Goal: Task Accomplishment & Management: Manage account settings

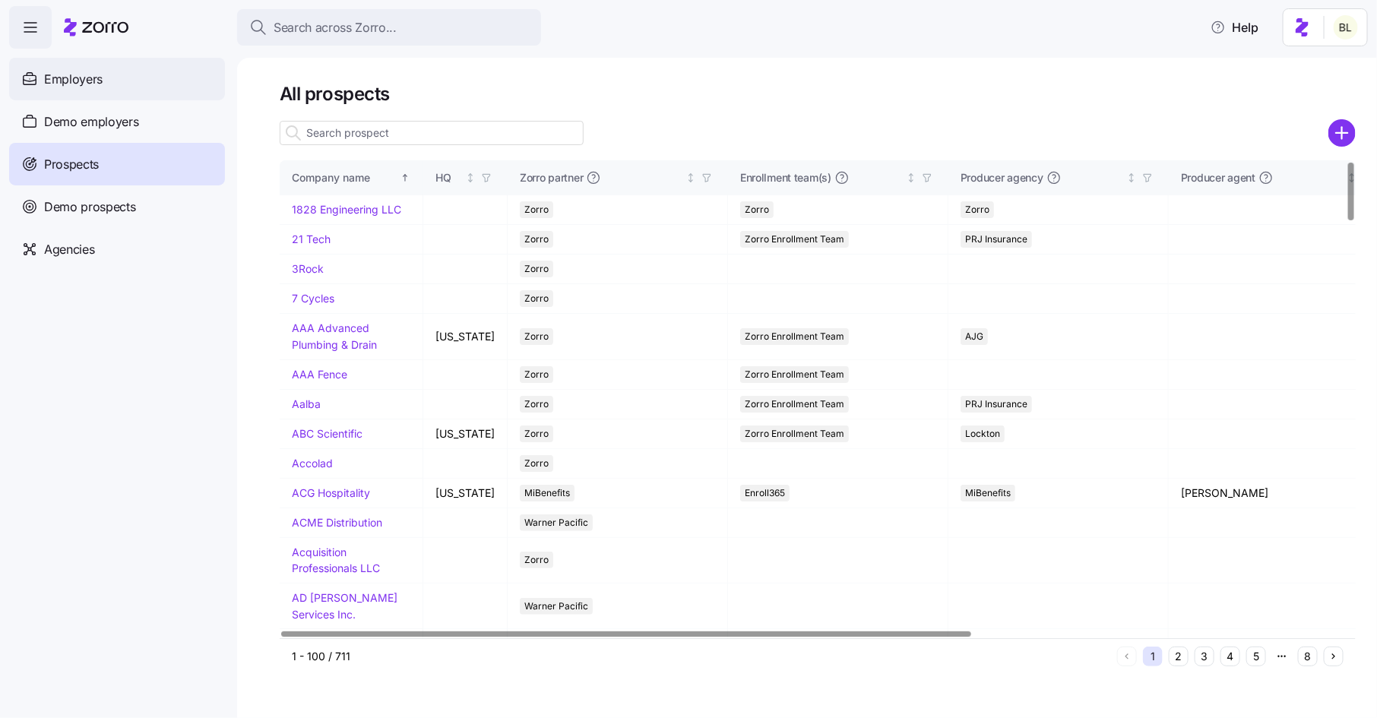
click at [130, 87] on div "Employers" at bounding box center [117, 79] width 216 height 43
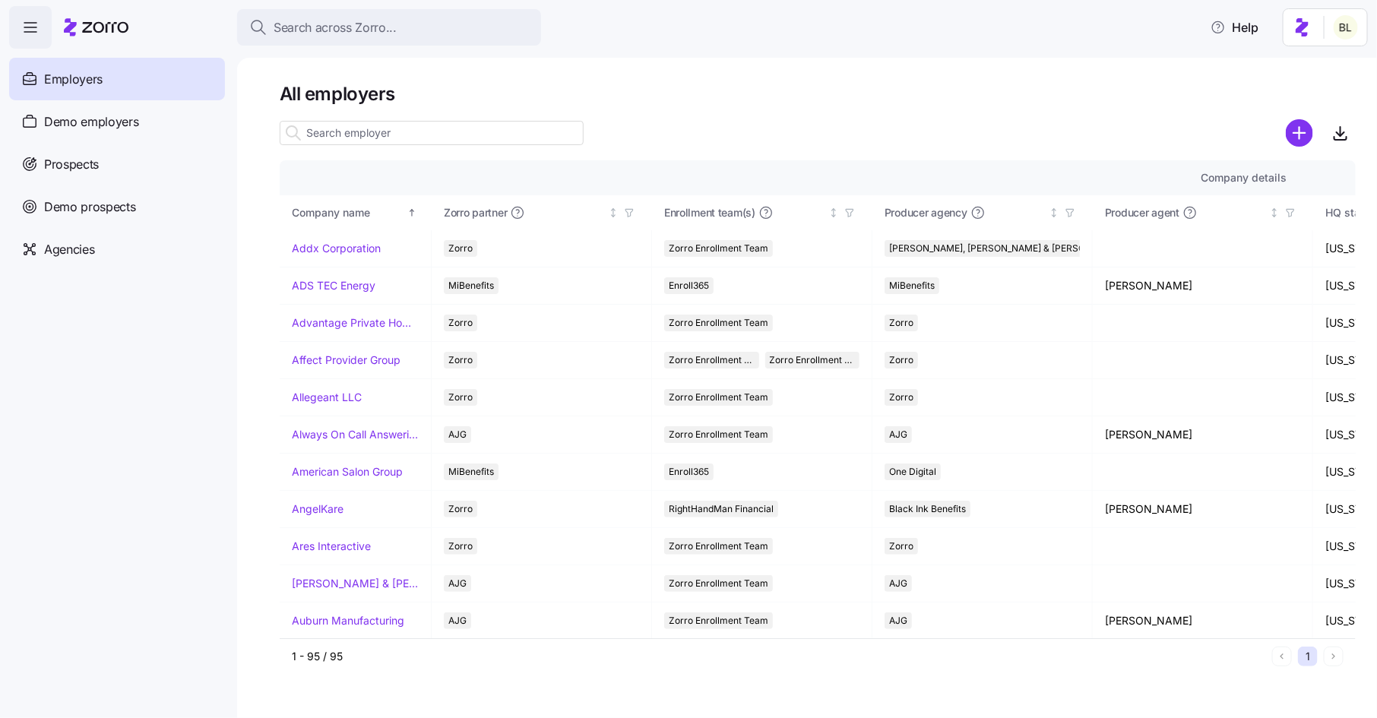
click at [414, 133] on input at bounding box center [432, 133] width 304 height 24
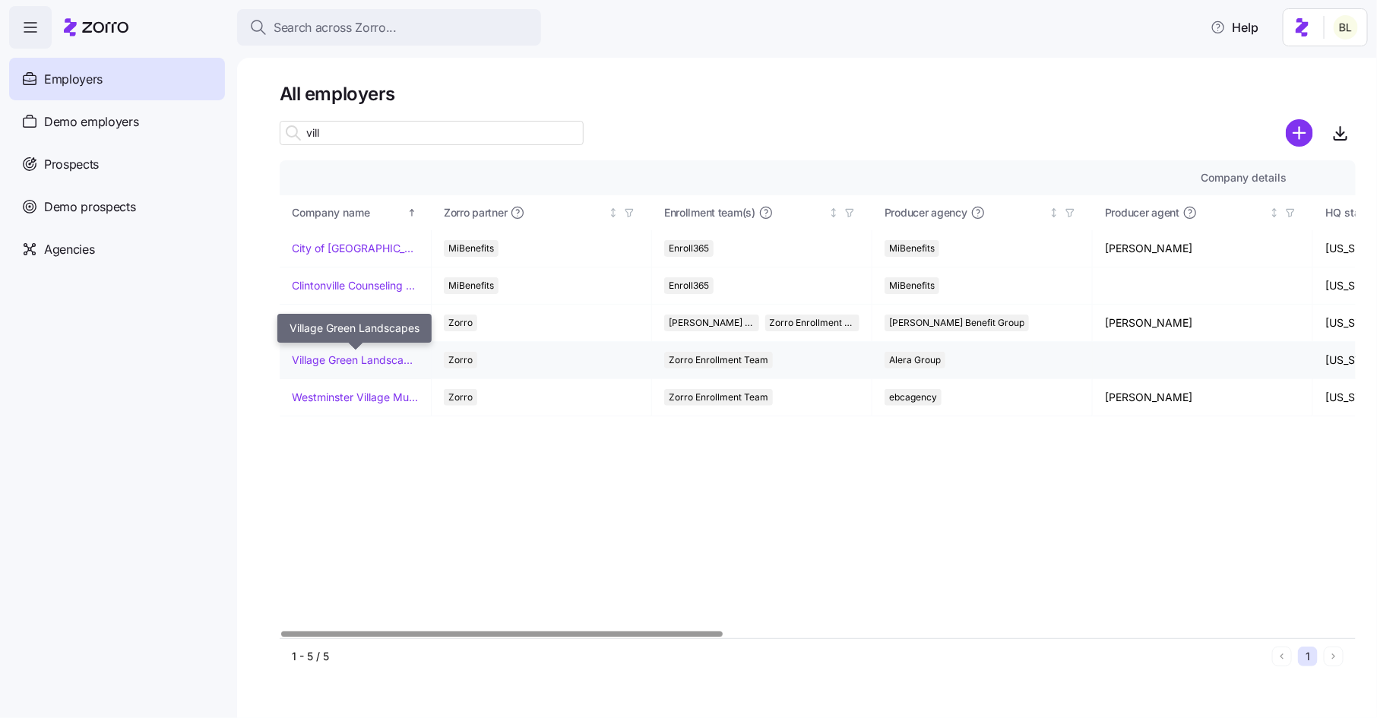
type input "vill"
click at [353, 358] on link "Village Green Landscapes" at bounding box center [355, 360] width 127 height 15
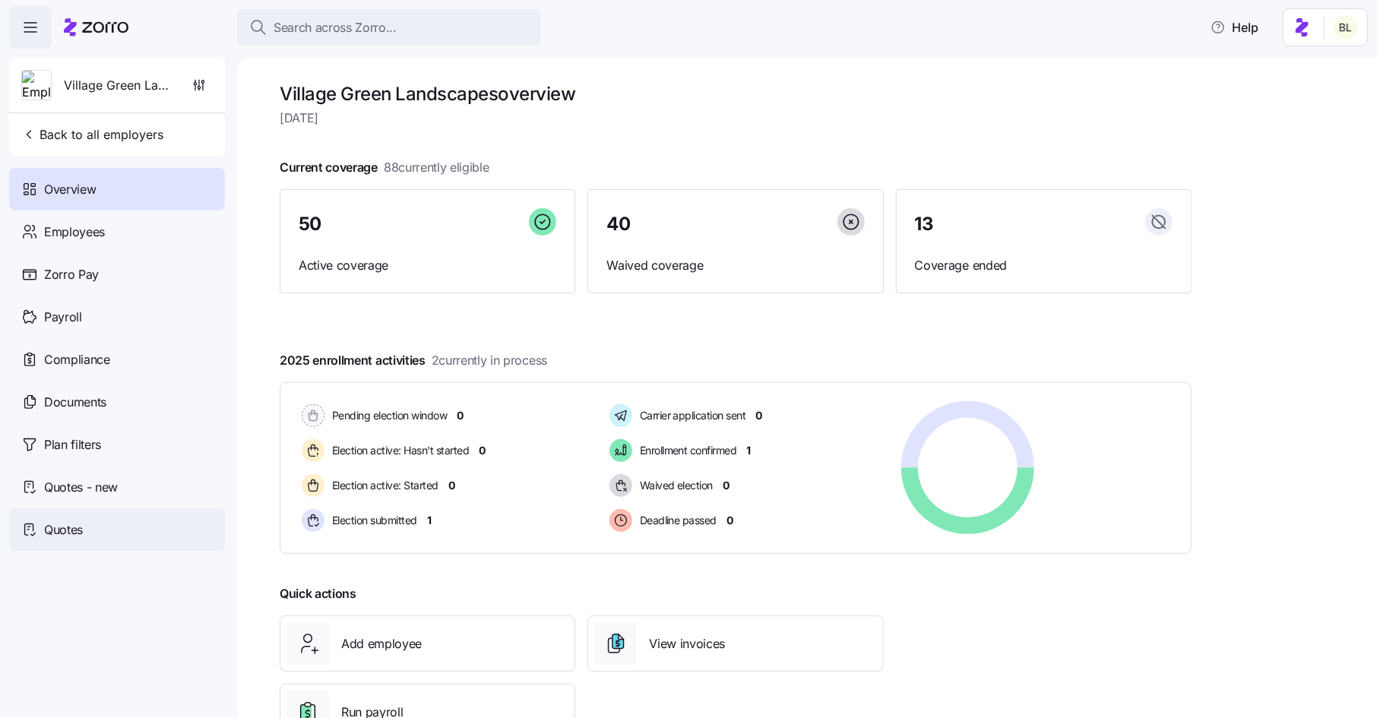
click at [82, 527] on span "Quotes" at bounding box center [63, 529] width 39 height 19
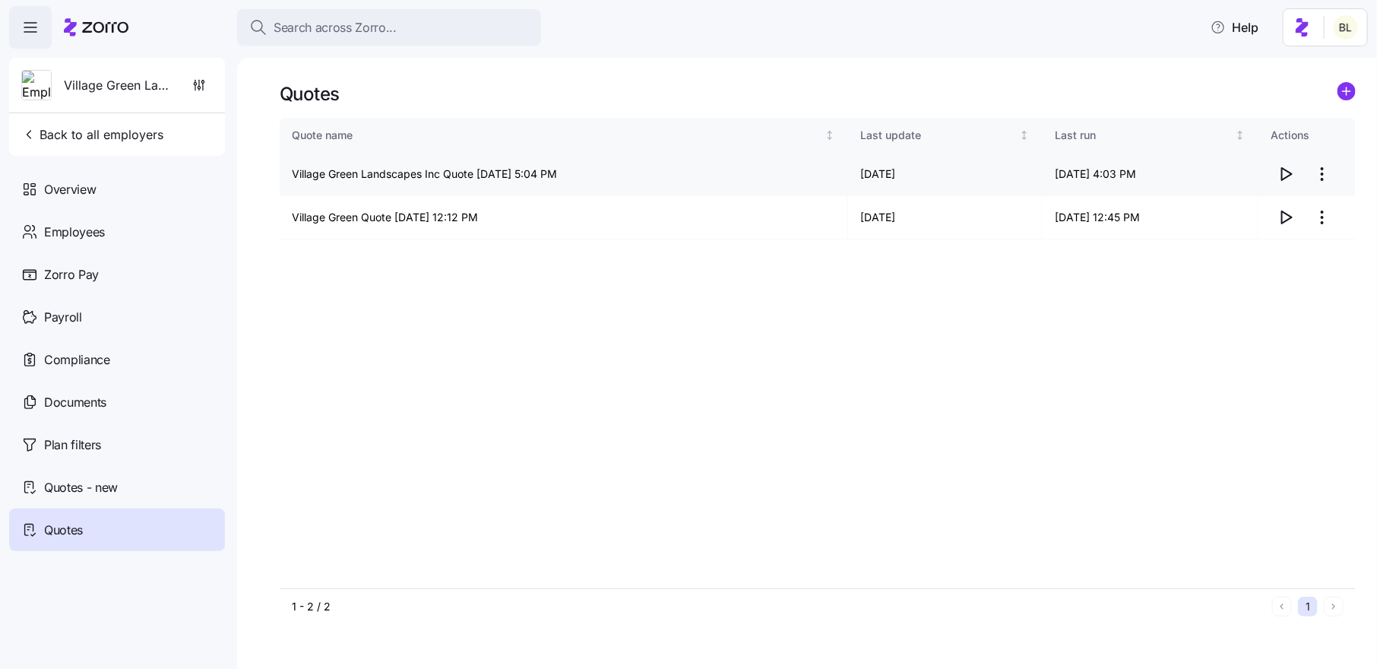
click at [1286, 177] on icon "button" at bounding box center [1287, 174] width 10 height 12
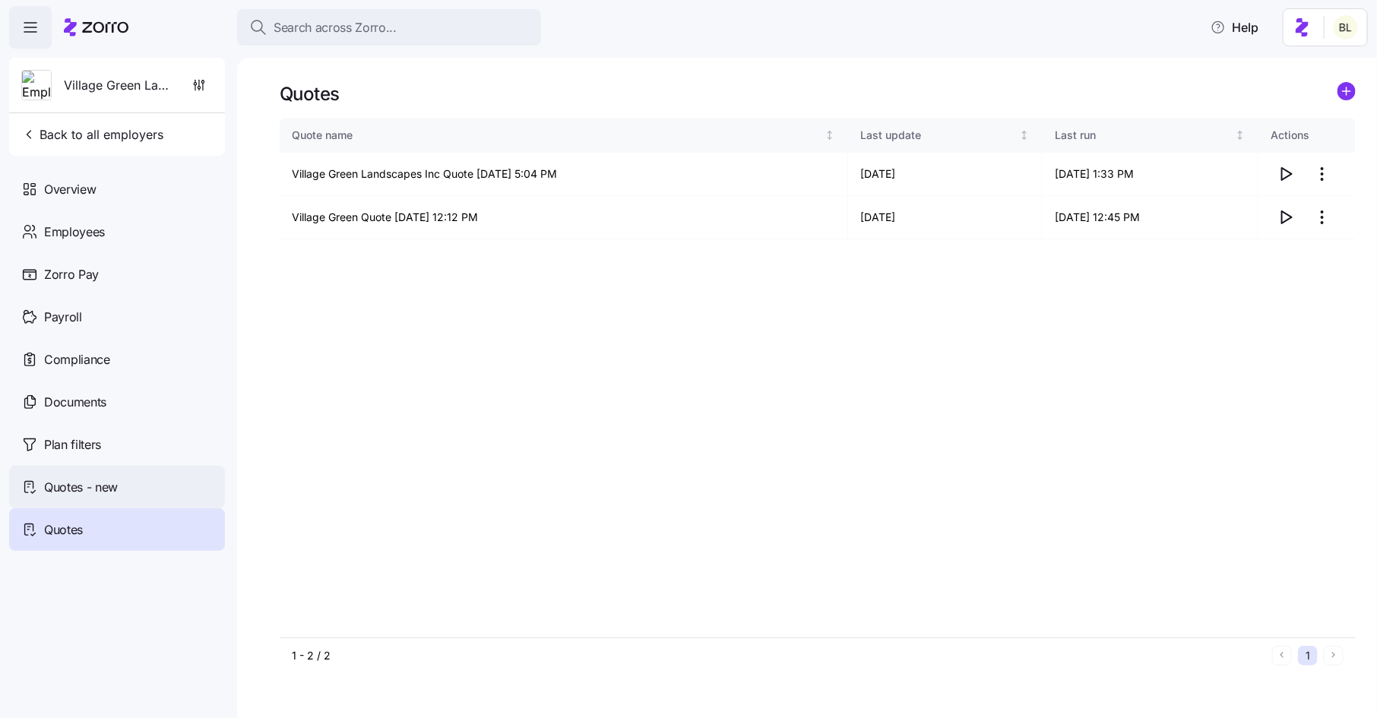
click at [107, 490] on span "Quotes - new" at bounding box center [81, 487] width 74 height 19
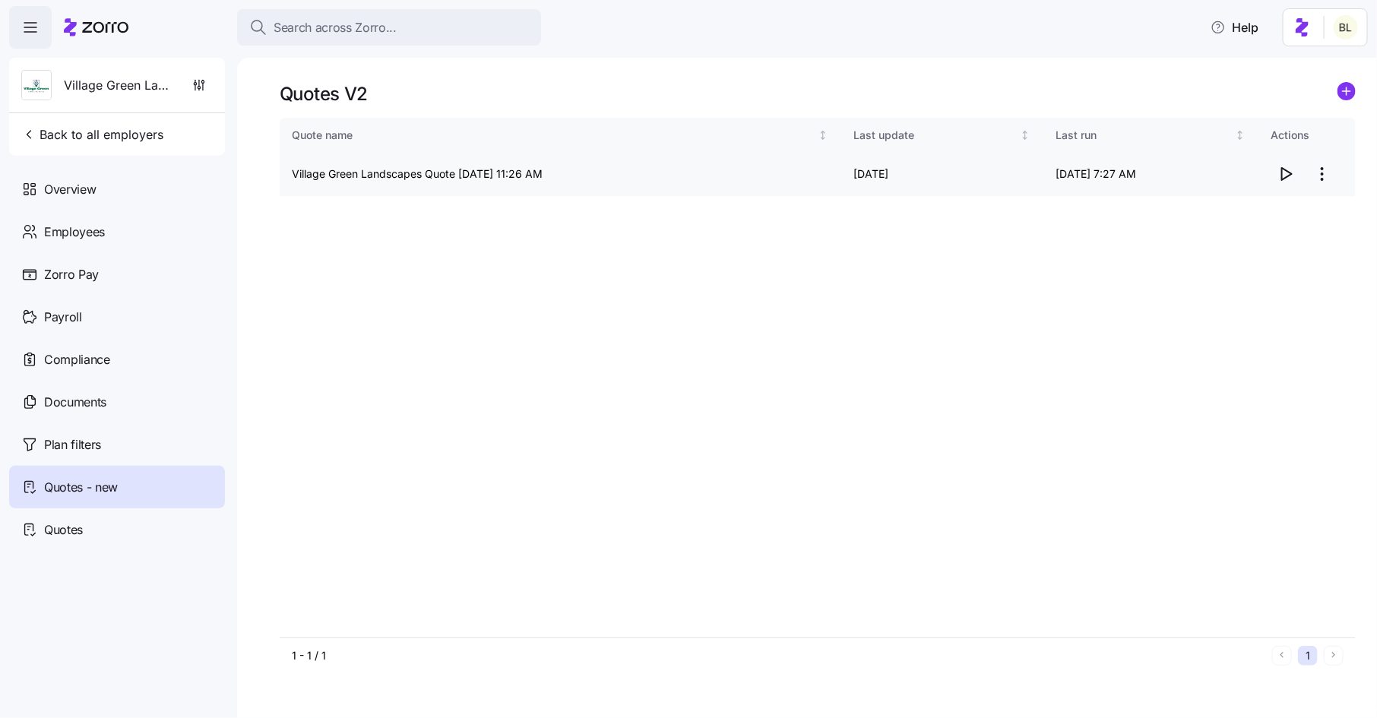
click at [1283, 175] on icon "button" at bounding box center [1285, 174] width 18 height 18
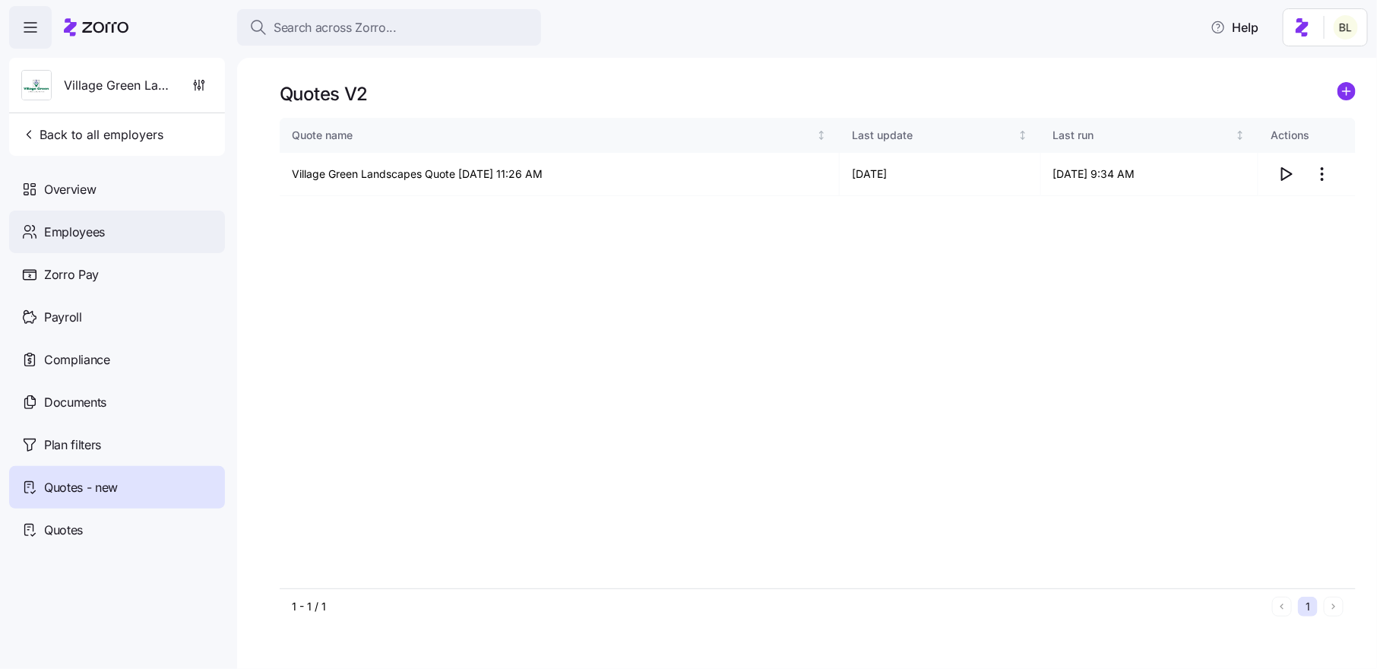
click at [73, 236] on span "Employees" at bounding box center [74, 232] width 61 height 19
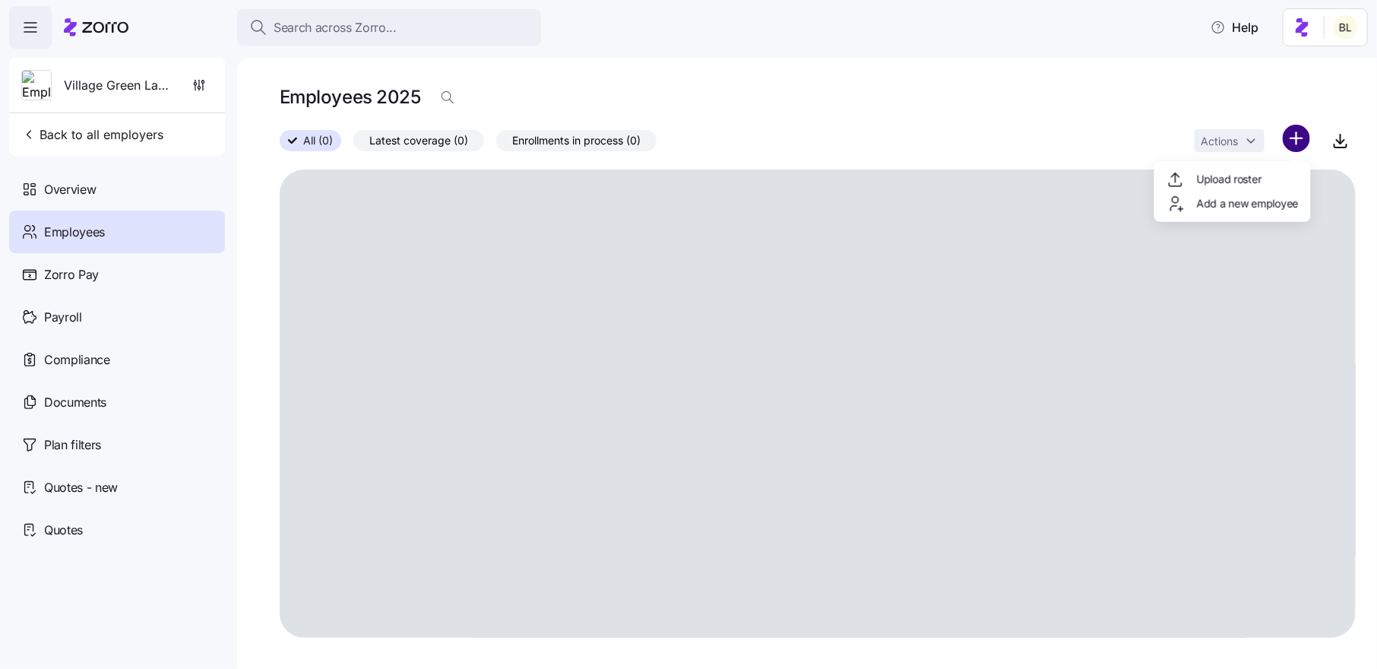
click at [1293, 131] on html "Search across Zorro... Help Village Green Landscapes Back to all employers Over…" at bounding box center [688, 330] width 1377 height 660
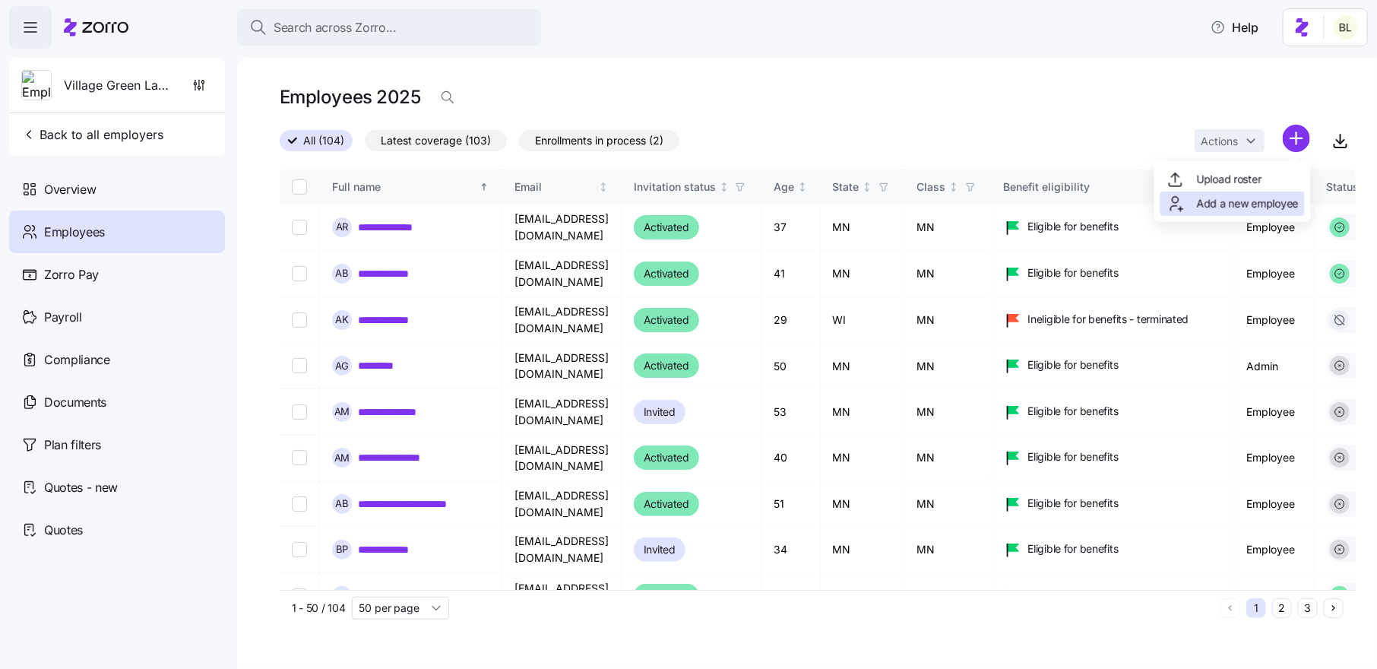
click at [1255, 199] on span "Add a new employee" at bounding box center [1248, 203] width 102 height 15
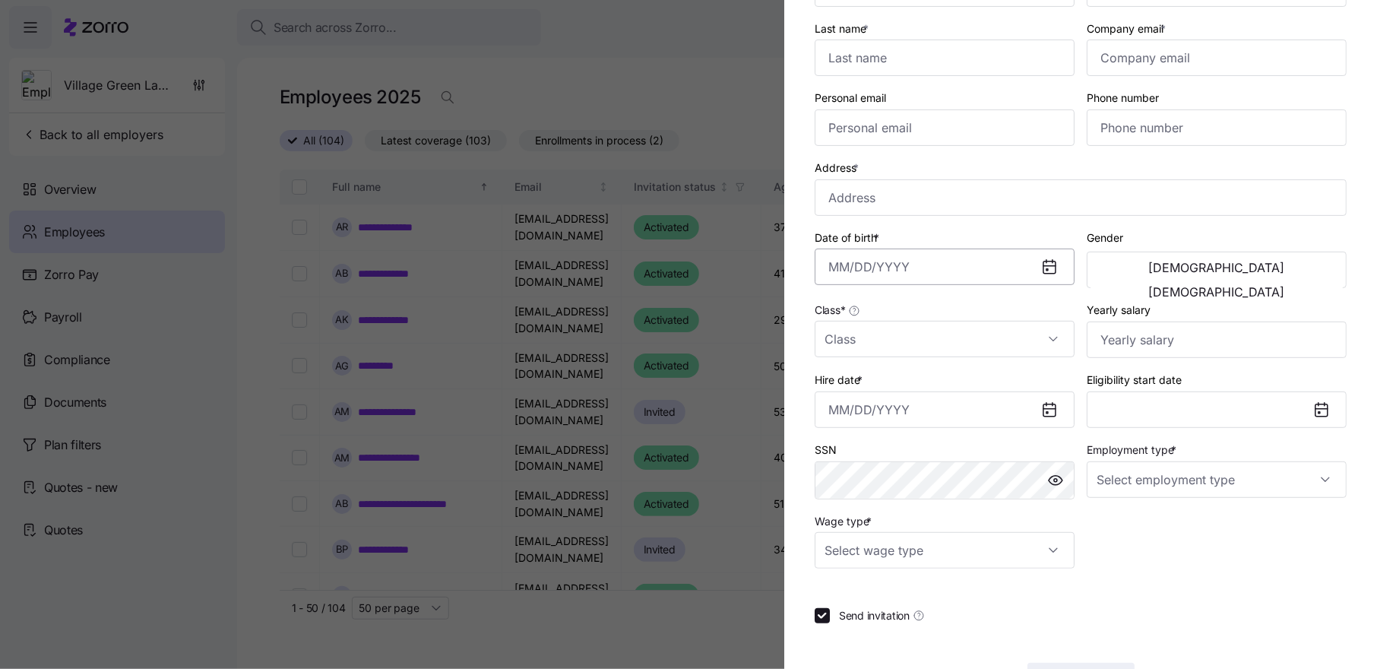
scroll to position [191, 0]
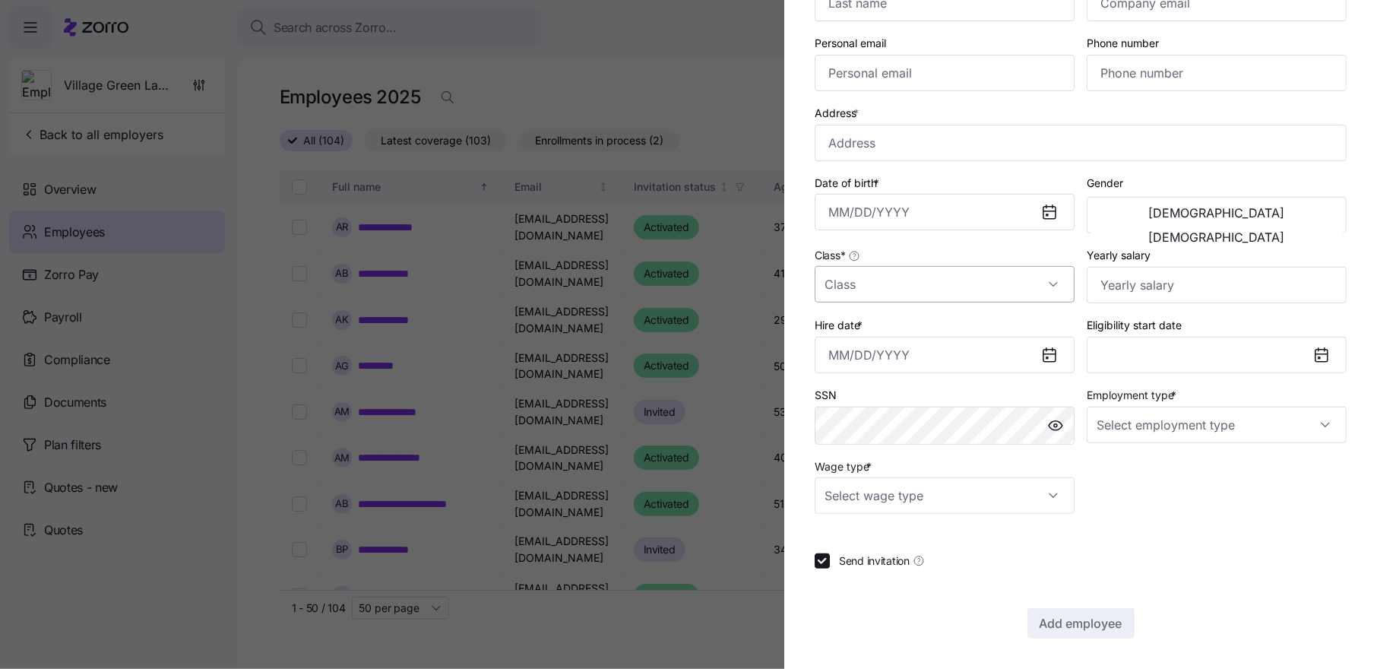
click at [989, 276] on input "Class *" at bounding box center [945, 284] width 260 height 36
click at [1148, 495] on div "Employee ID First name * Last name * Company email * Personal email Phone numbe…" at bounding box center [1080, 203] width 544 height 631
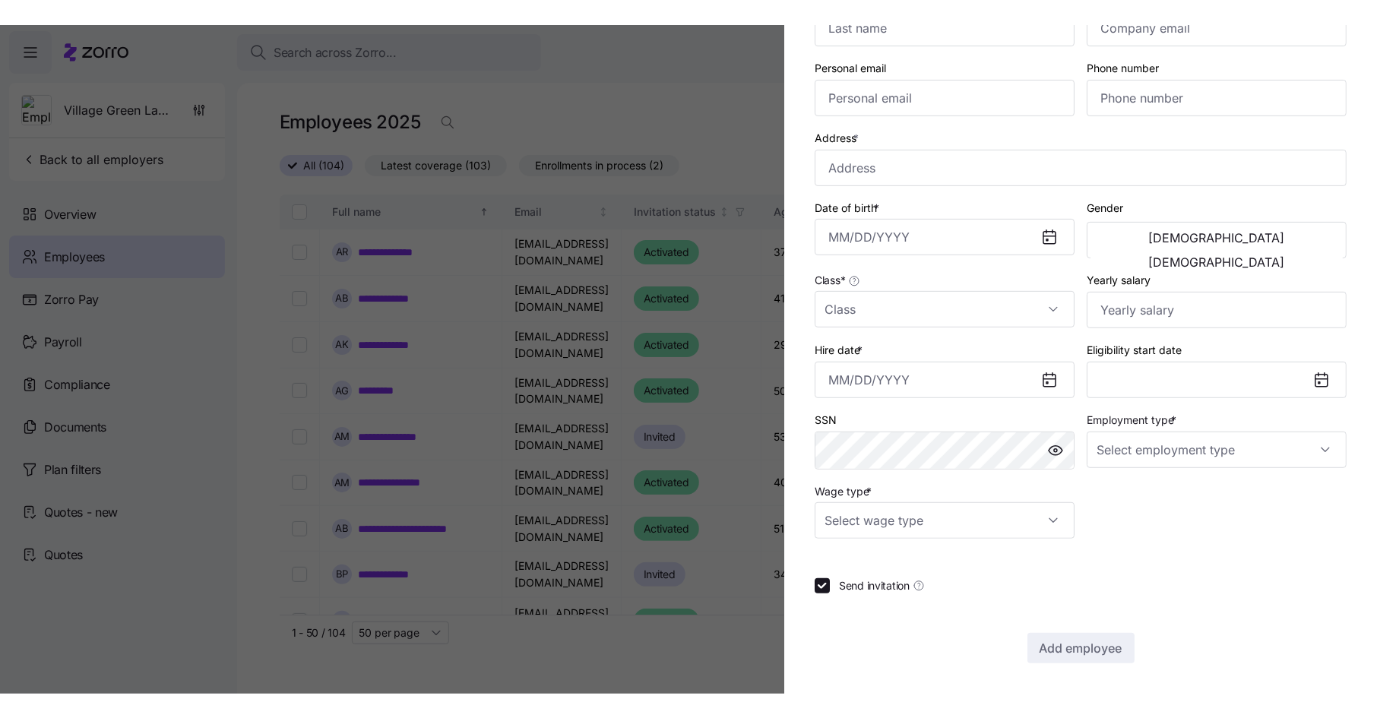
scroll to position [0, 0]
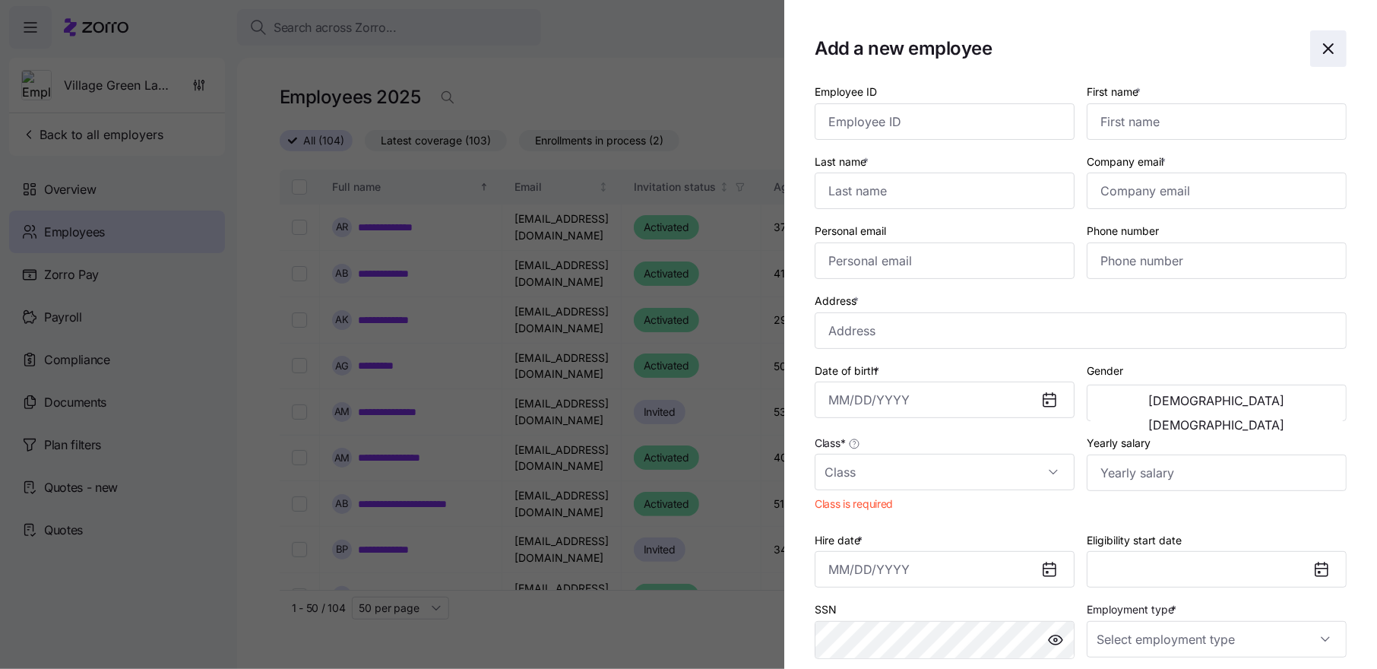
click at [1328, 51] on icon "button" at bounding box center [1328, 49] width 18 height 18
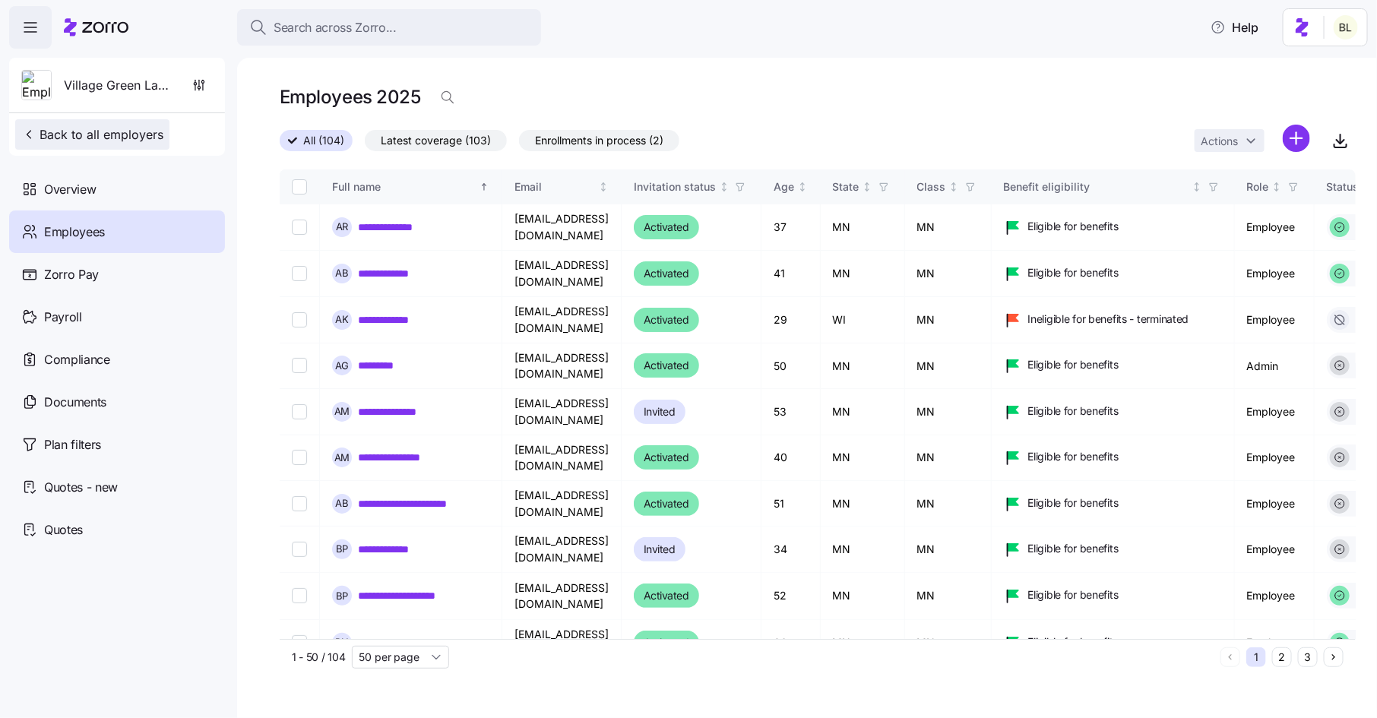
click at [121, 131] on span "Back to all employers" at bounding box center [92, 134] width 142 height 18
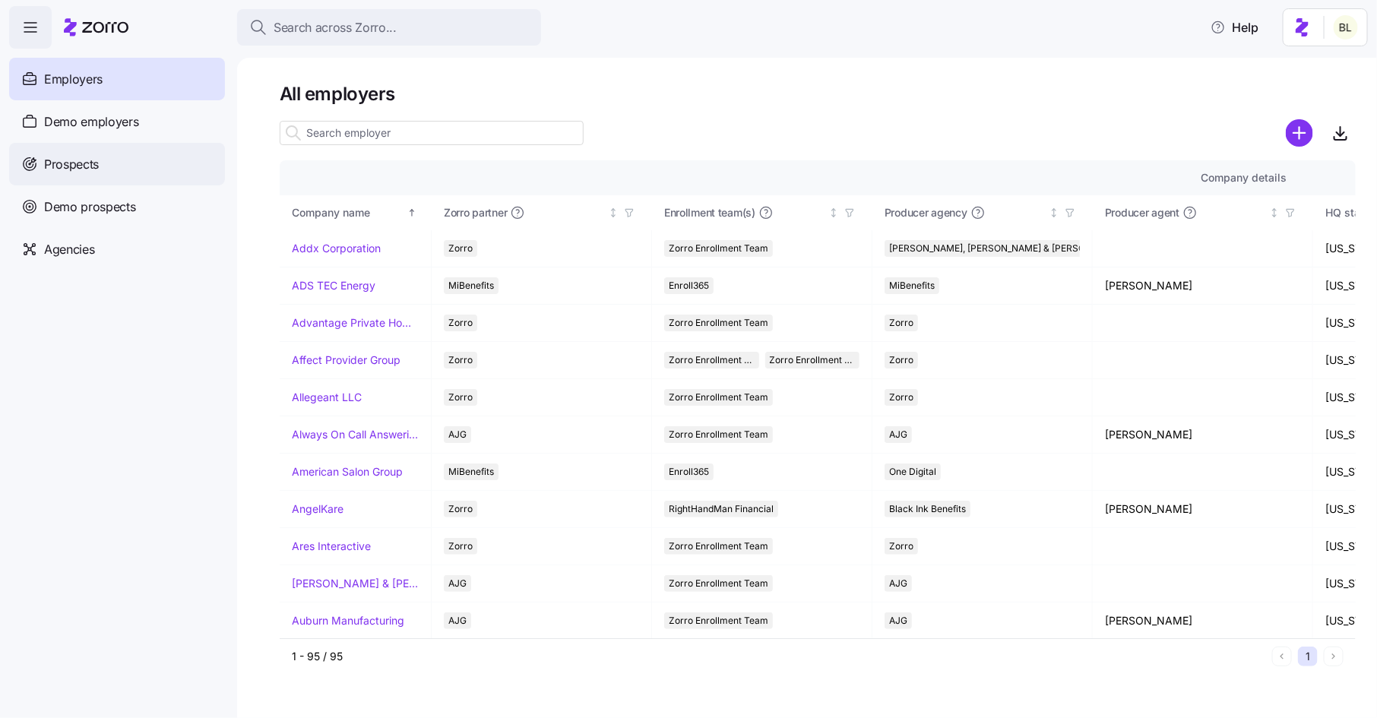
click at [93, 168] on span "Prospects" at bounding box center [71, 164] width 55 height 19
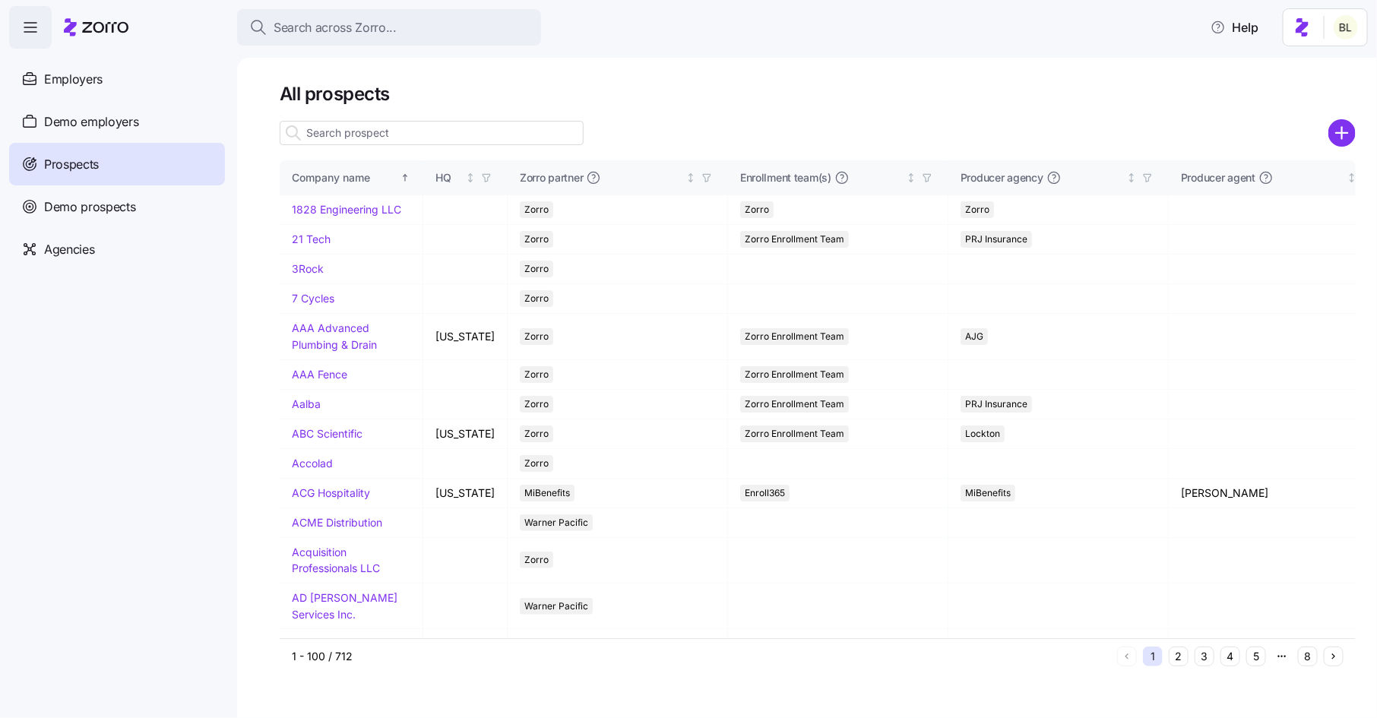
click at [410, 143] on input at bounding box center [432, 133] width 304 height 24
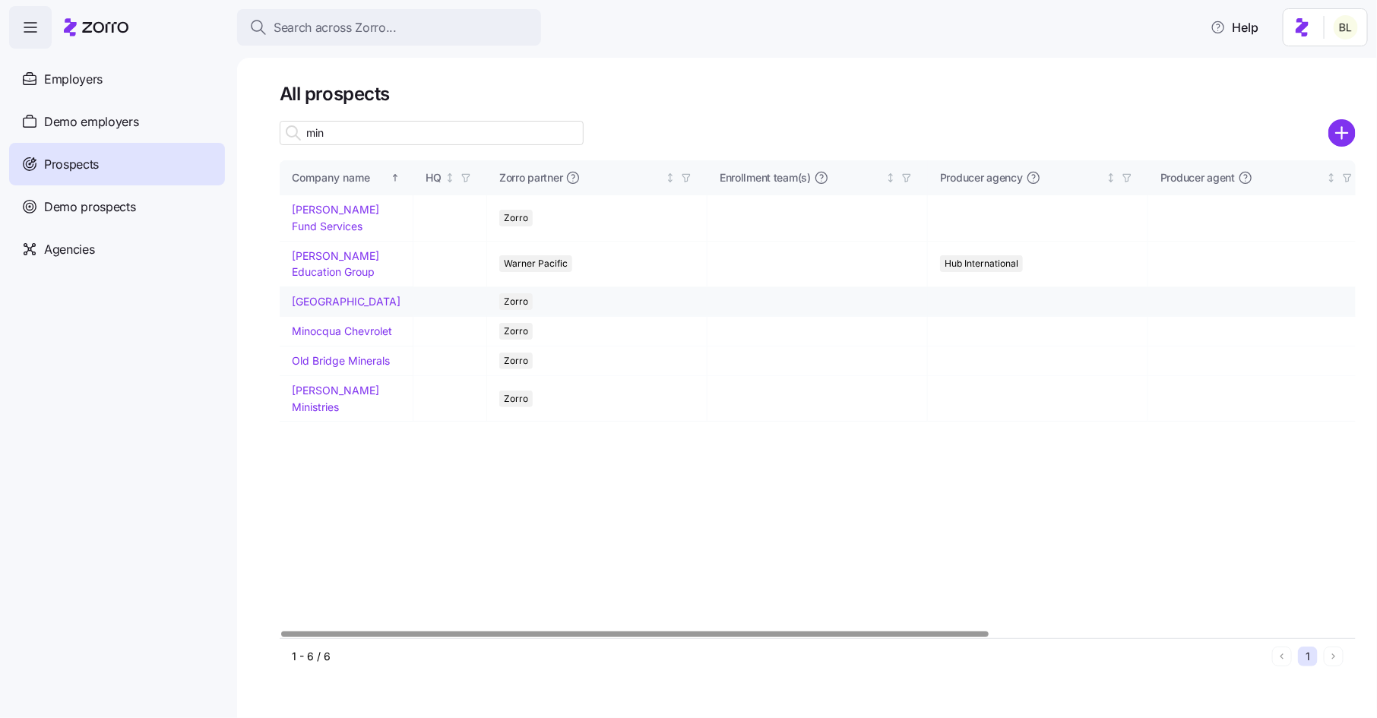
type input "min"
click at [332, 305] on link "Minidoka Memorial Hospital" at bounding box center [346, 301] width 109 height 13
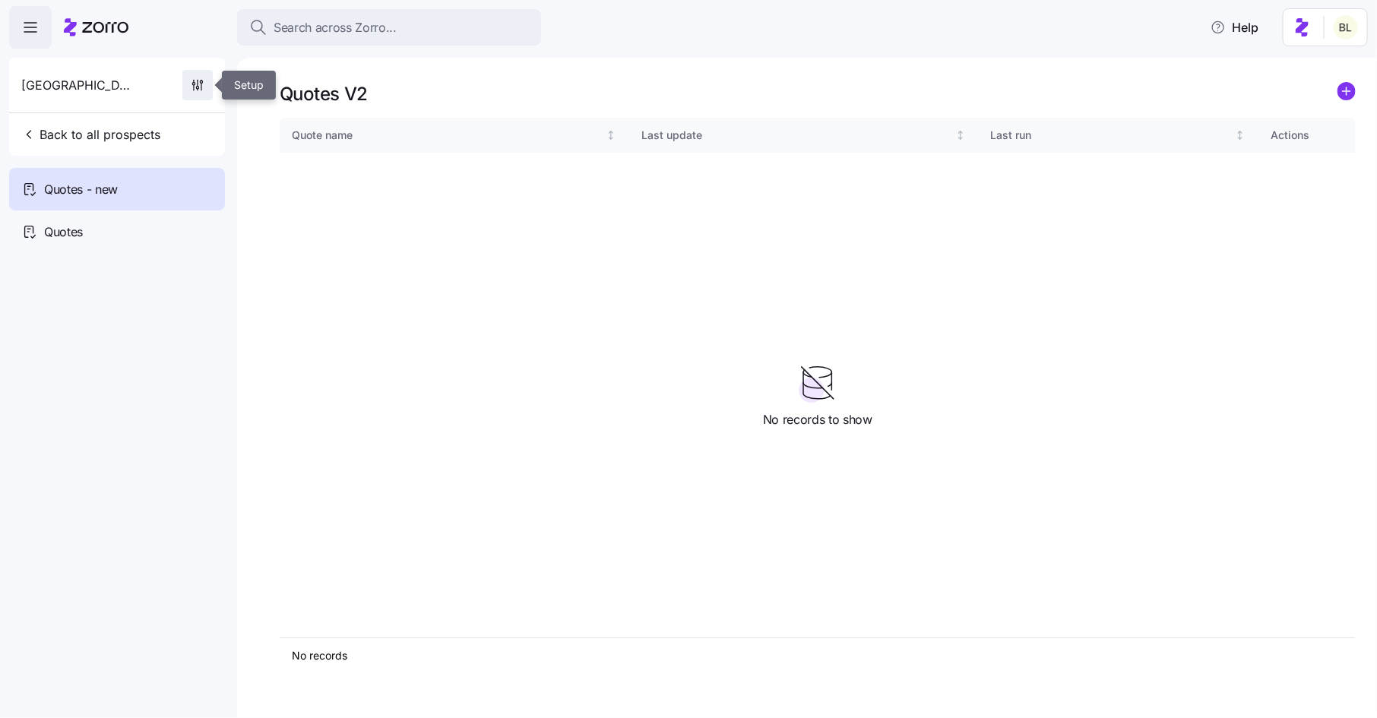
click at [198, 86] on icon "button" at bounding box center [198, 83] width 0 height 6
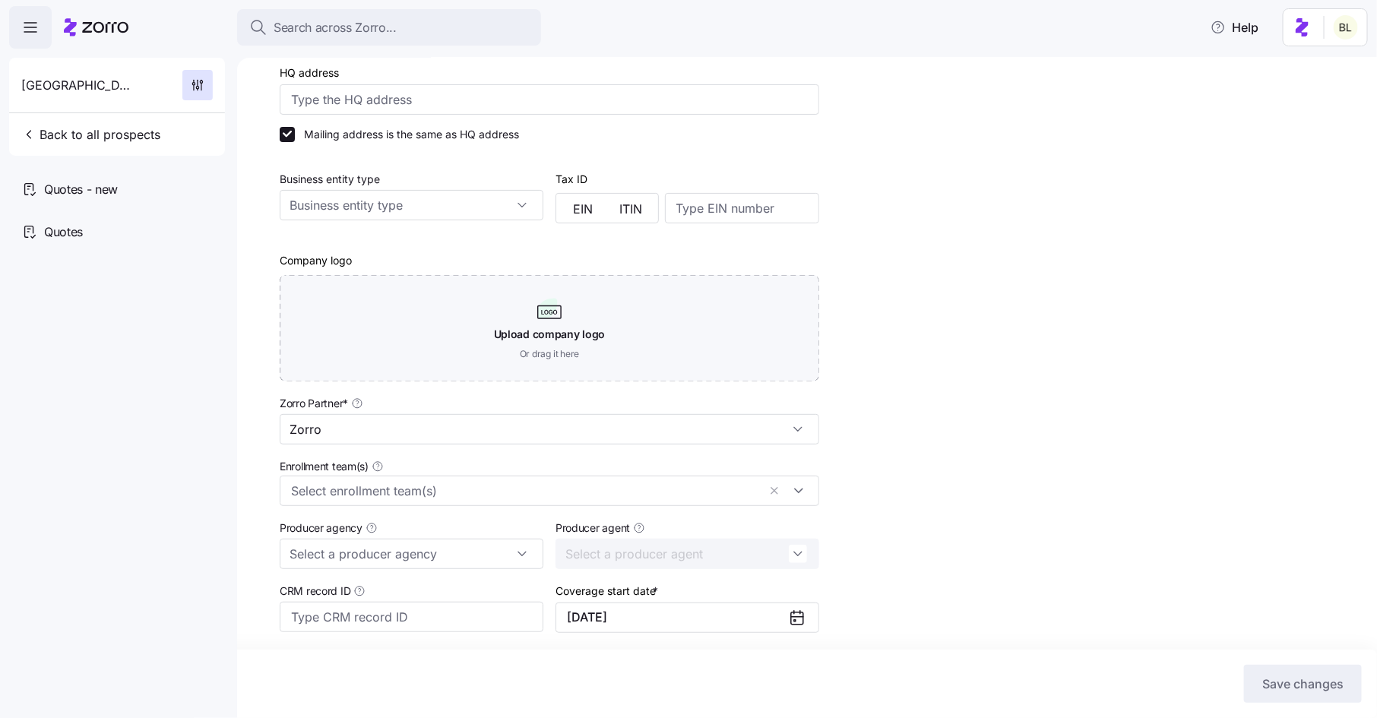
scroll to position [224, 0]
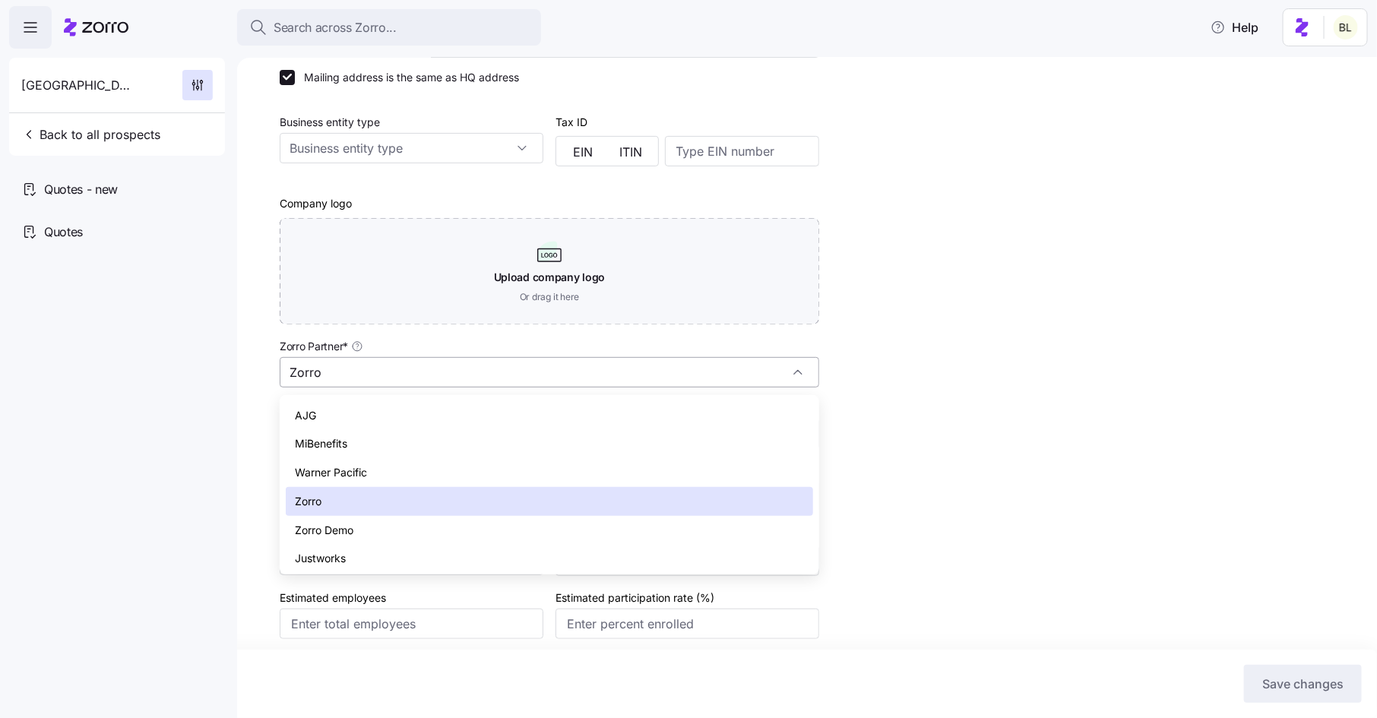
click at [486, 380] on input "Zorro" at bounding box center [549, 372] width 539 height 30
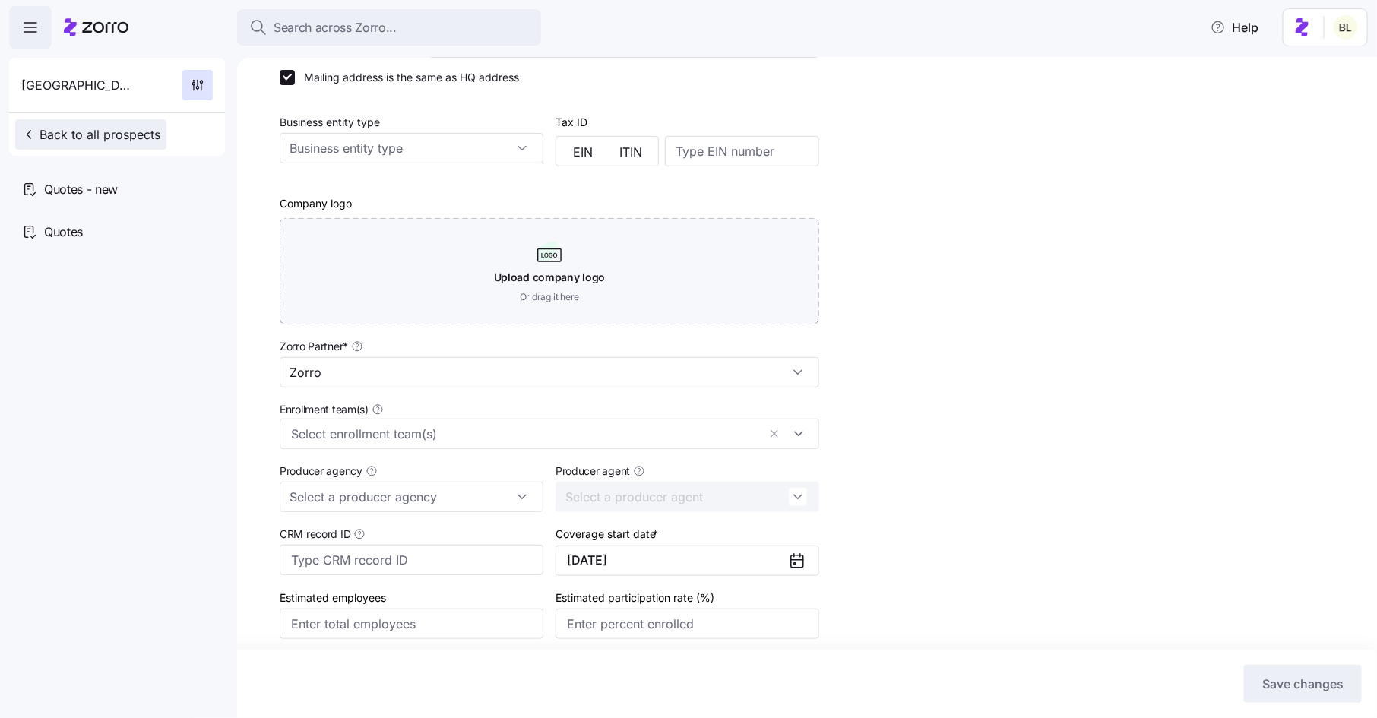
click at [97, 132] on span "Back to all prospects" at bounding box center [90, 134] width 139 height 18
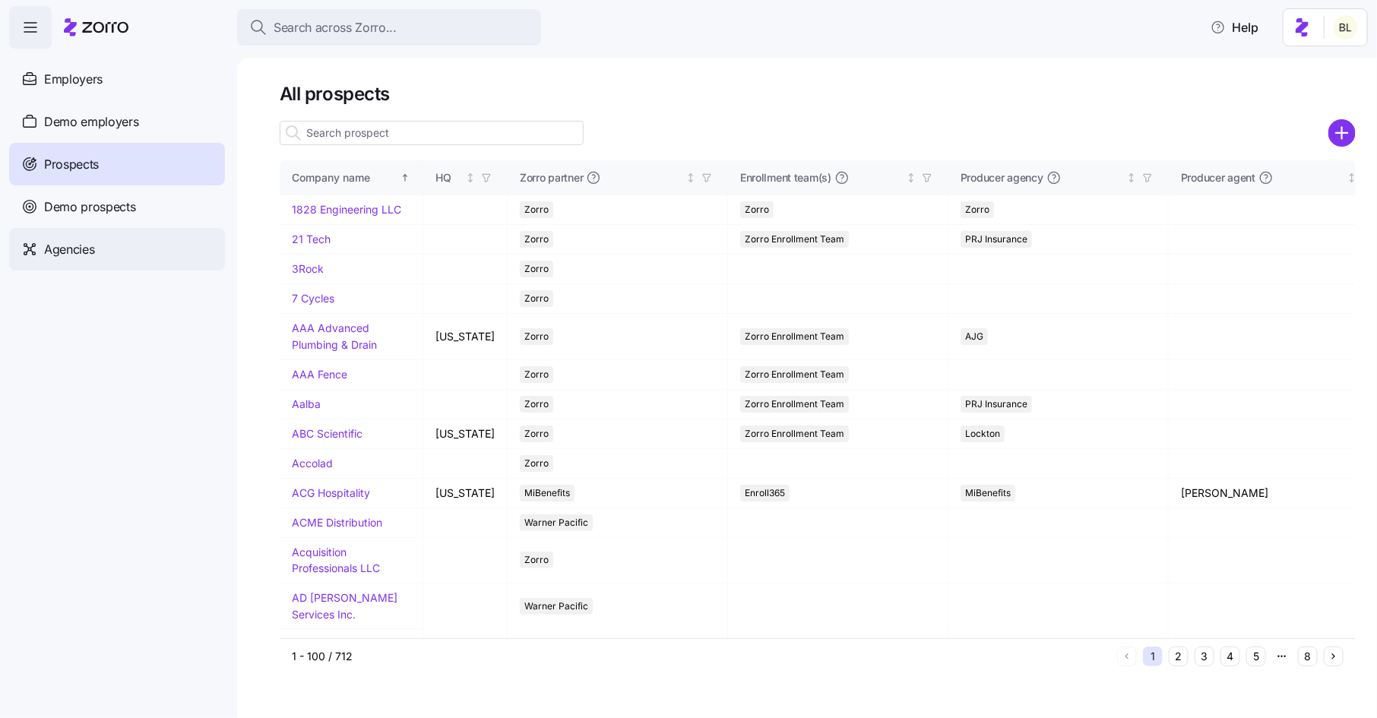
click at [65, 240] on span "Agencies" at bounding box center [69, 249] width 50 height 19
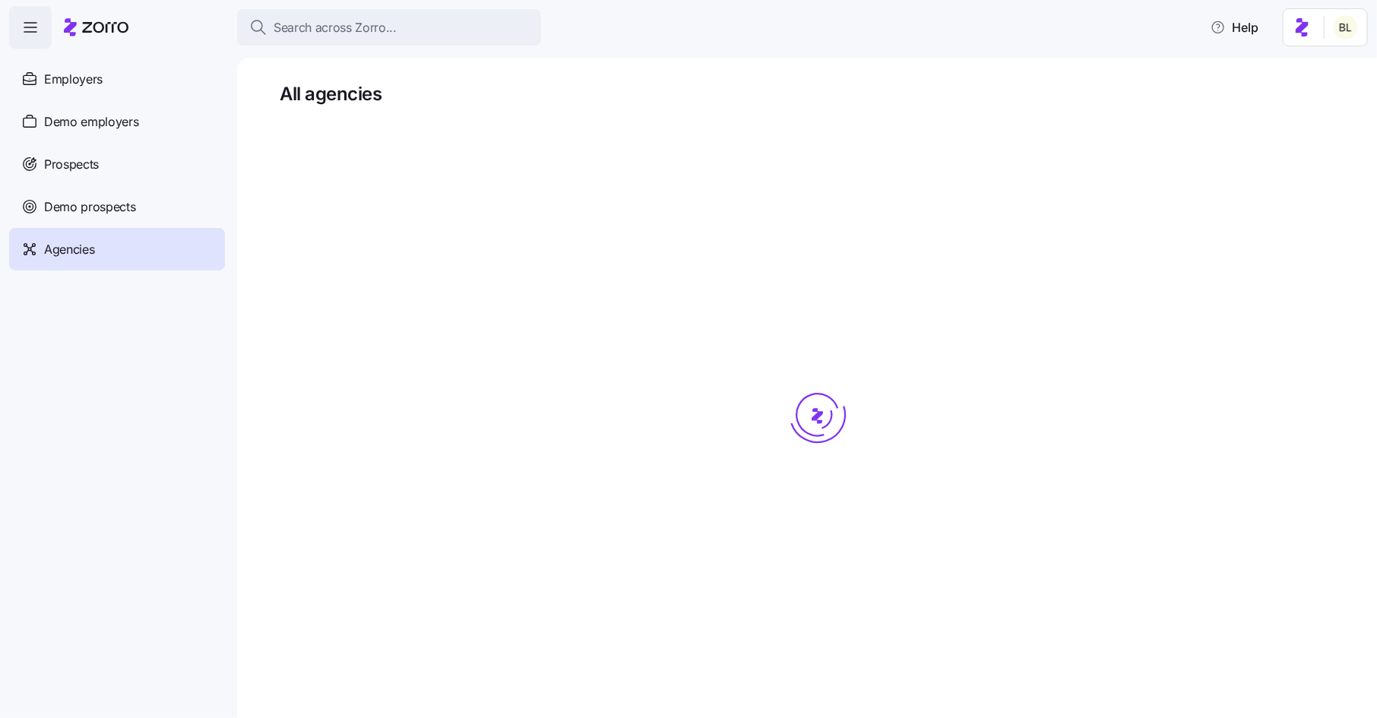
click at [73, 245] on span "Agencies" at bounding box center [69, 249] width 50 height 19
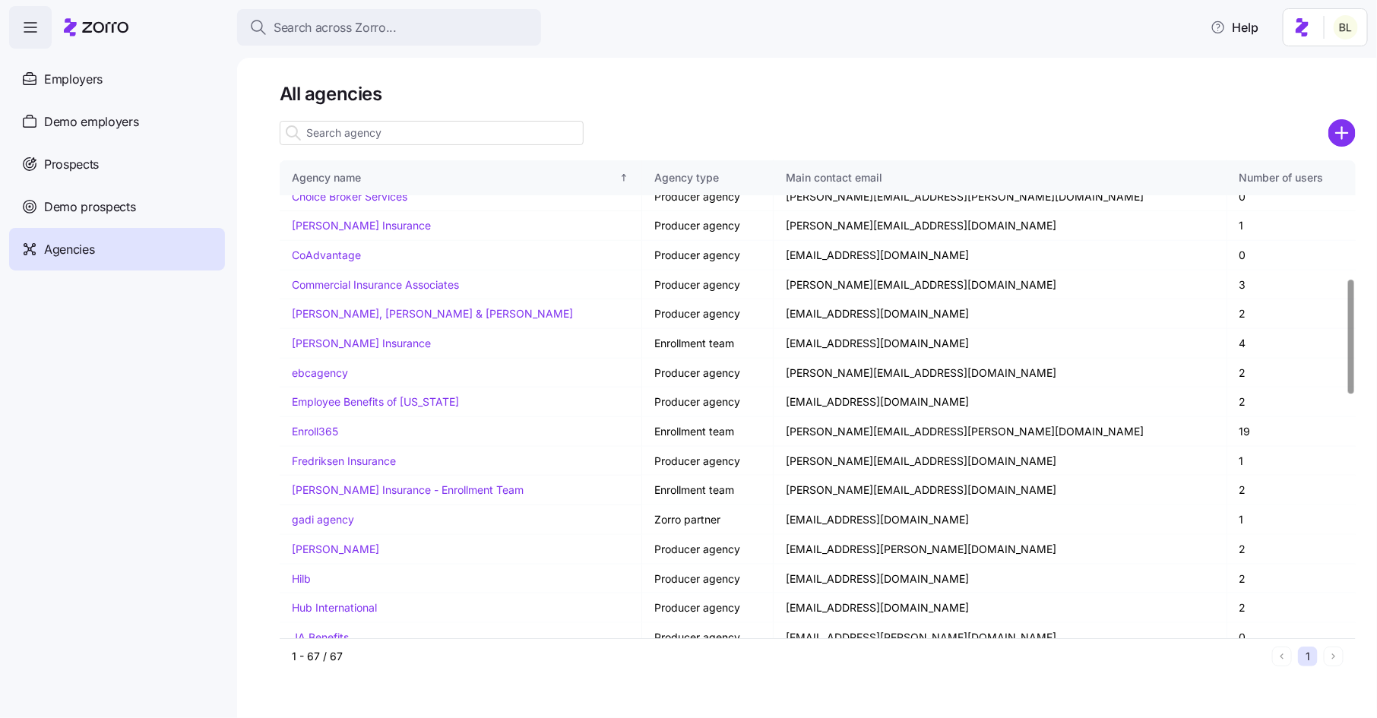
scroll to position [518, 0]
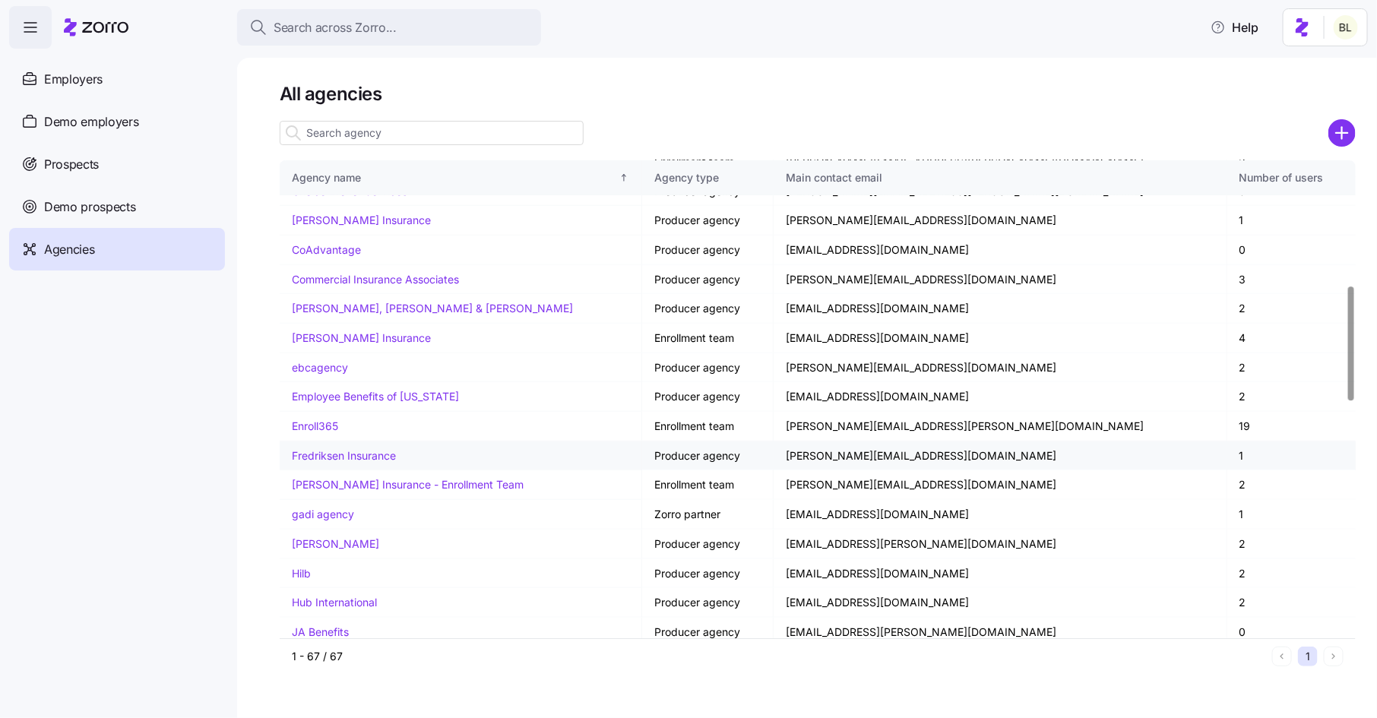
click at [355, 449] on link "Fredriksen Insurance" at bounding box center [344, 455] width 104 height 13
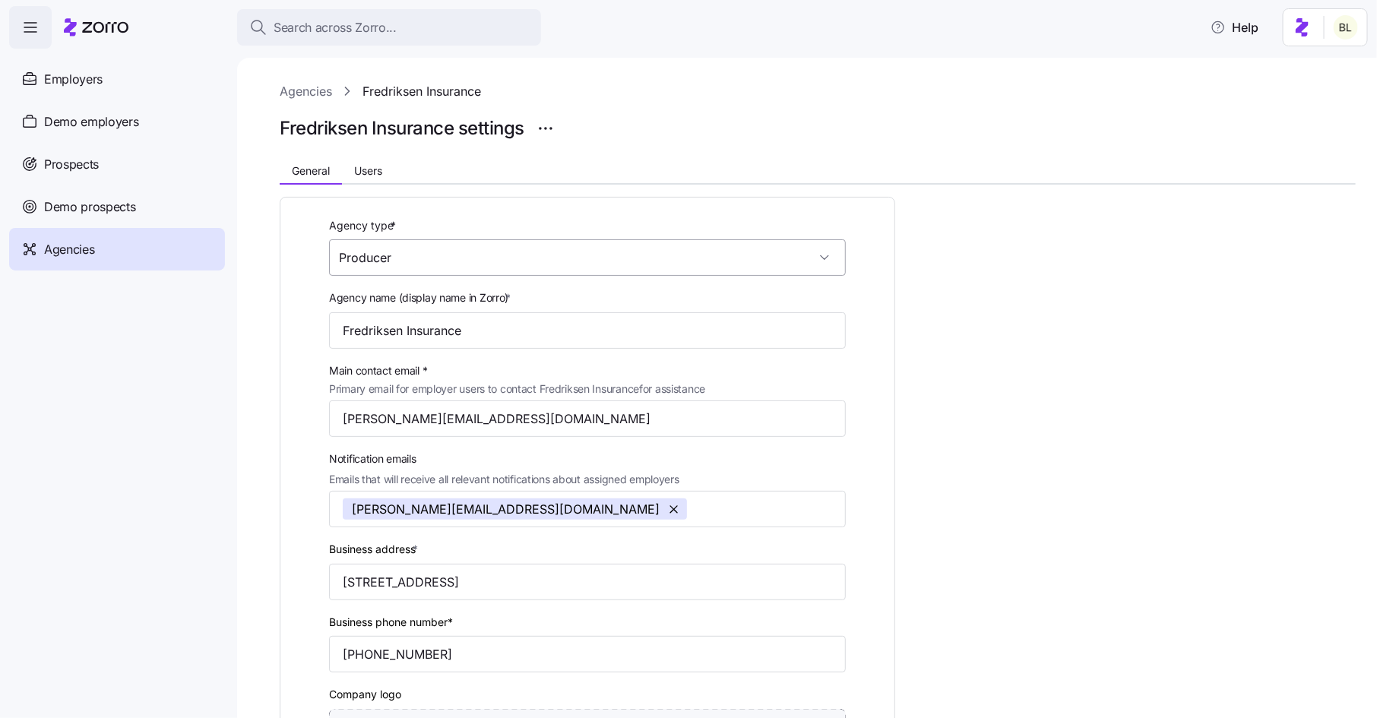
click at [550, 255] on input "Producer" at bounding box center [587, 257] width 517 height 36
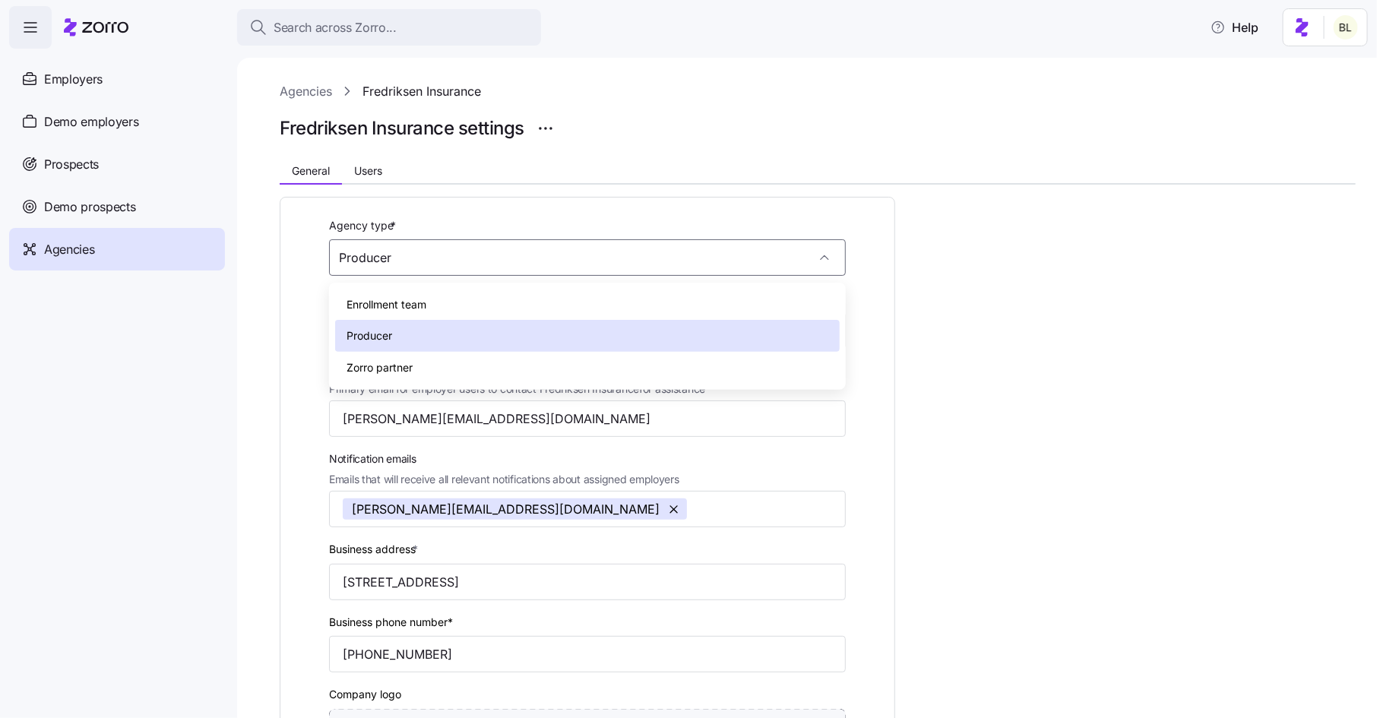
click at [511, 362] on div "Zorro partner" at bounding box center [587, 368] width 505 height 32
type input "Zorro partner"
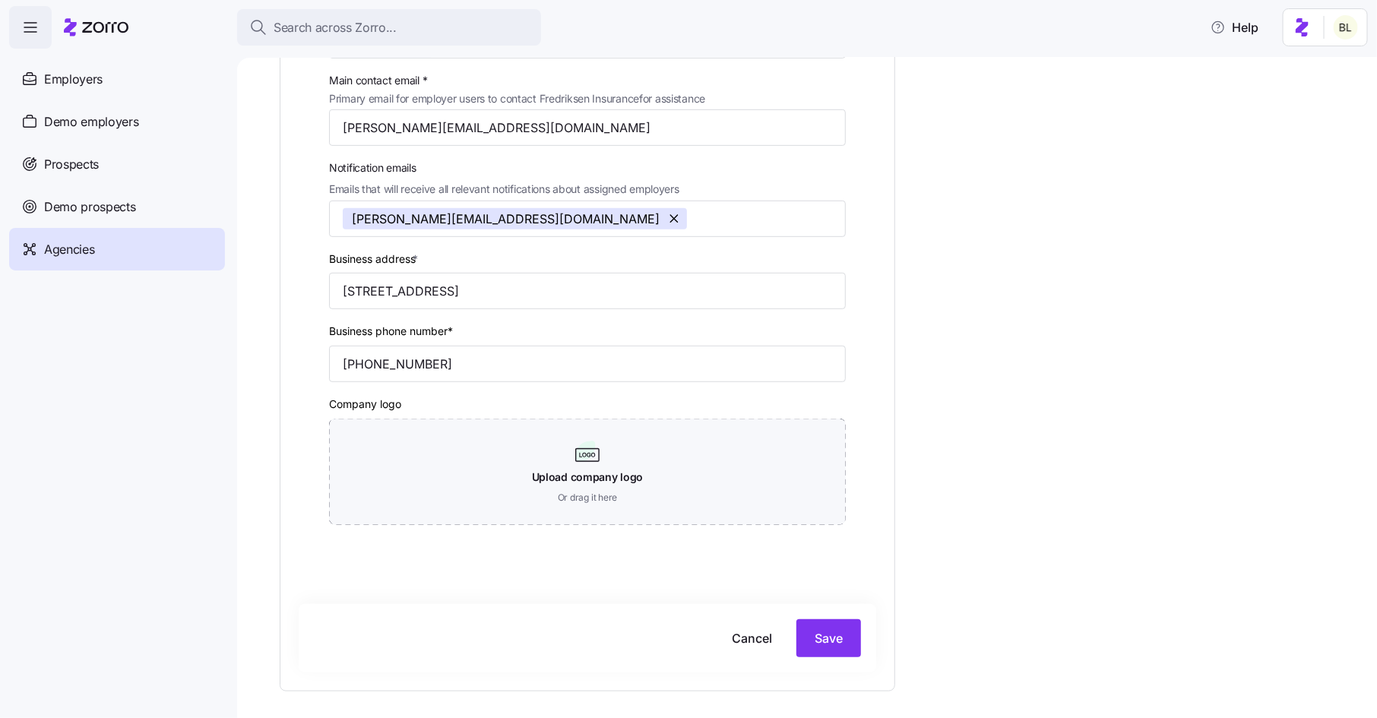
scroll to position [366, 0]
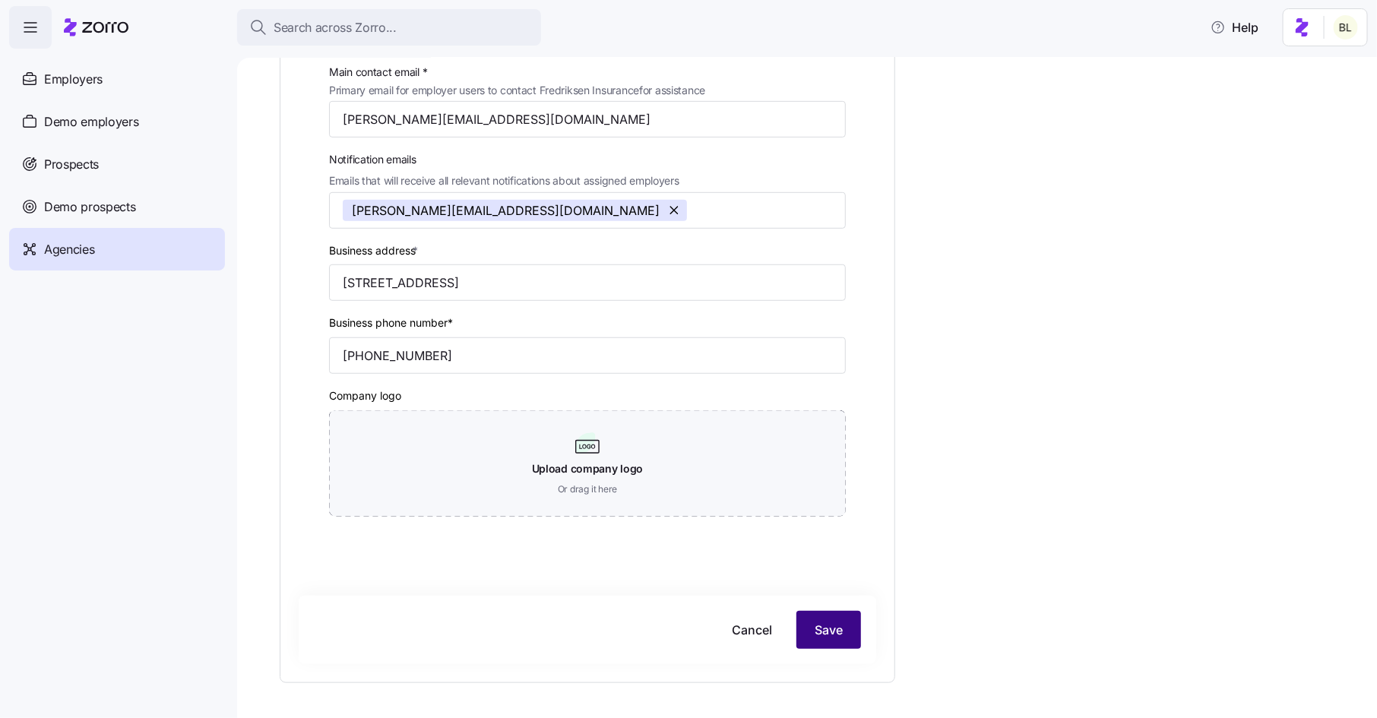
click at [823, 631] on span "Save" at bounding box center [829, 630] width 28 height 18
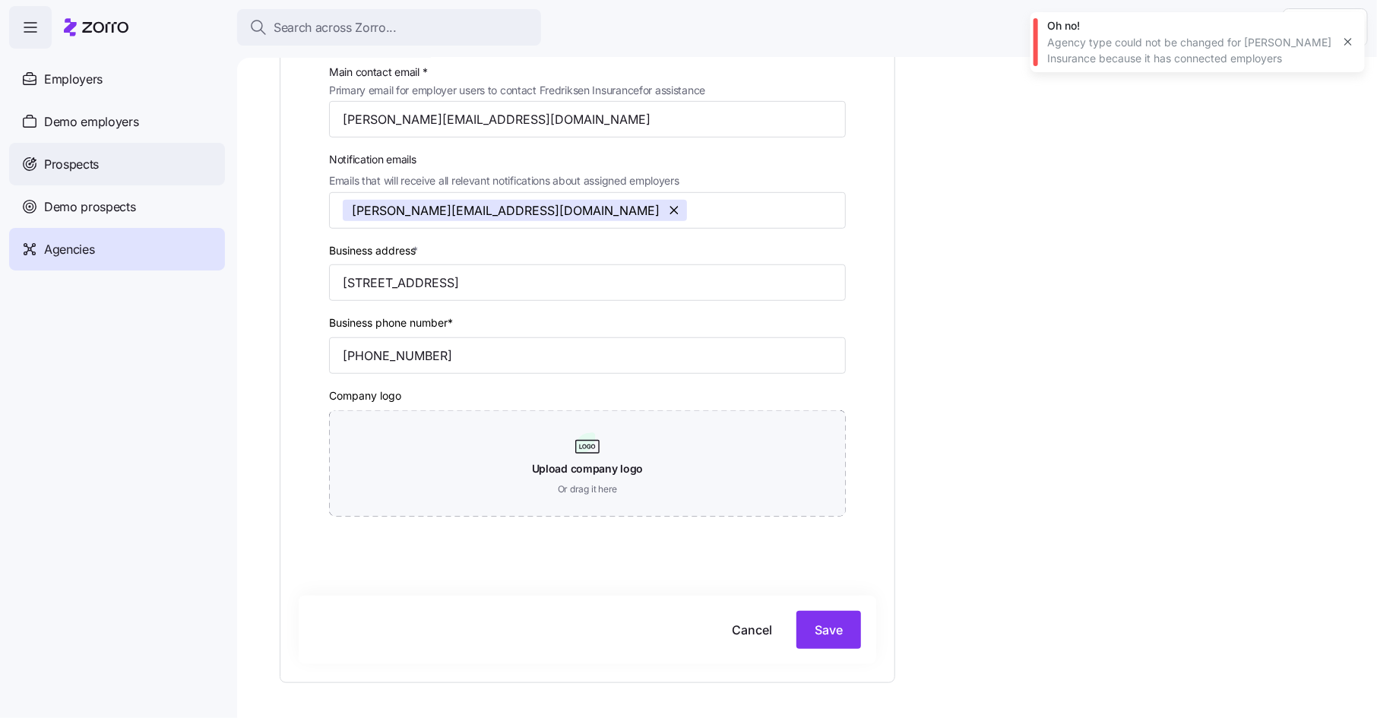
click at [121, 163] on div "Prospects" at bounding box center [117, 164] width 216 height 43
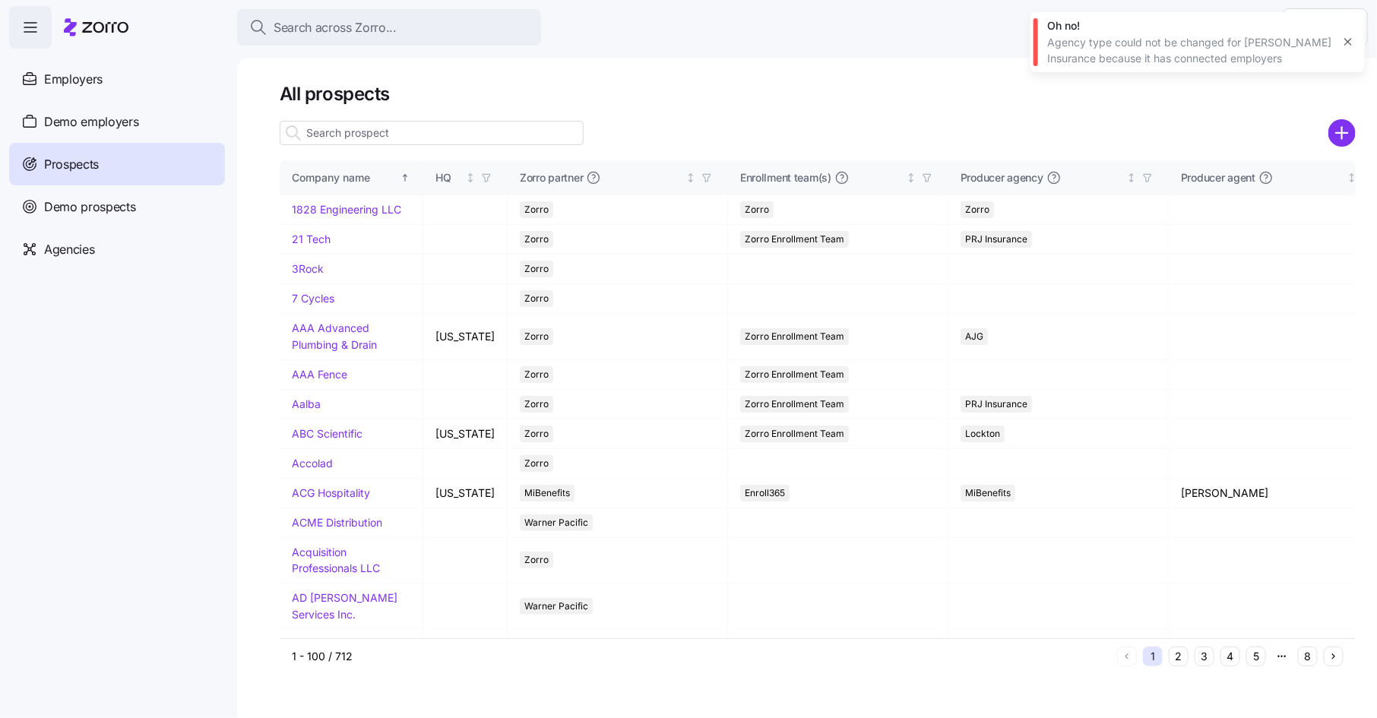
click at [1346, 42] on icon "button" at bounding box center [1348, 42] width 12 height 12
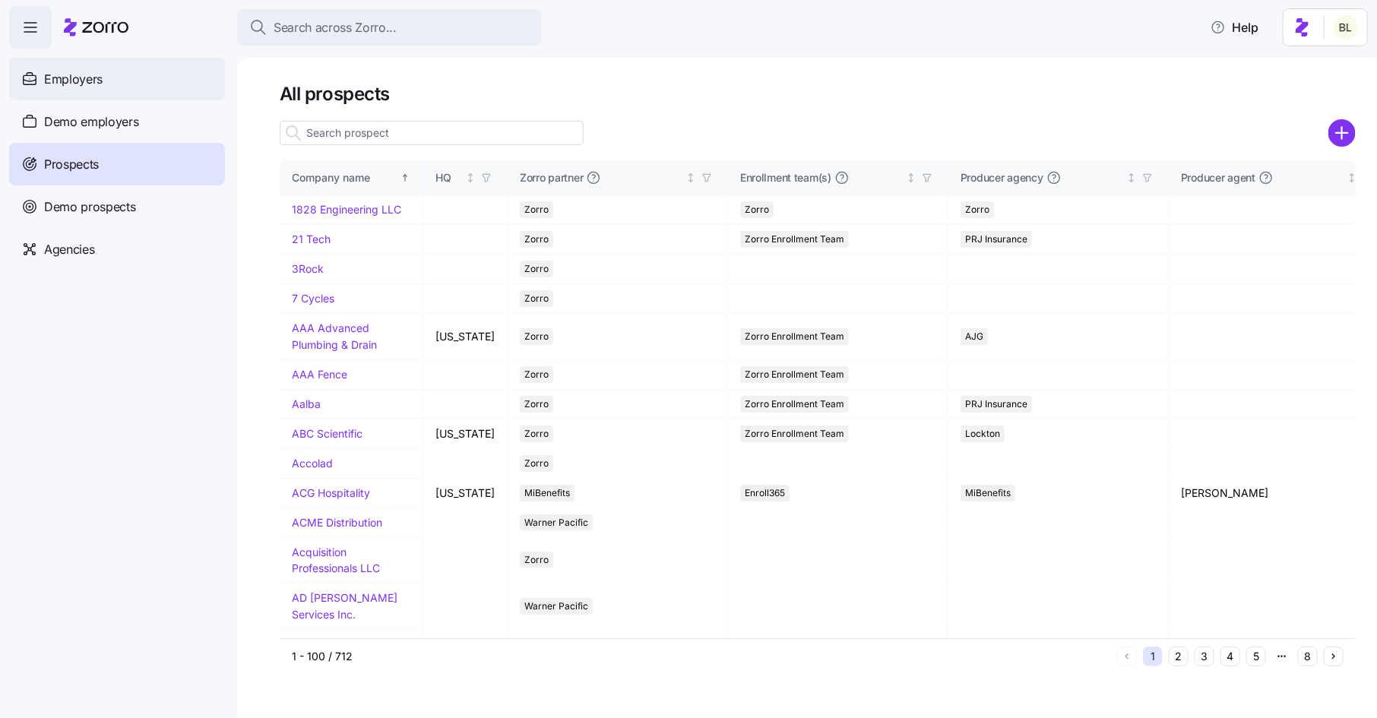
click at [117, 76] on div "Employers" at bounding box center [117, 79] width 216 height 43
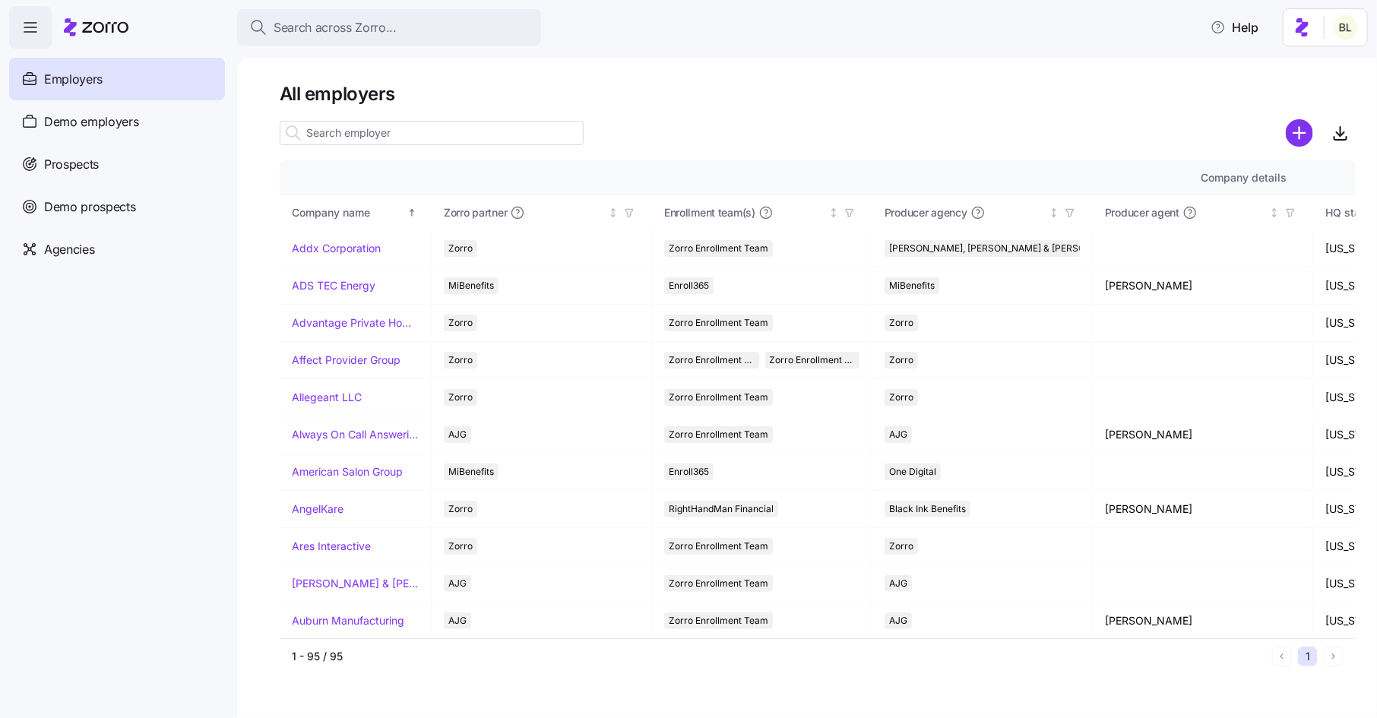
click at [392, 134] on input at bounding box center [432, 133] width 304 height 24
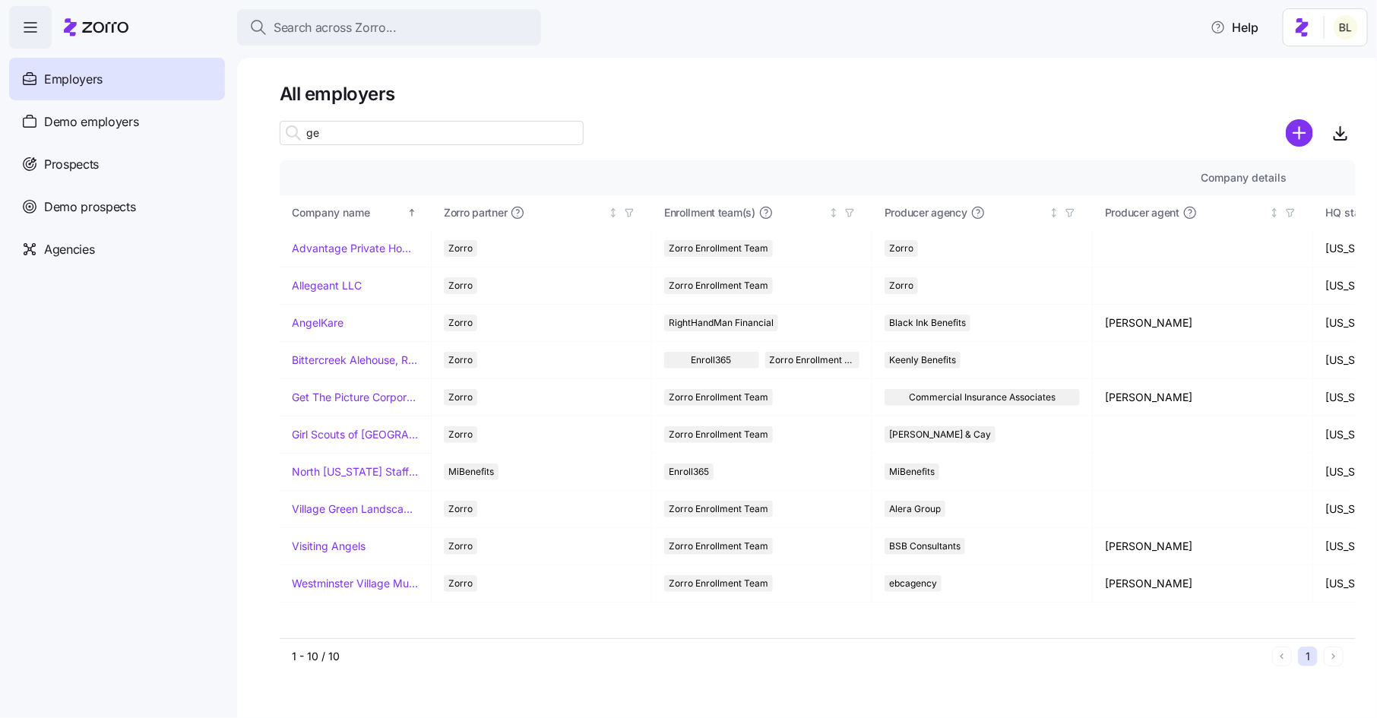
type input "g"
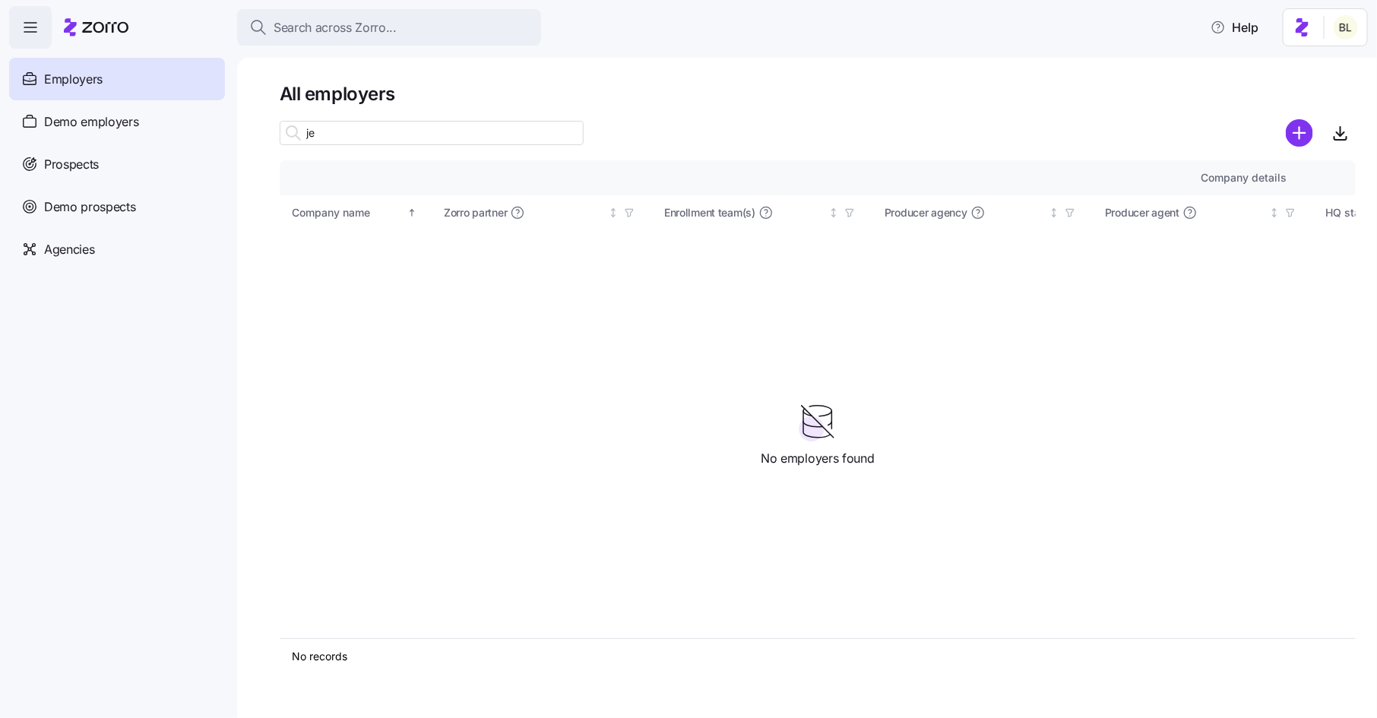
type input "j"
type input "g"
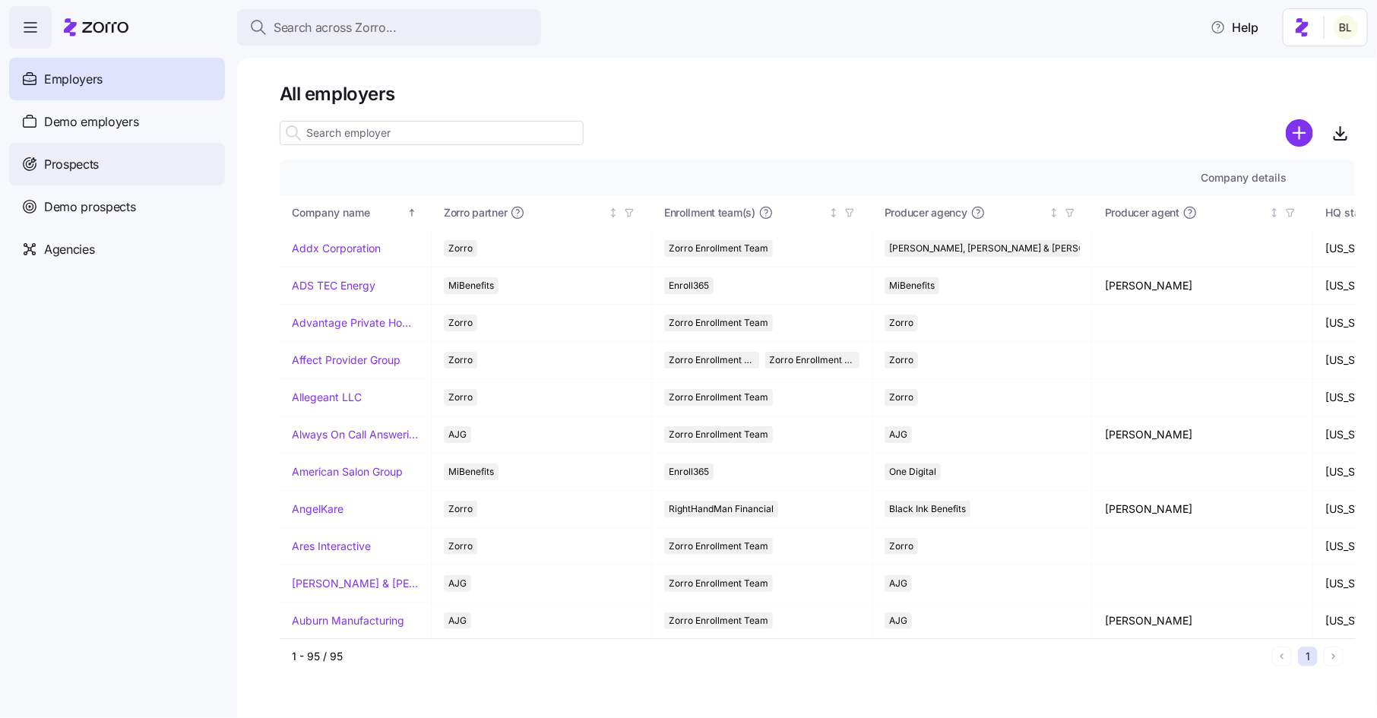
click at [141, 163] on div "Prospects" at bounding box center [117, 164] width 216 height 43
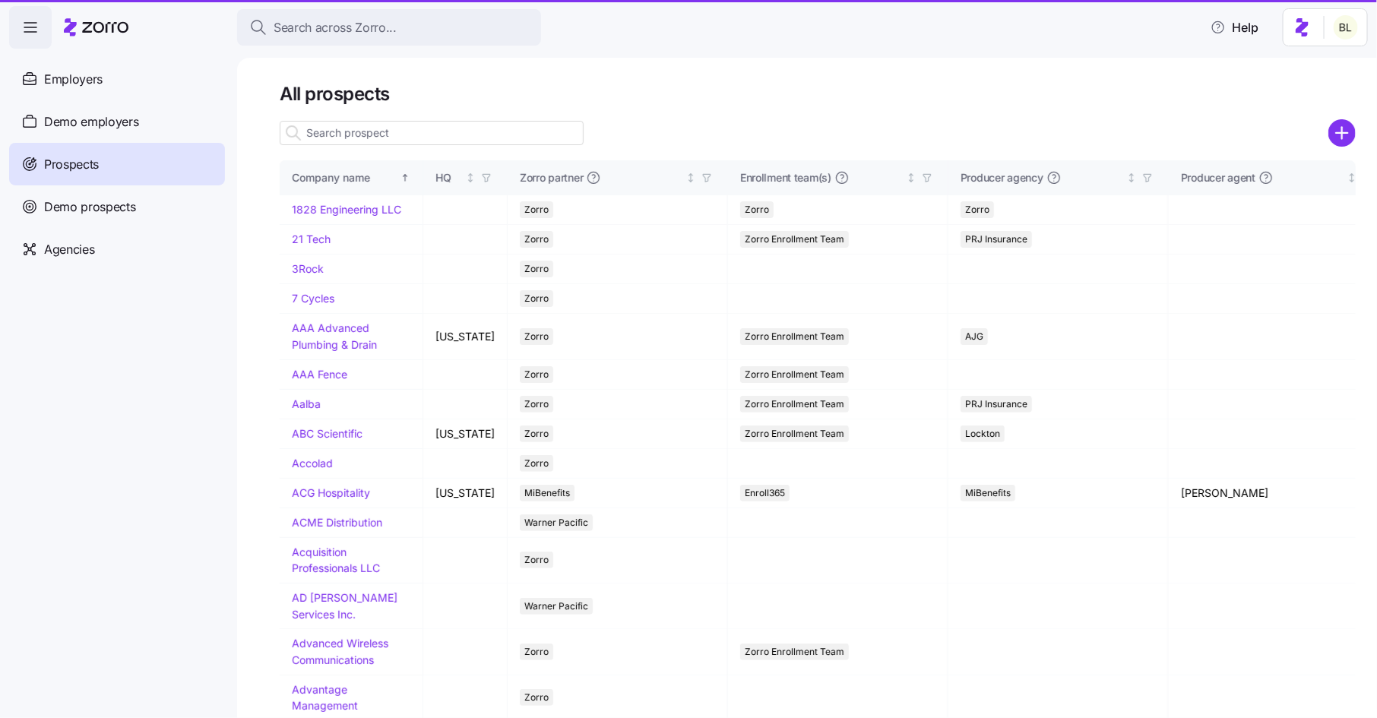
click at [355, 131] on input at bounding box center [432, 133] width 304 height 24
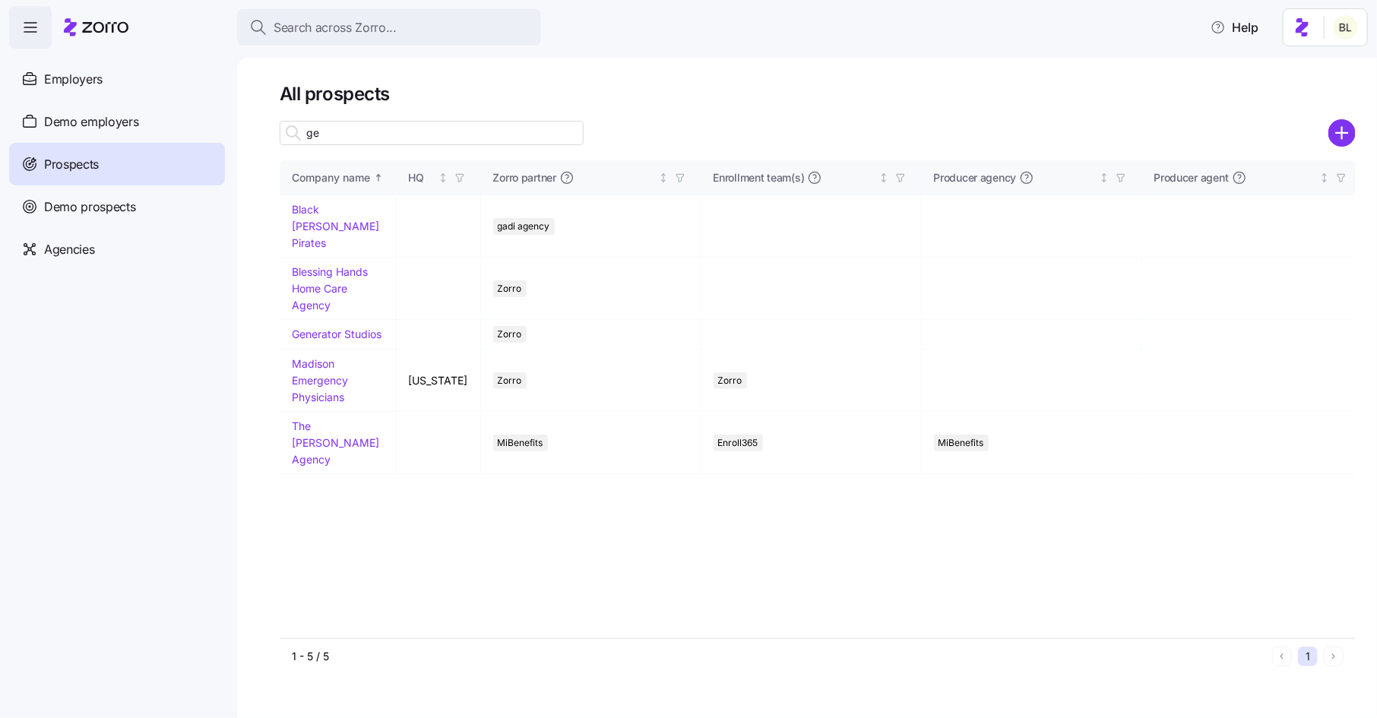
type input "g"
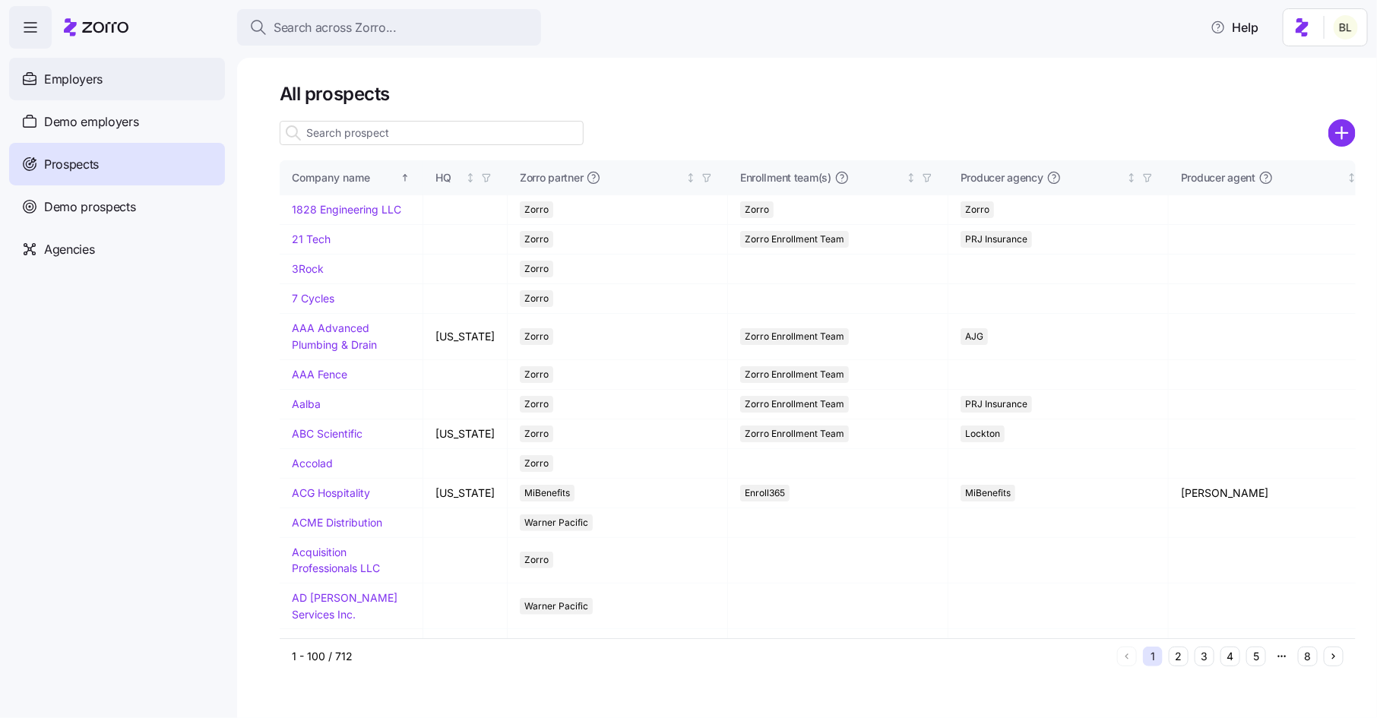
click at [109, 81] on div "Employers" at bounding box center [117, 79] width 216 height 43
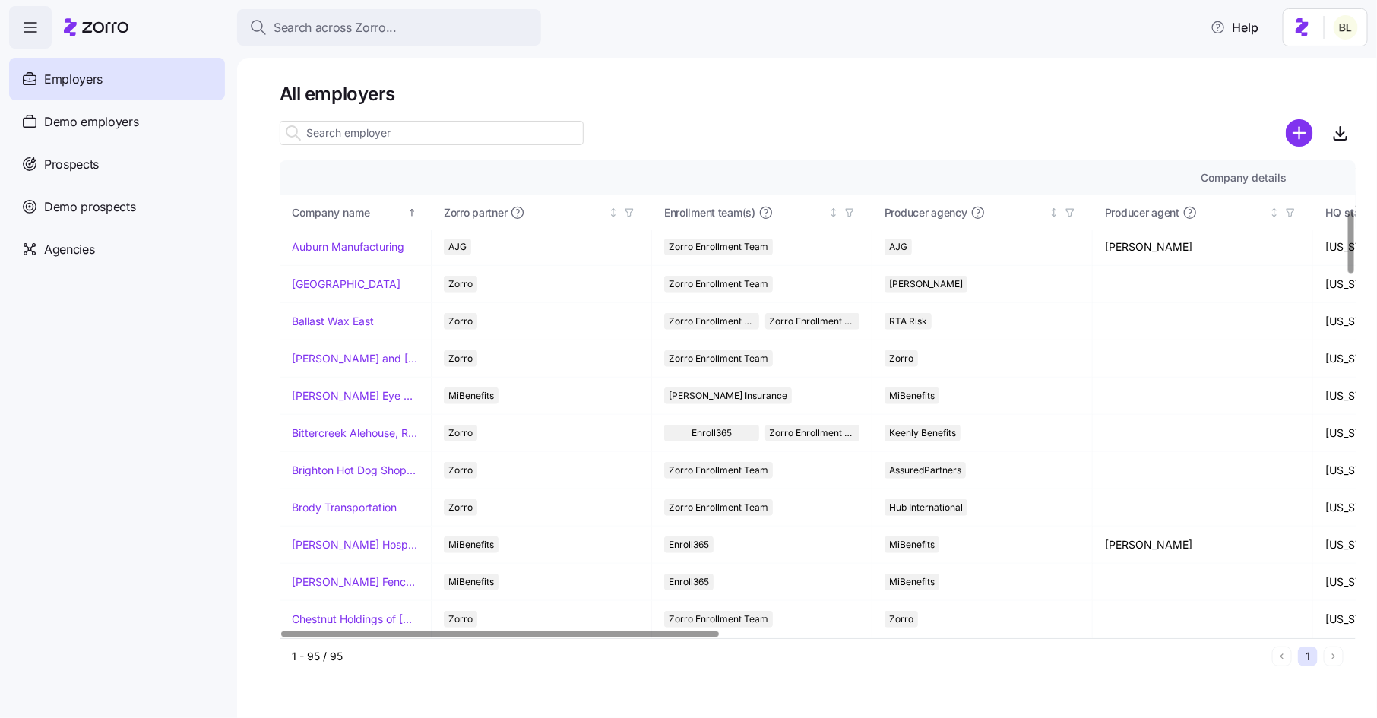
scroll to position [384, 0]
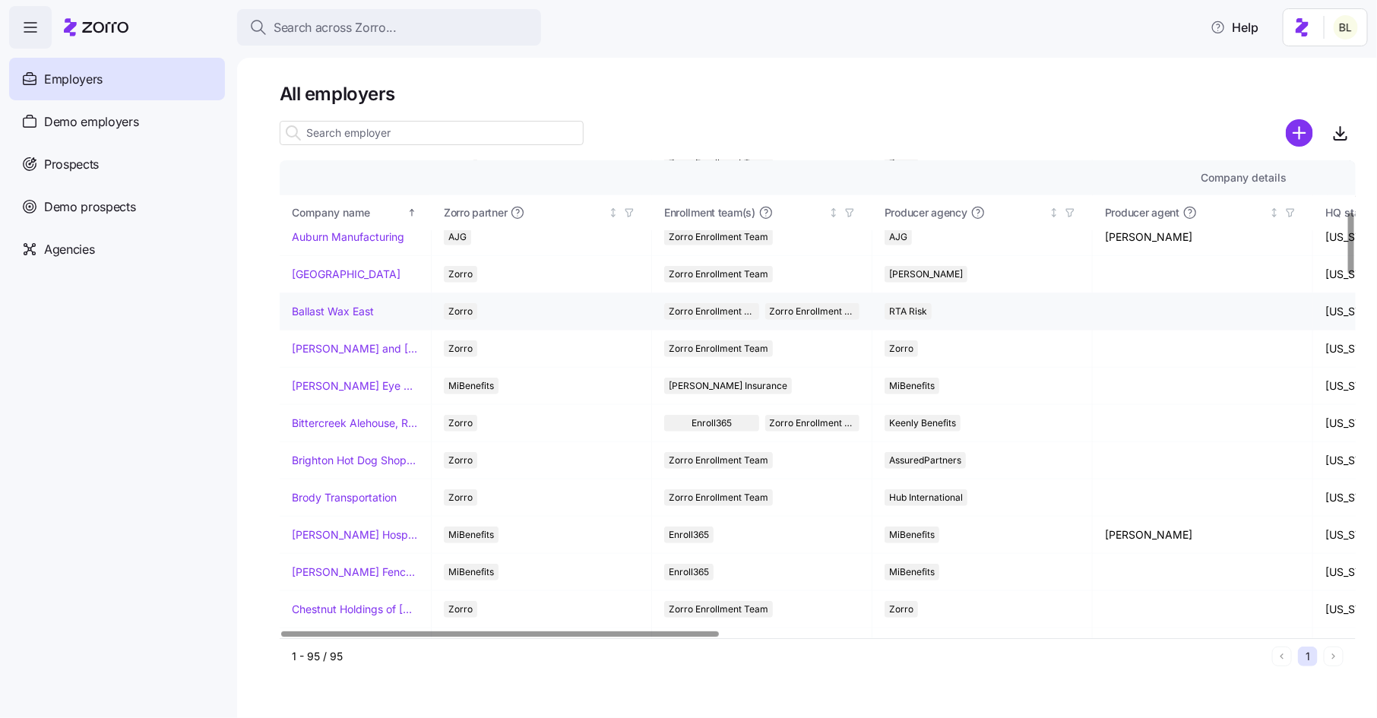
click at [324, 309] on link "Ballast Wax East" at bounding box center [333, 311] width 82 height 15
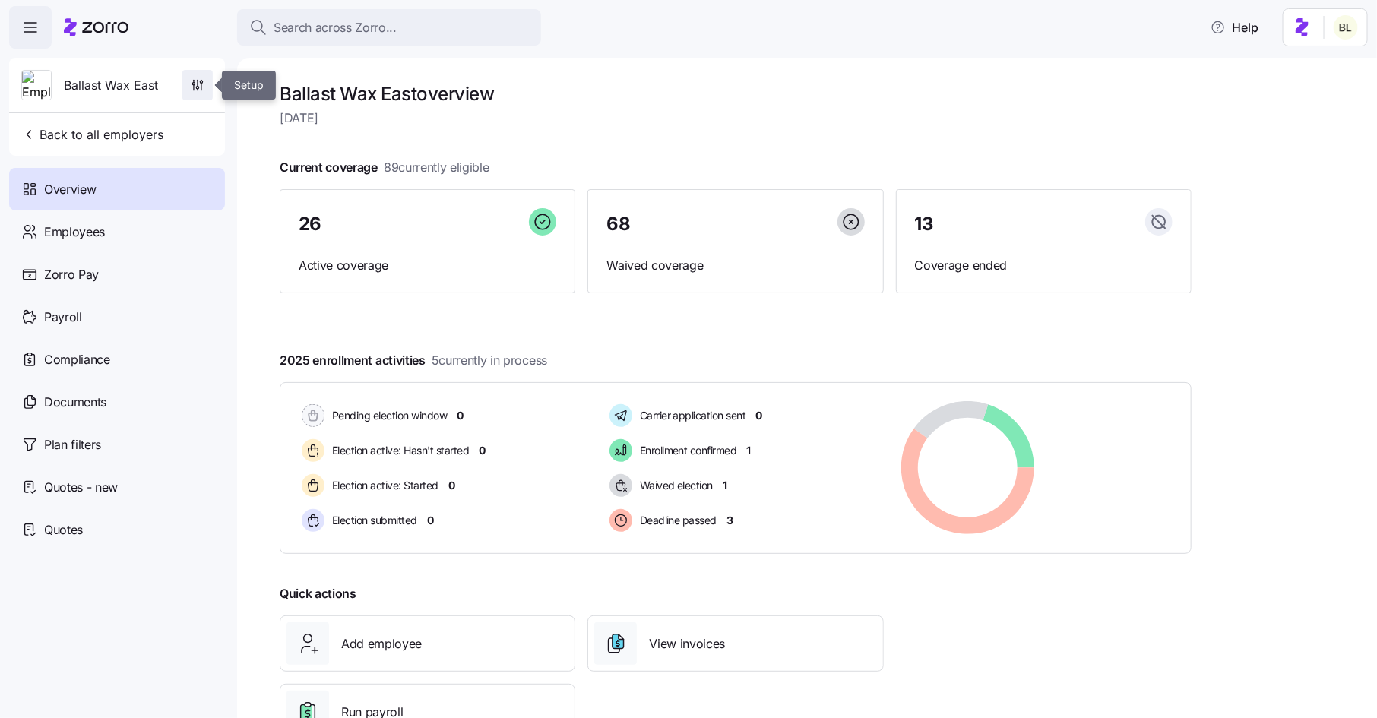
click at [190, 84] on icon "button" at bounding box center [197, 85] width 15 height 15
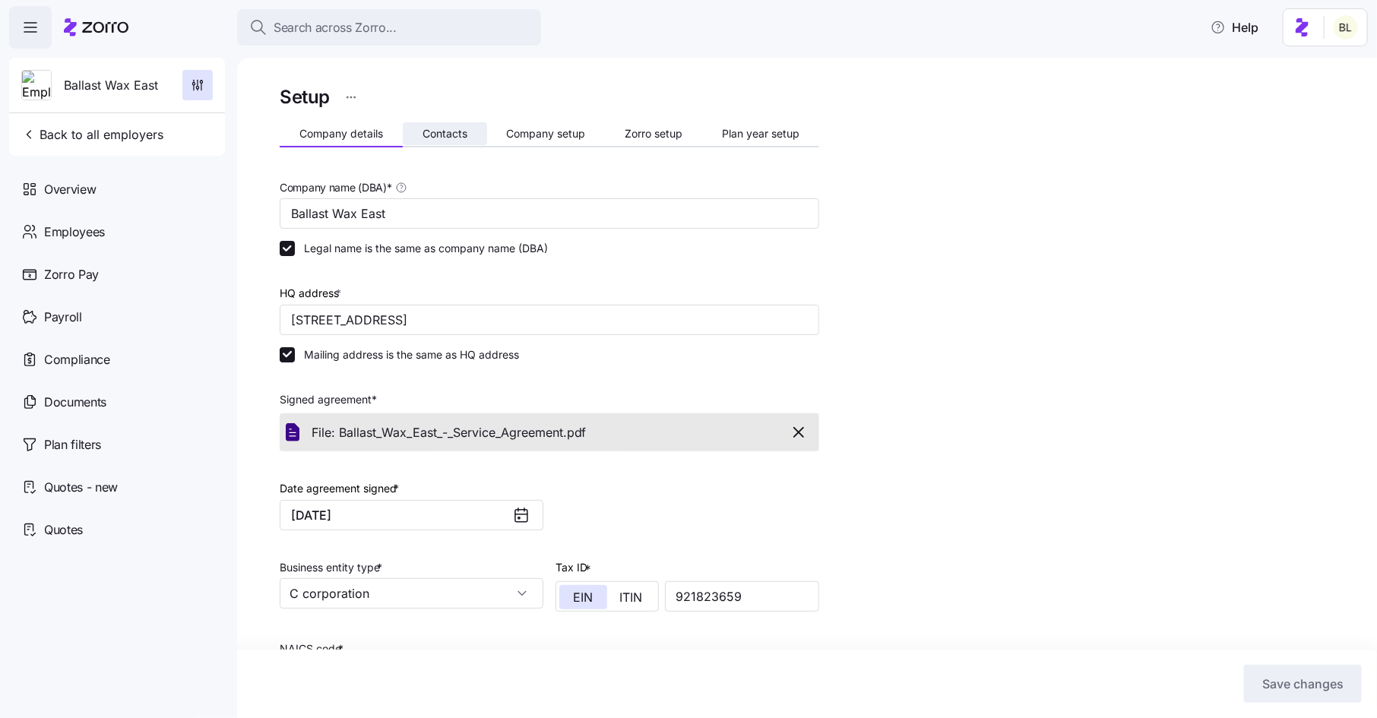
click at [459, 125] on button "Contacts" at bounding box center [445, 133] width 84 height 23
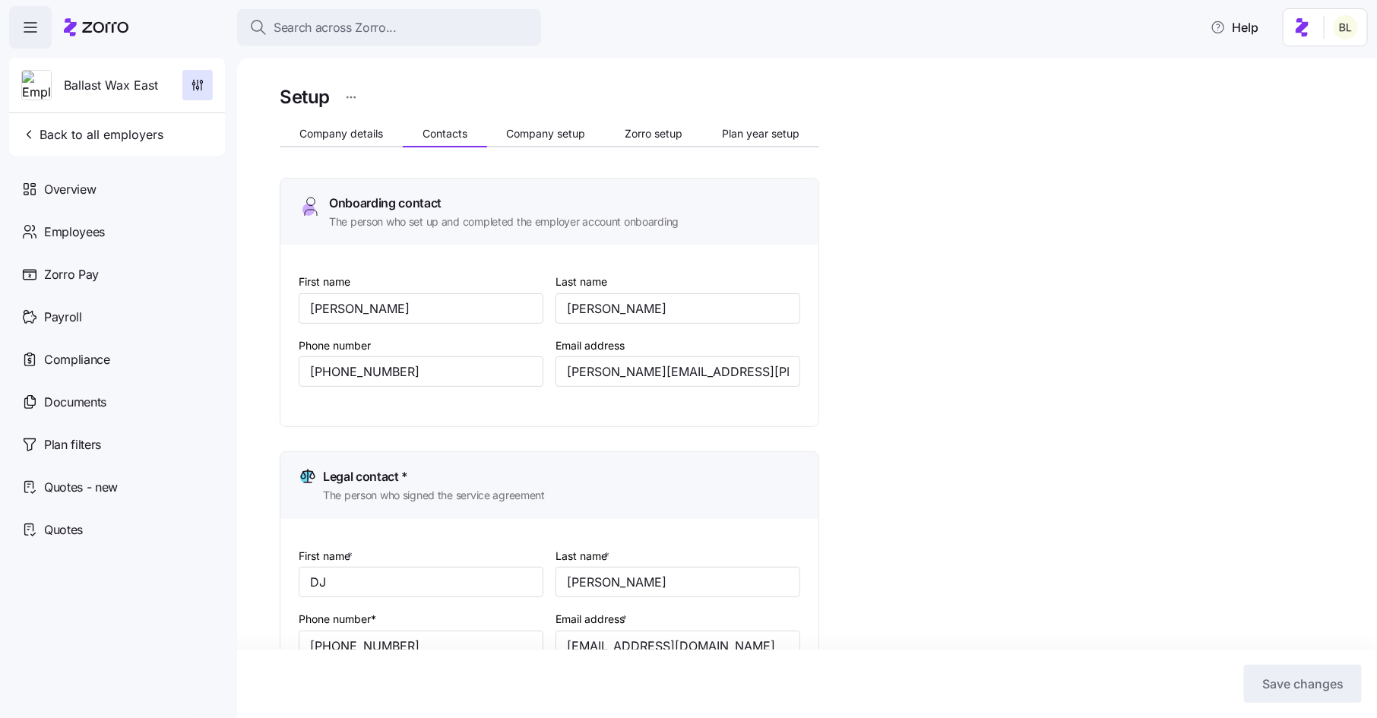
click at [571, 128] on span "Company setup" at bounding box center [545, 133] width 79 height 11
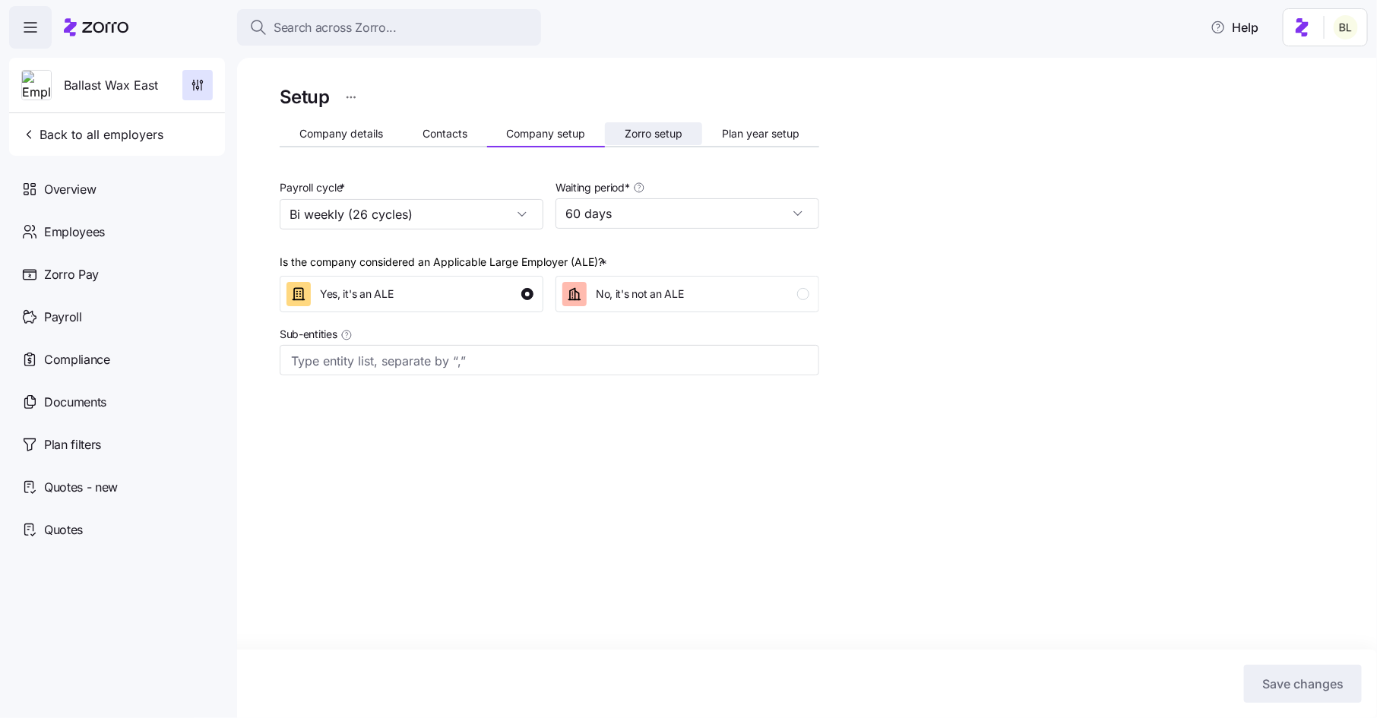
click at [661, 128] on span "Zorro setup" at bounding box center [654, 133] width 58 height 11
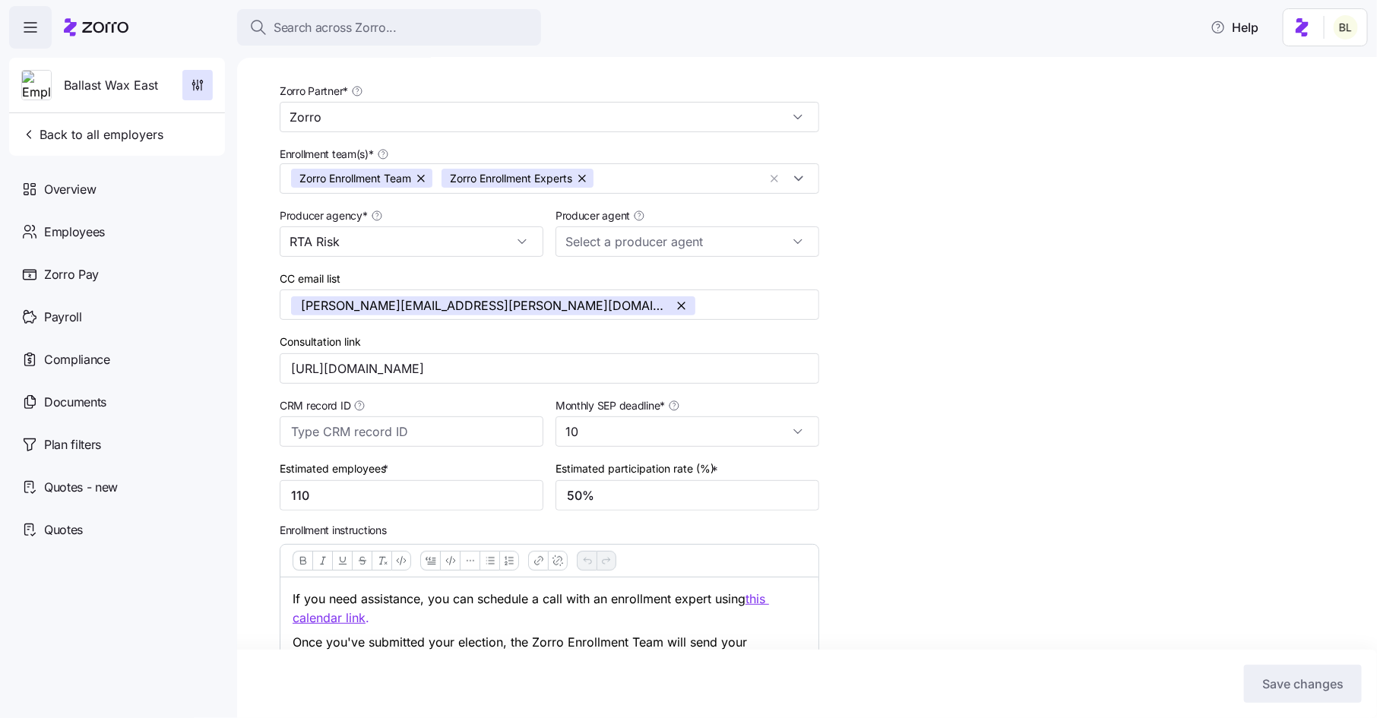
scroll to position [103, 0]
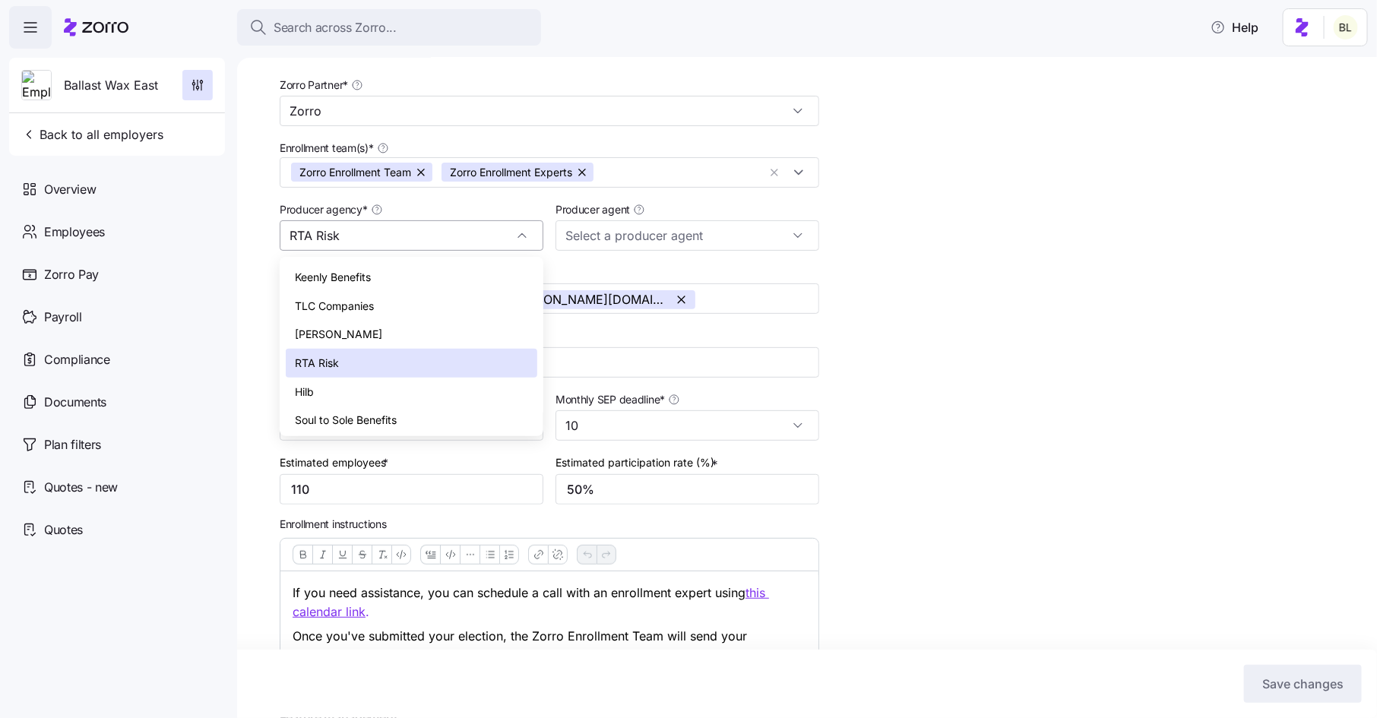
click at [524, 235] on div "RTA Risk" at bounding box center [412, 235] width 264 height 30
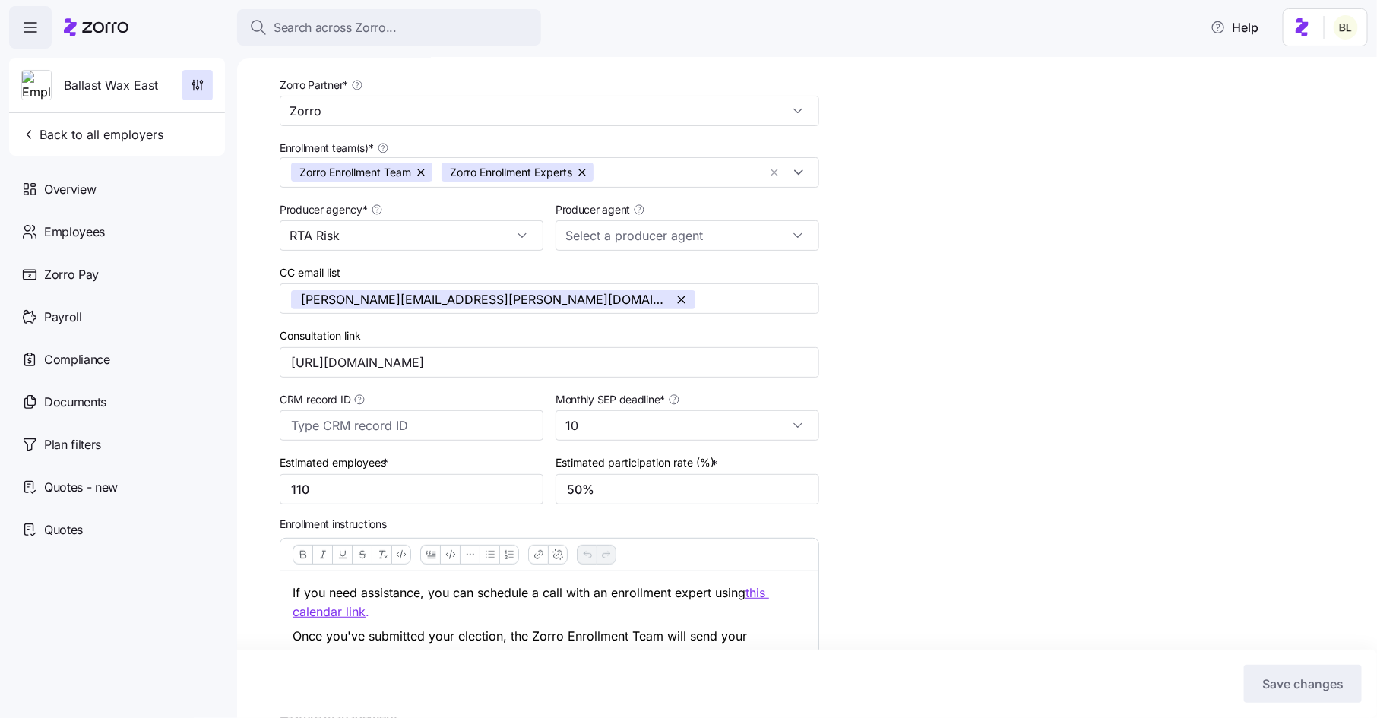
click at [603, 269] on div "CC email list kerry.cook@risktag.com" at bounding box center [549, 289] width 539 height 52
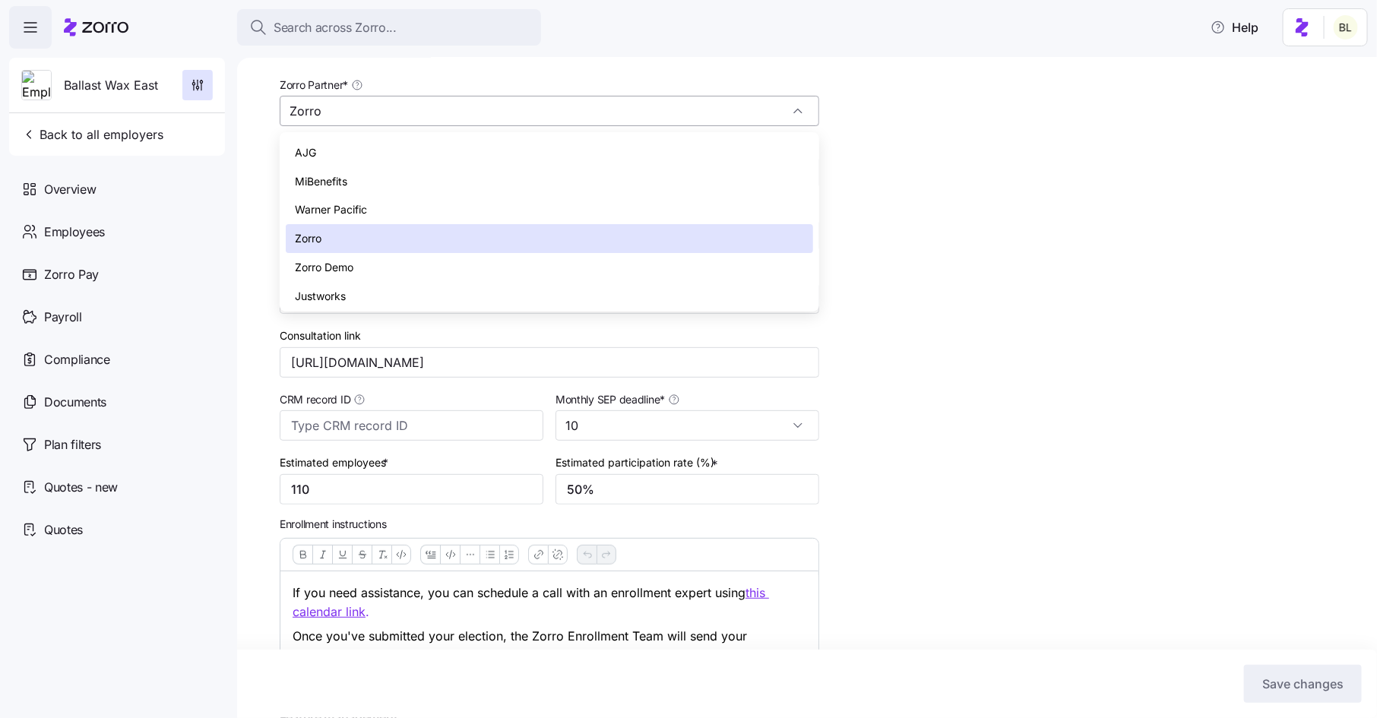
click at [761, 115] on input "Zorro" at bounding box center [549, 111] width 539 height 30
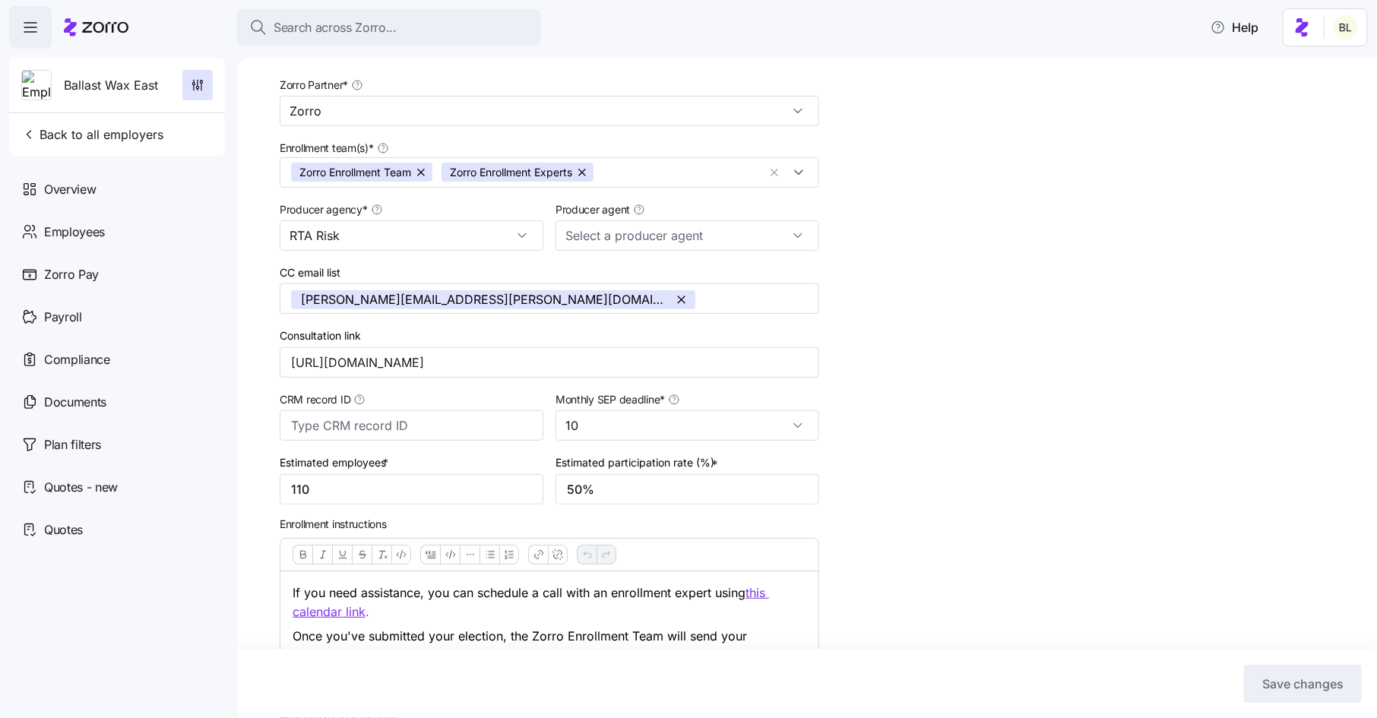
click at [845, 118] on div "Setup Company details Contacts Company setup Zorro setup Plan year setup Zorro …" at bounding box center [818, 419] width 1076 height 881
click at [38, 131] on span "Back to all employers" at bounding box center [92, 134] width 142 height 18
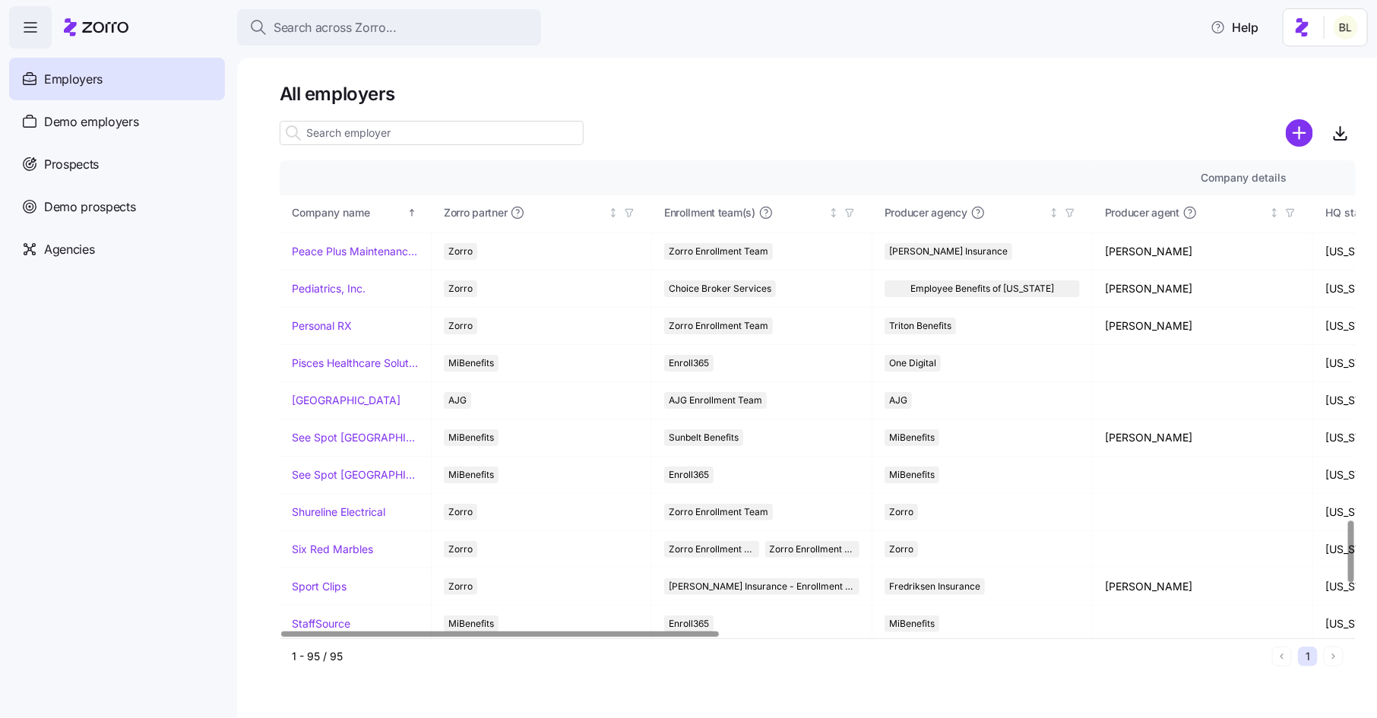
scroll to position [2753, 0]
click at [325, 578] on link "Sport Clips" at bounding box center [319, 585] width 55 height 15
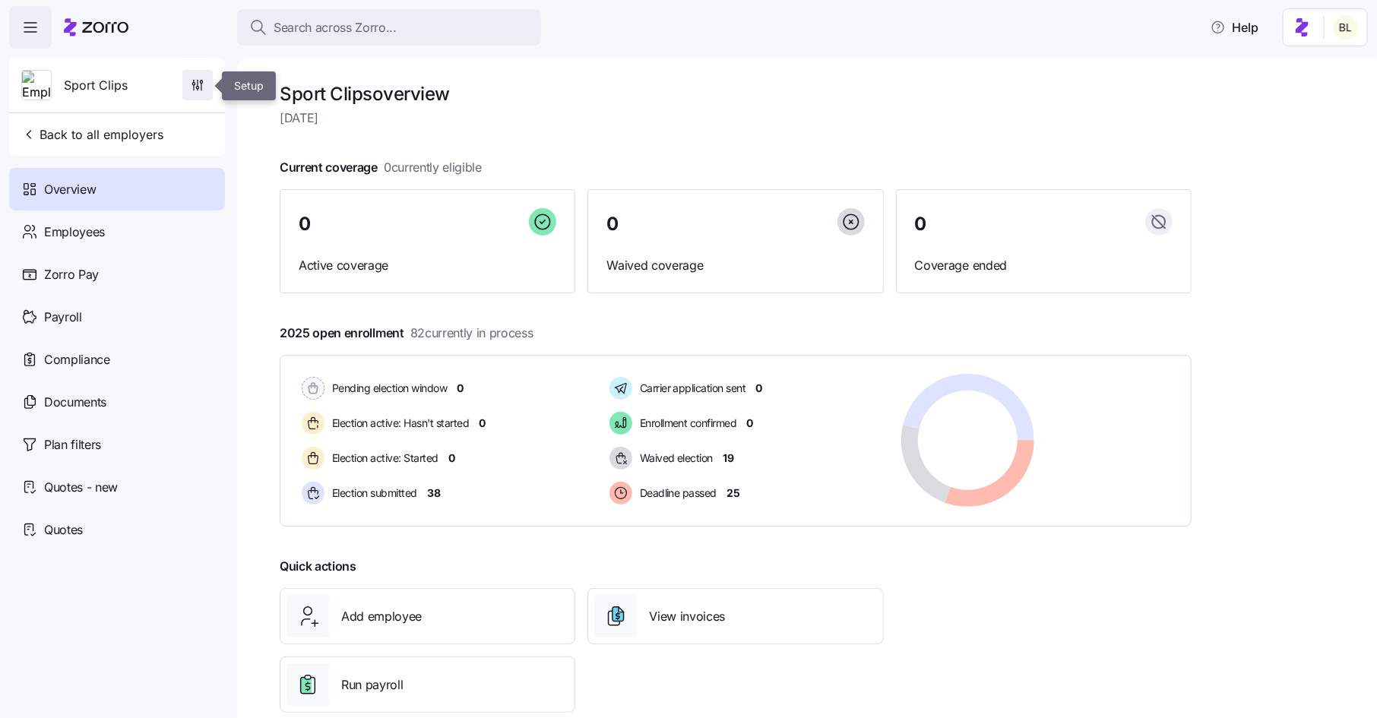
click at [197, 87] on icon "button" at bounding box center [197, 85] width 15 height 15
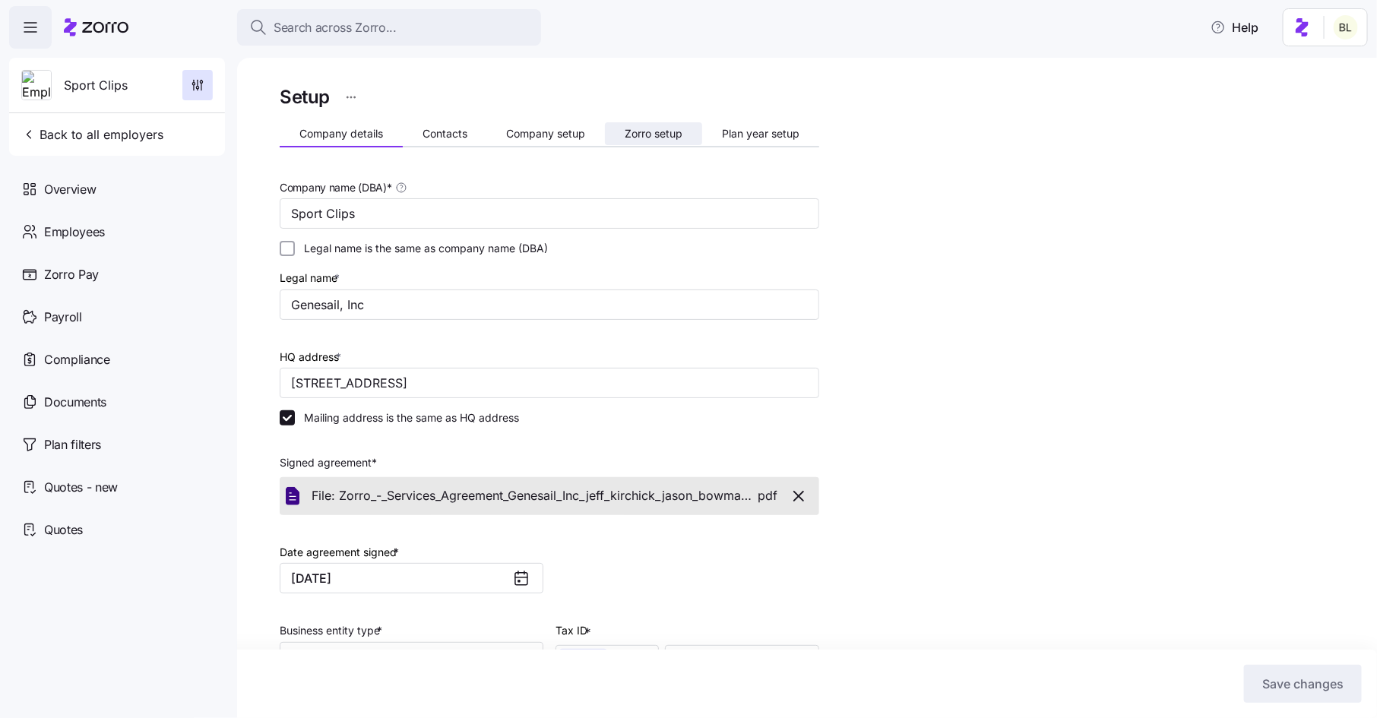
click at [676, 132] on span "Zorro setup" at bounding box center [654, 133] width 58 height 11
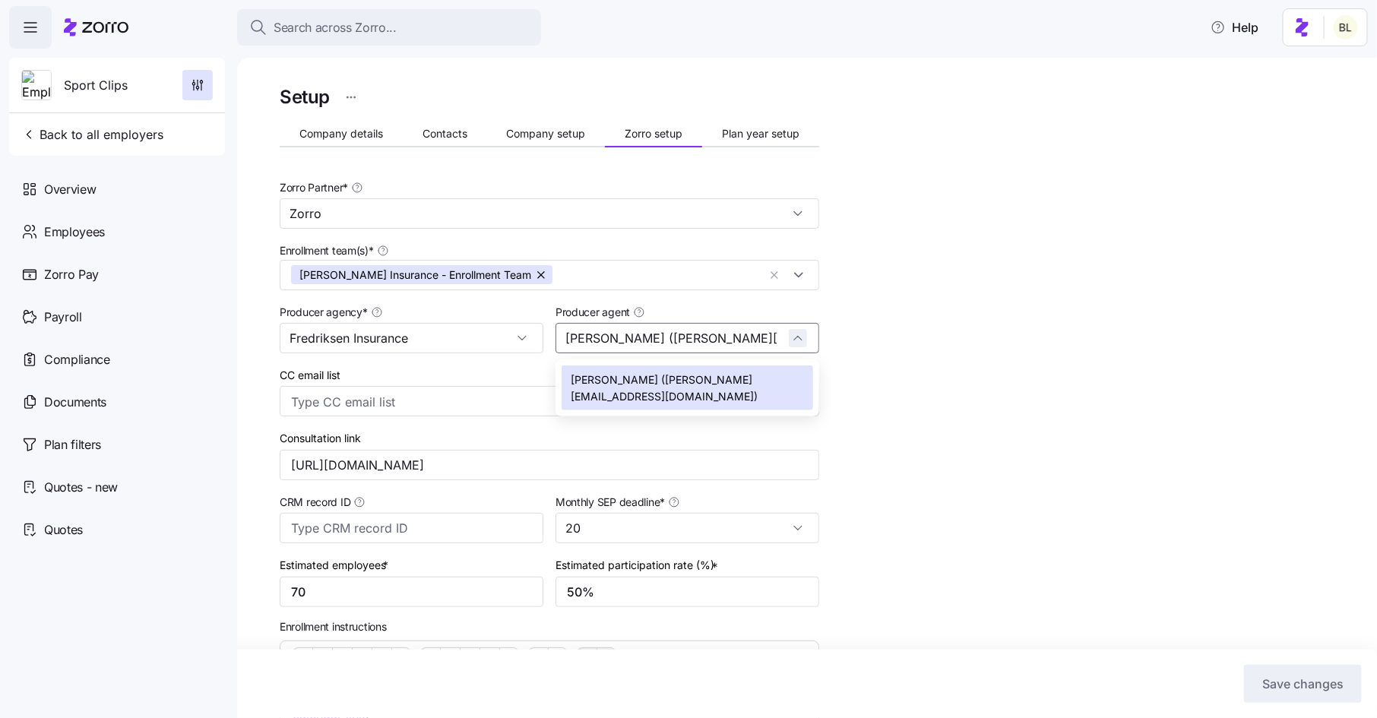
click at [802, 337] on div "Eric Fredriksen (eric@fredhealthins.com)" at bounding box center [687, 338] width 264 height 30
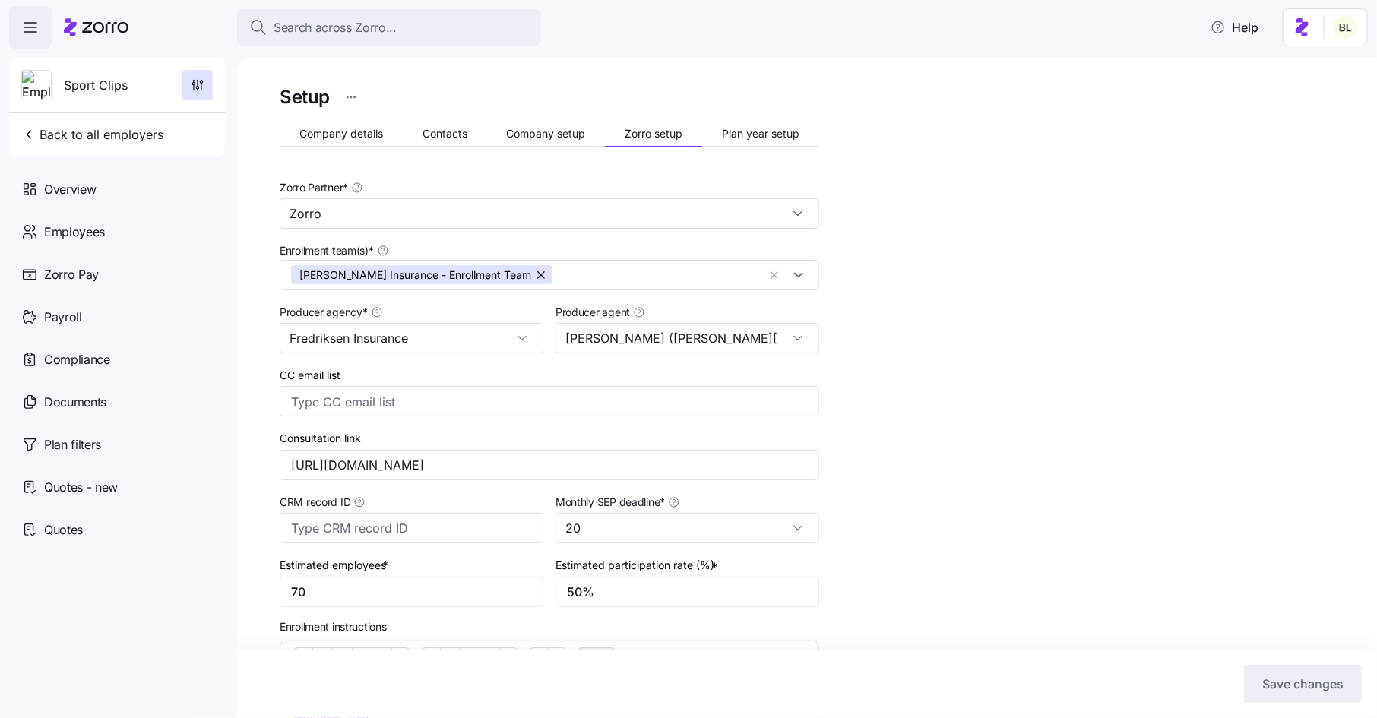
click at [865, 341] on div "Setup Company details Contacts Company setup Zorro setup Plan year setup Zorro …" at bounding box center [818, 529] width 1076 height 895
click at [519, 335] on div "Fredriksen Insurance" at bounding box center [412, 338] width 264 height 30
click at [483, 409] on div "Zorro" at bounding box center [411, 423] width 251 height 29
type input "Zorro"
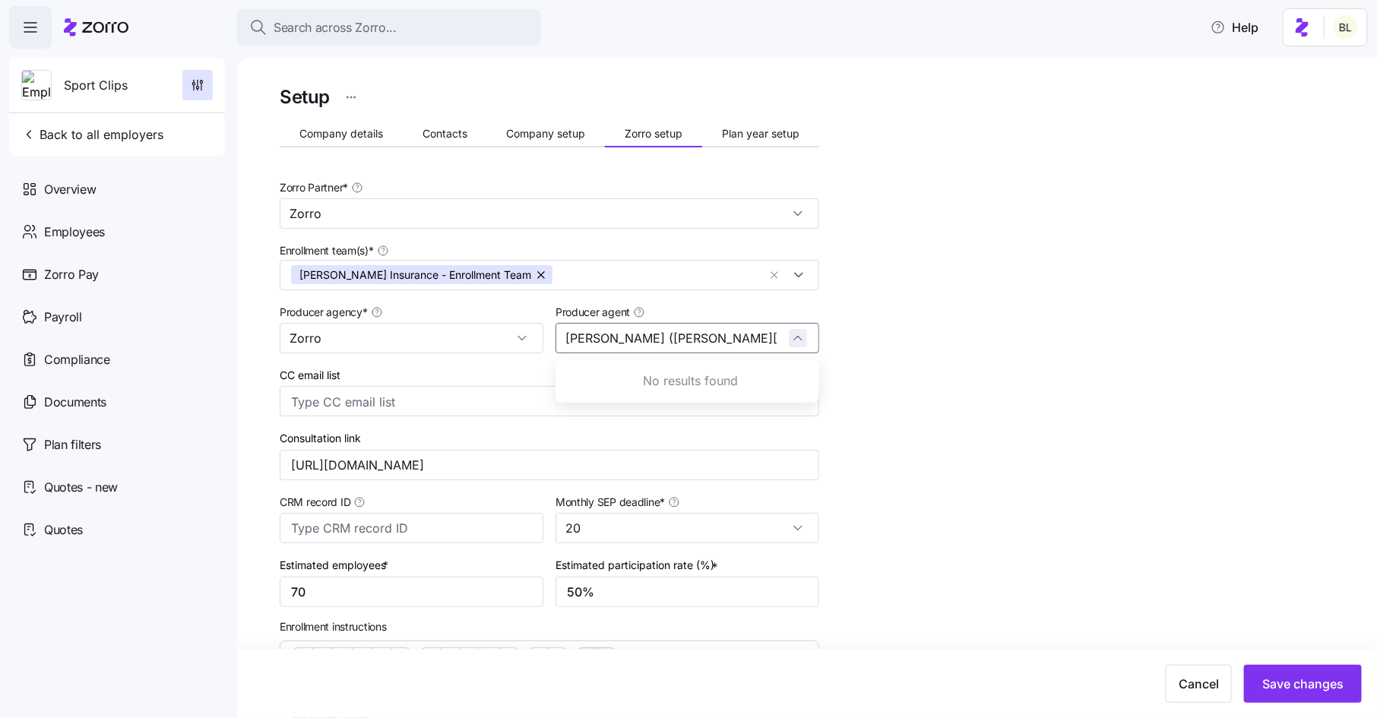
click at [801, 337] on div "Eric Fredriksen (eric@fredhealthins.com)" at bounding box center [687, 338] width 264 height 30
click at [854, 367] on div "Setup Company details Contacts Company setup Zorro setup Plan year setup Zorro …" at bounding box center [818, 529] width 1076 height 895
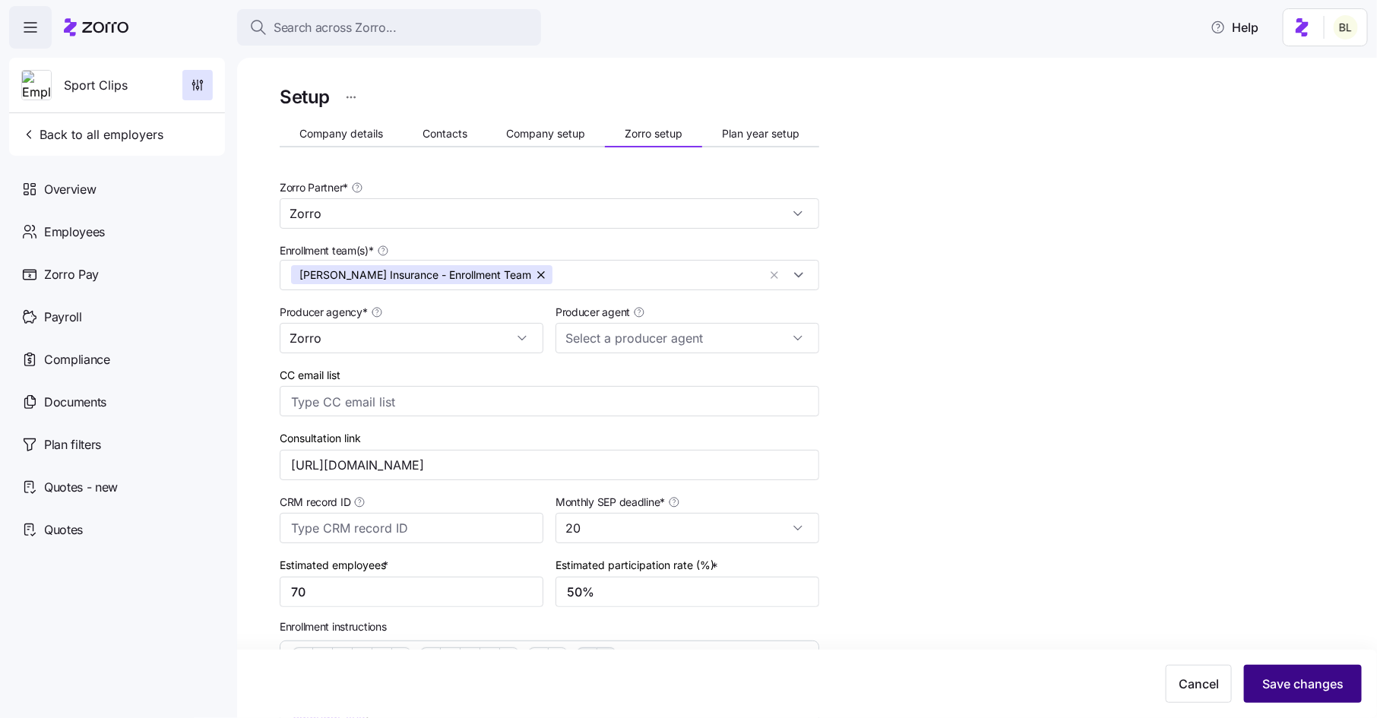
click at [1287, 685] on span "Save changes" at bounding box center [1302, 684] width 81 height 18
click at [96, 136] on span "Back to all employers" at bounding box center [92, 134] width 142 height 18
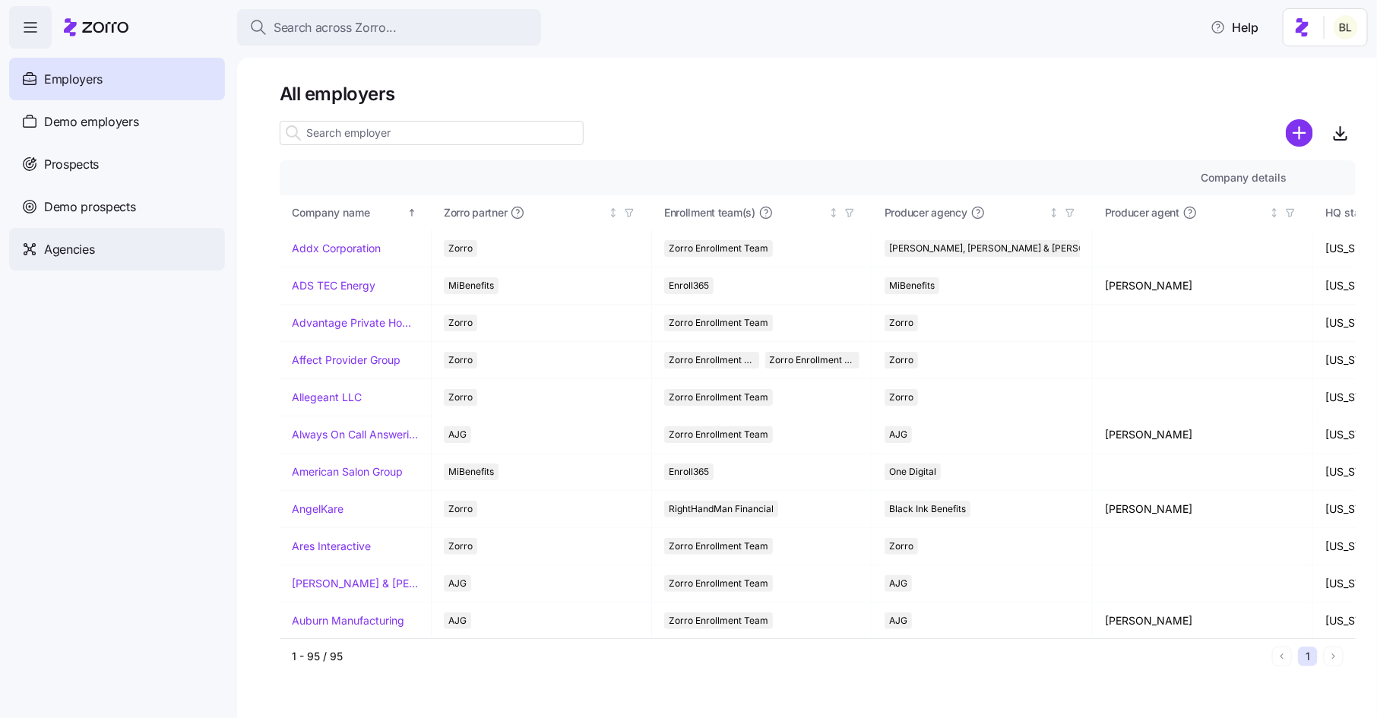
click at [85, 250] on span "Agencies" at bounding box center [69, 249] width 50 height 19
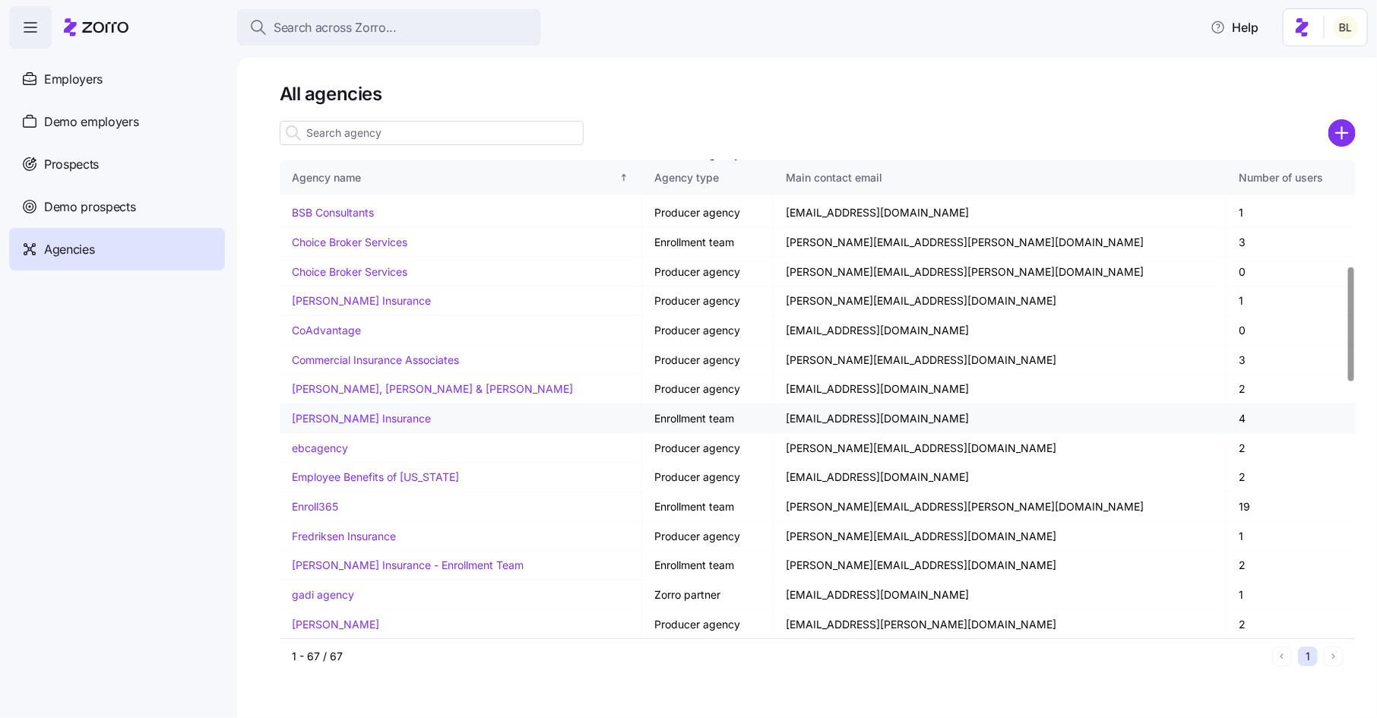
scroll to position [447, 0]
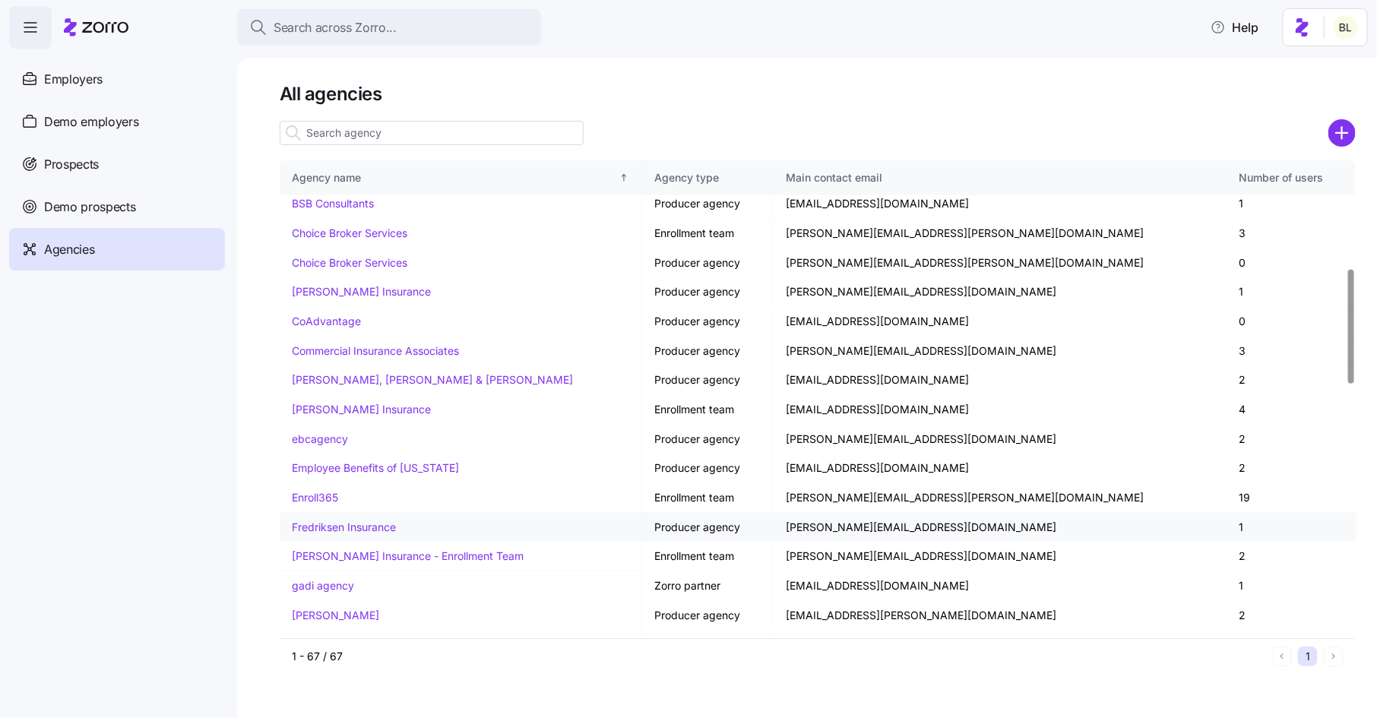
click at [366, 520] on link "Fredriksen Insurance" at bounding box center [344, 526] width 104 height 13
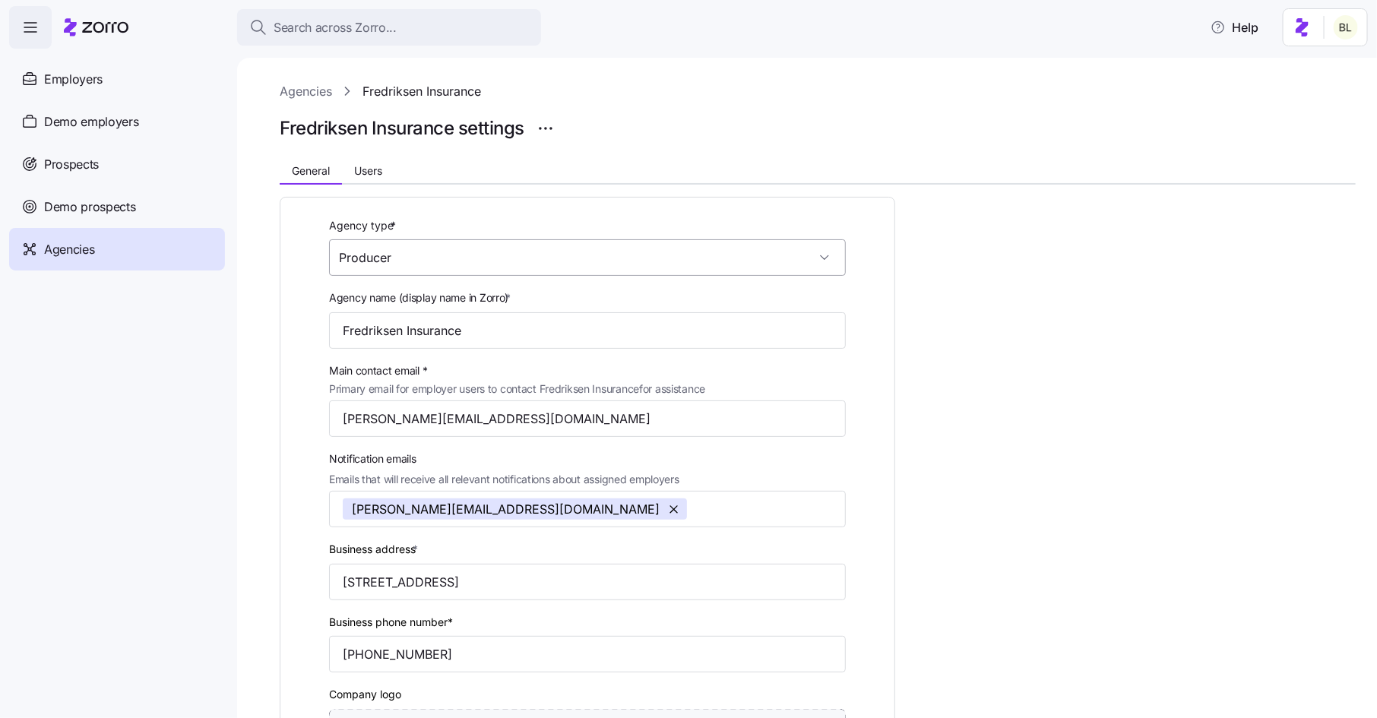
click at [470, 250] on input "Producer" at bounding box center [587, 257] width 517 height 36
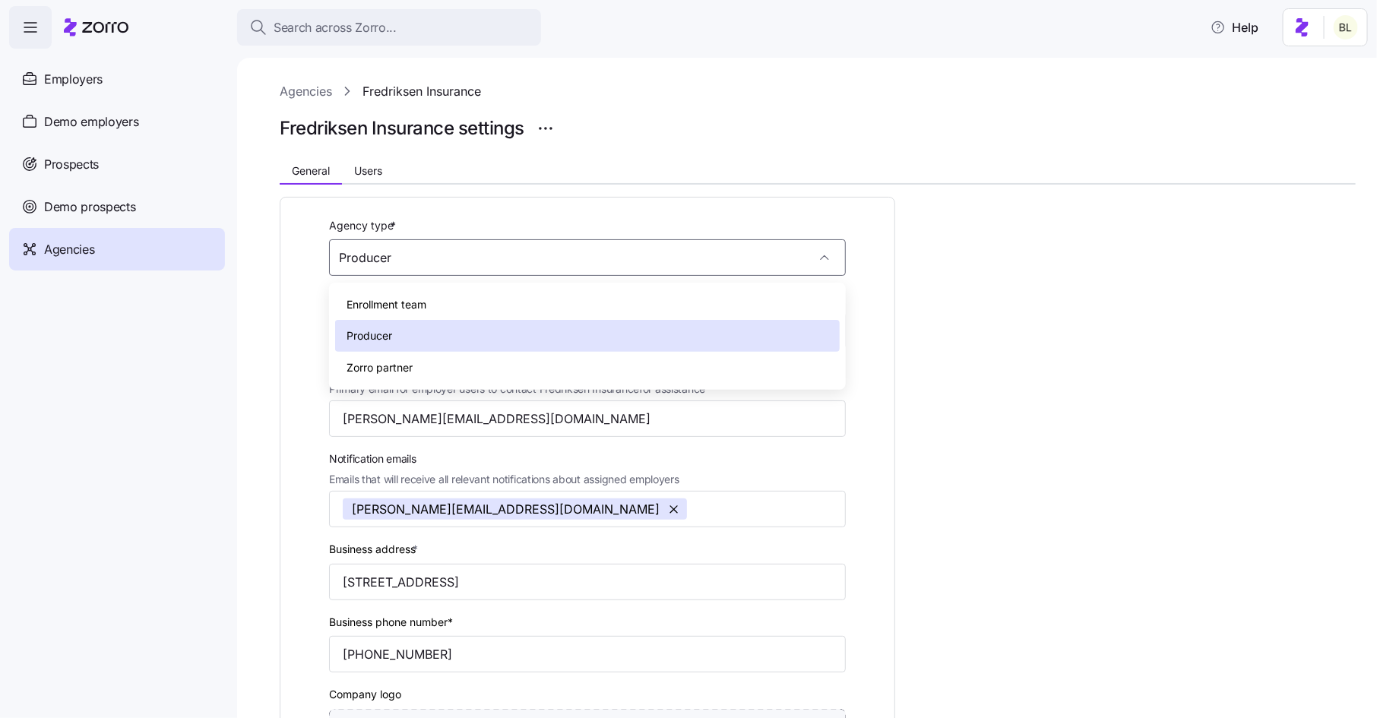
click at [445, 370] on div "Zorro partner" at bounding box center [587, 368] width 505 height 32
type input "Zorro partner"
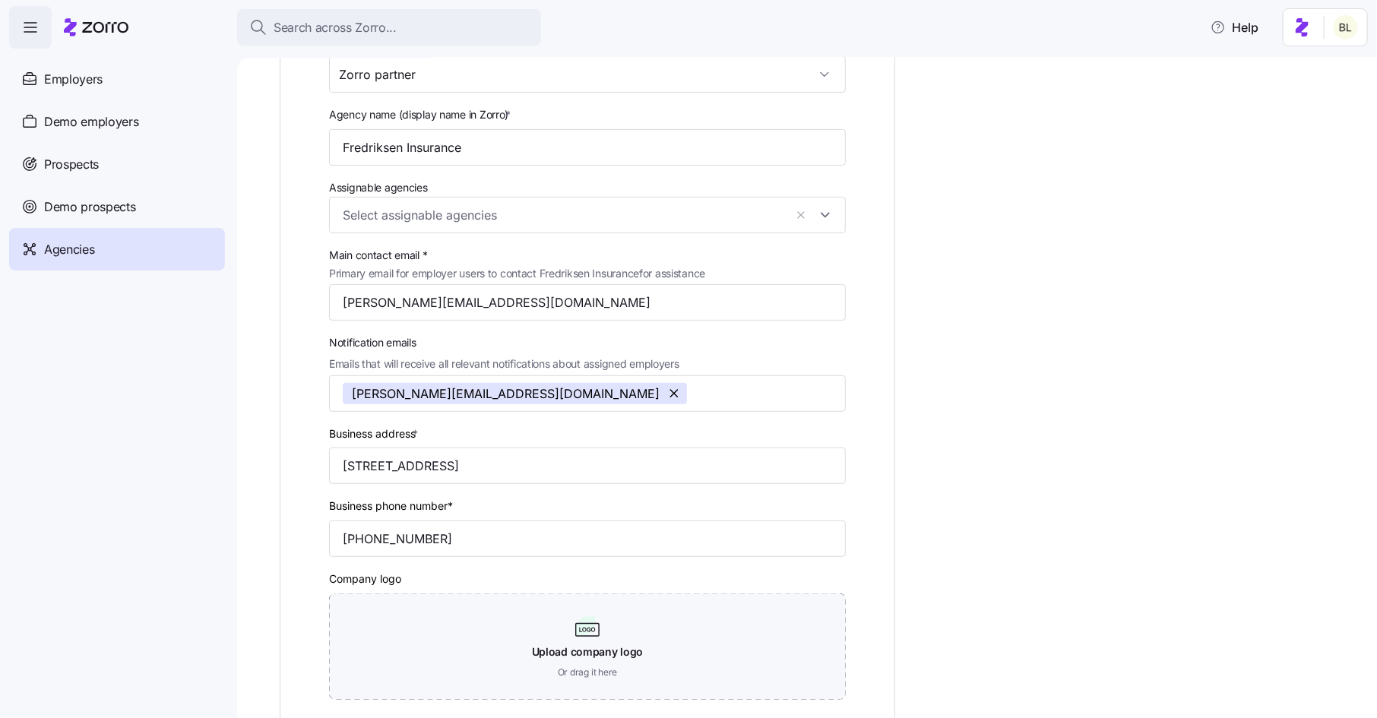
scroll to position [424, 0]
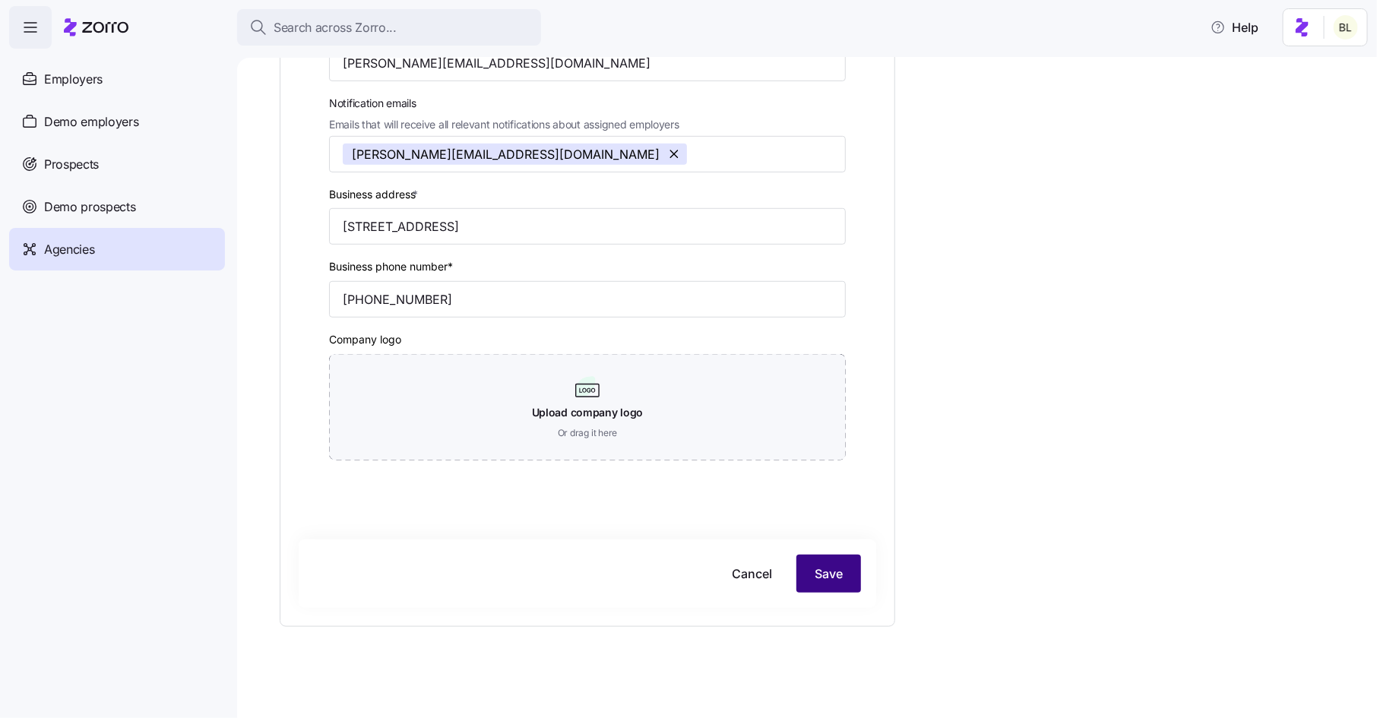
click at [832, 578] on span "Save" at bounding box center [829, 574] width 28 height 18
click at [1349, 32] on icon "button" at bounding box center [1348, 34] width 12 height 12
click at [125, 78] on div "Employers" at bounding box center [117, 79] width 216 height 43
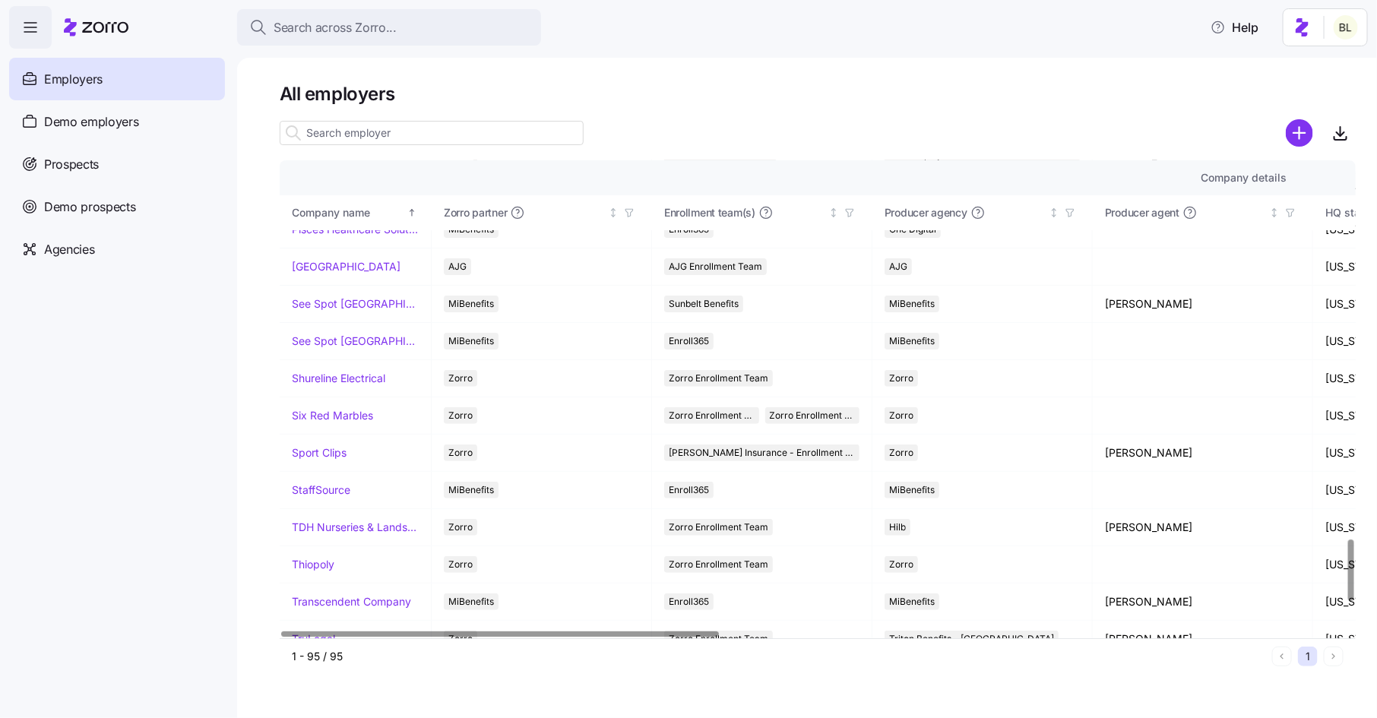
scroll to position [2904, 0]
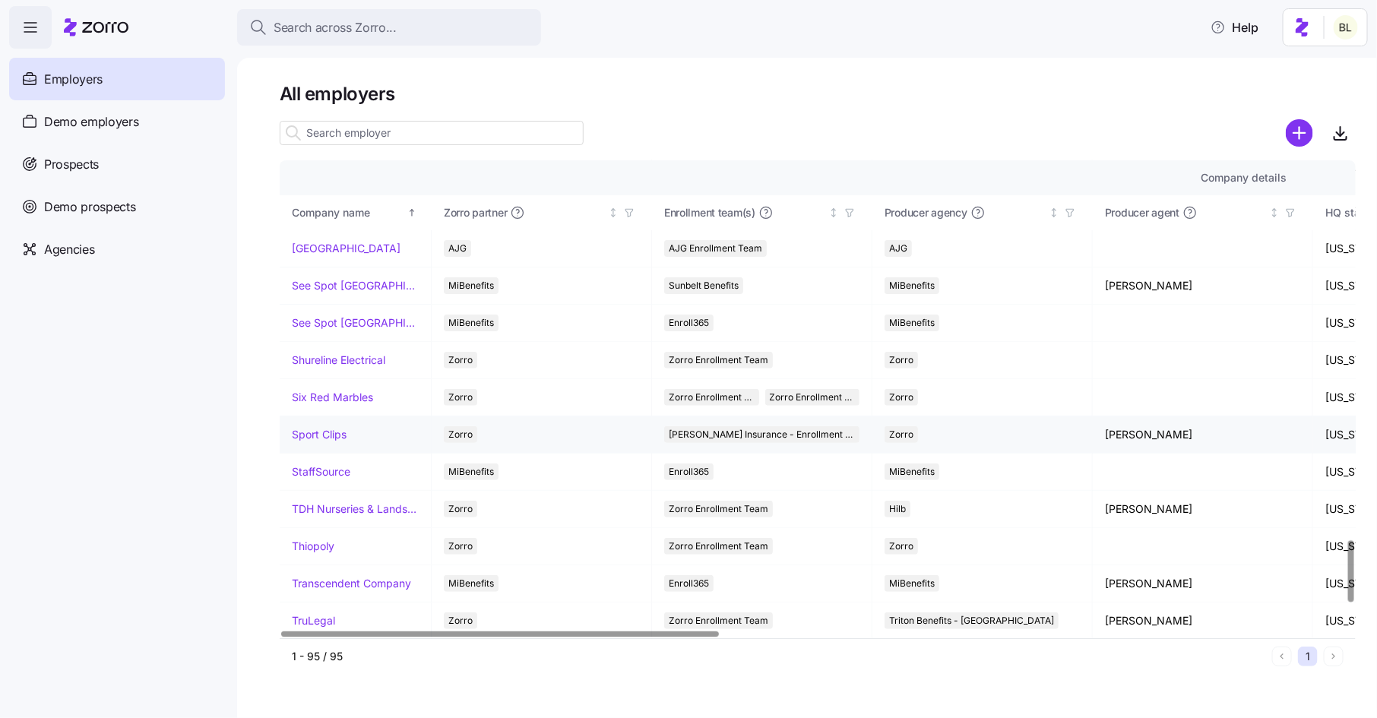
click at [320, 427] on link "Sport Clips" at bounding box center [319, 434] width 55 height 15
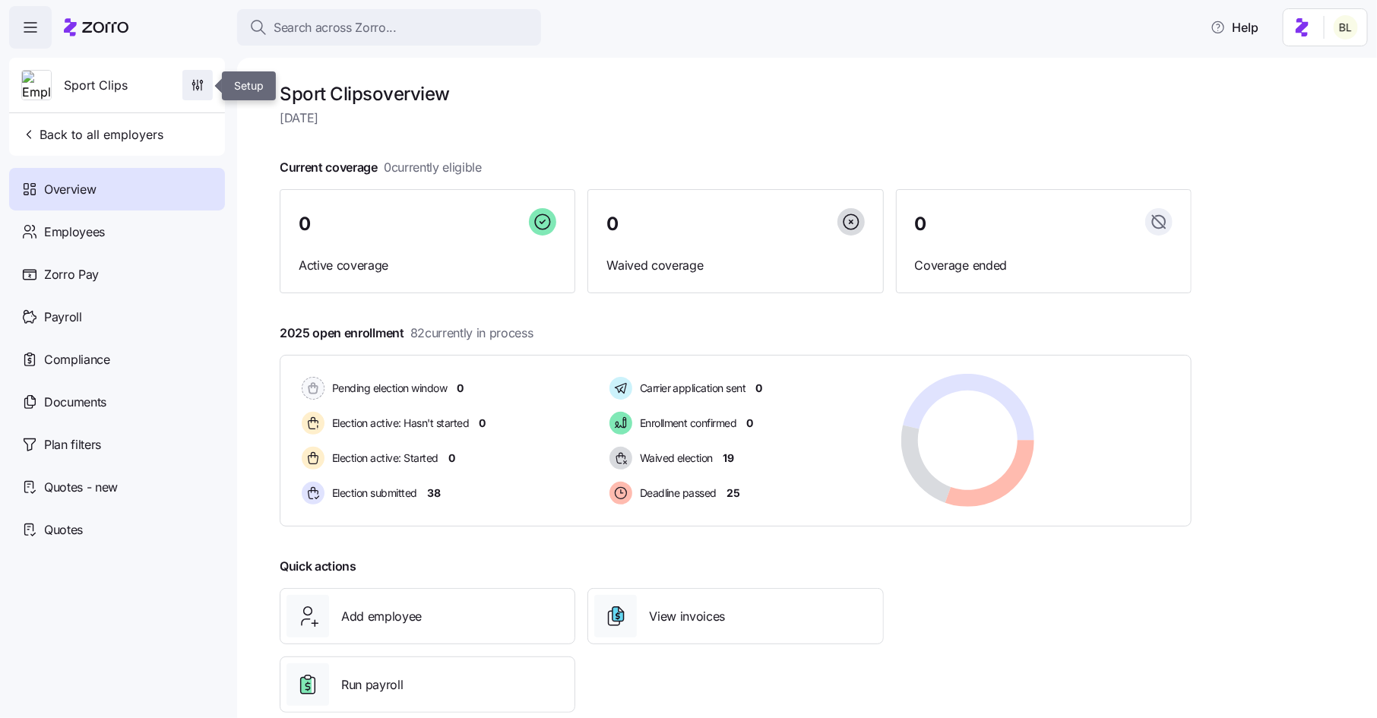
click at [204, 83] on icon "button" at bounding box center [197, 85] width 15 height 15
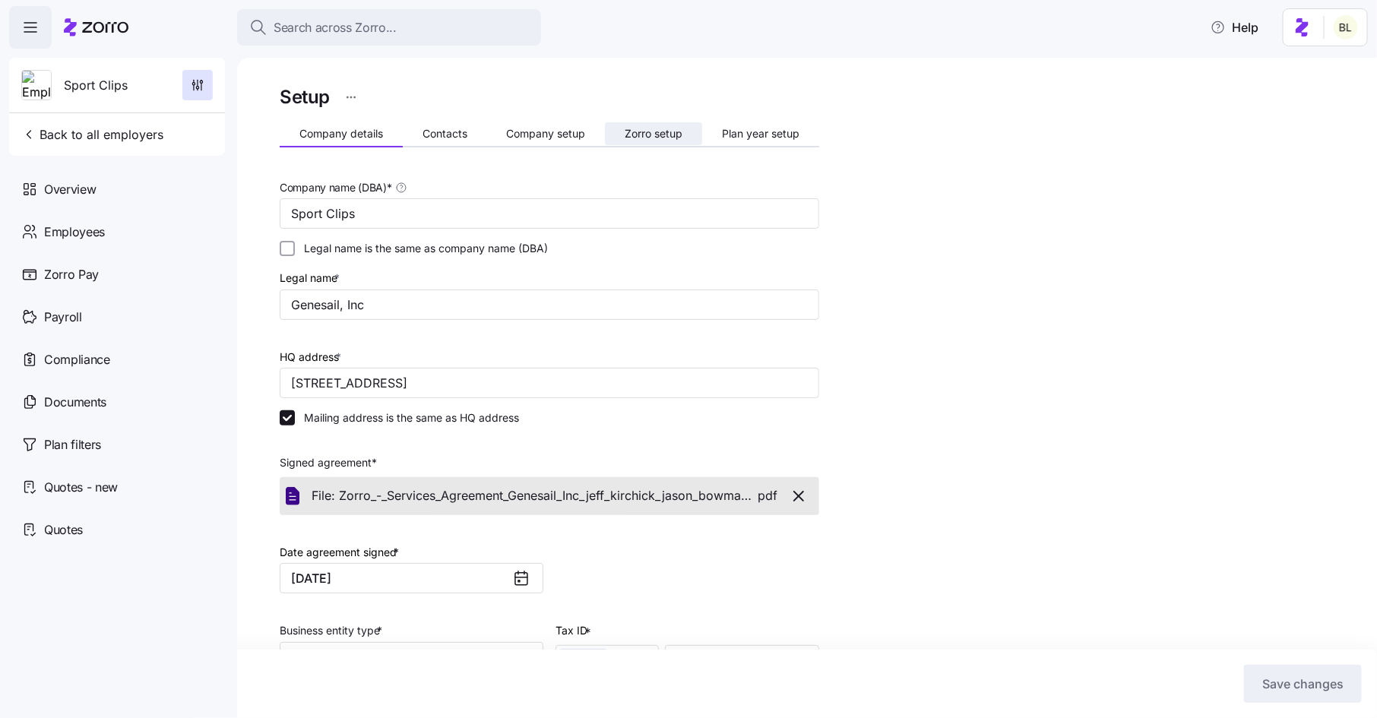
click at [669, 131] on span "Zorro setup" at bounding box center [654, 133] width 58 height 11
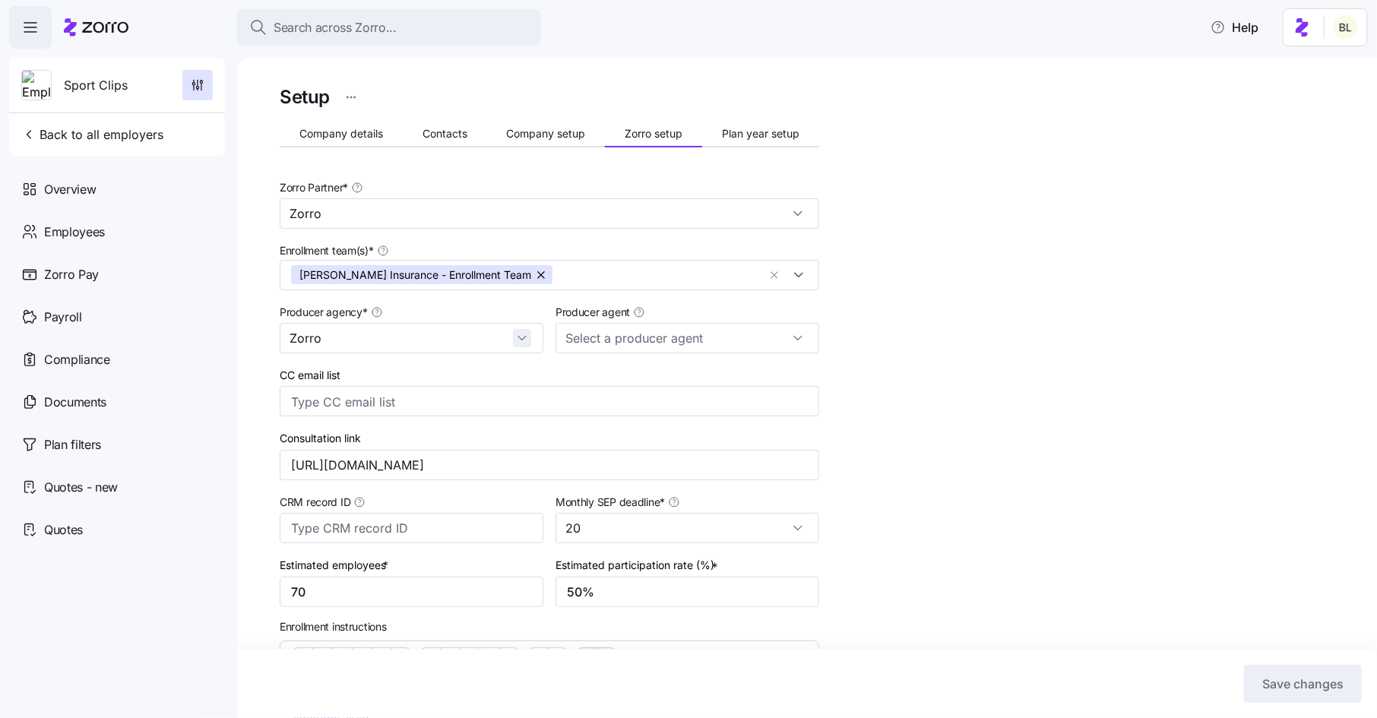
scroll to position [1178, 0]
click at [529, 333] on div "Zorro" at bounding box center [412, 338] width 264 height 30
type input "Z"
click at [425, 365] on div "Fredriksen Insurance" at bounding box center [411, 379] width 251 height 29
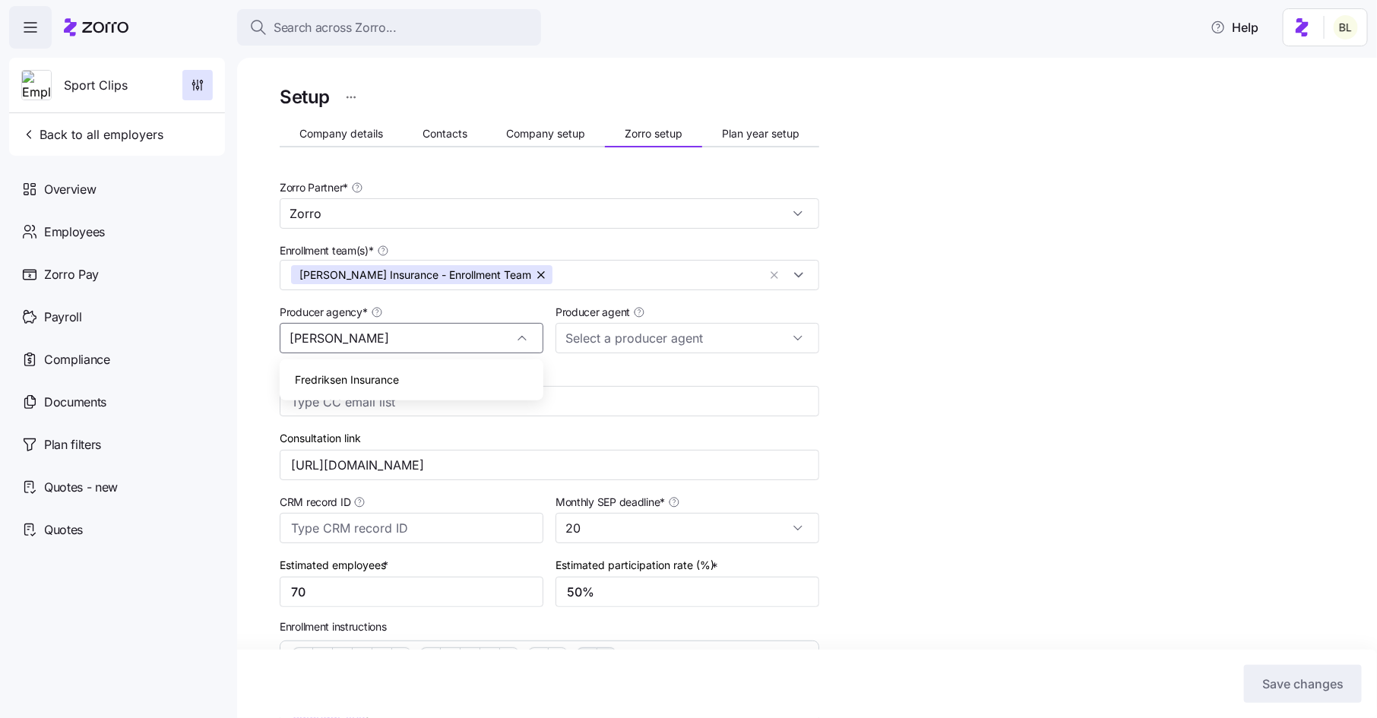
type input "Fredriksen Insurance"
type input "Eric Fredriksen (eric@fredhealthins.com)"
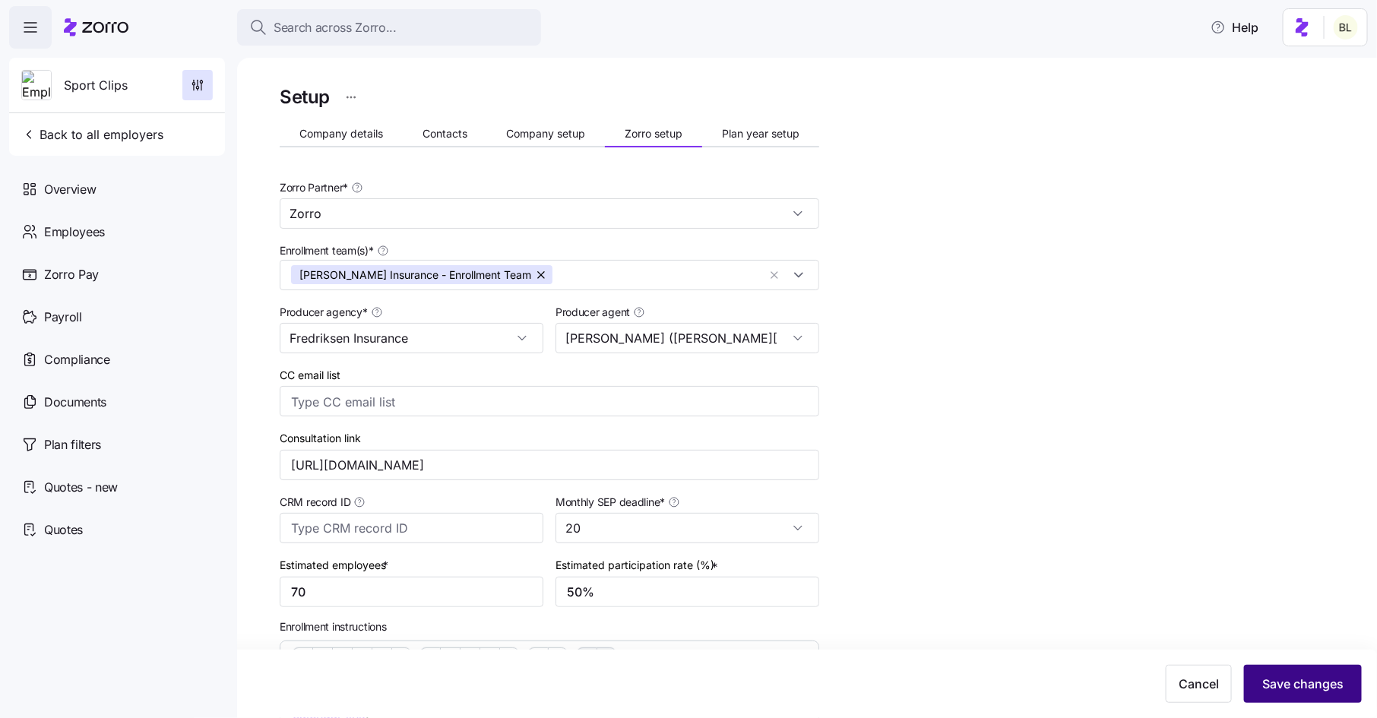
type input "Fredriksen Insurance"
click at [1278, 675] on span "Save changes" at bounding box center [1302, 684] width 81 height 18
click at [1349, 30] on icon "button" at bounding box center [1348, 34] width 12 height 12
click at [48, 134] on span "Back to all employers" at bounding box center [92, 134] width 142 height 18
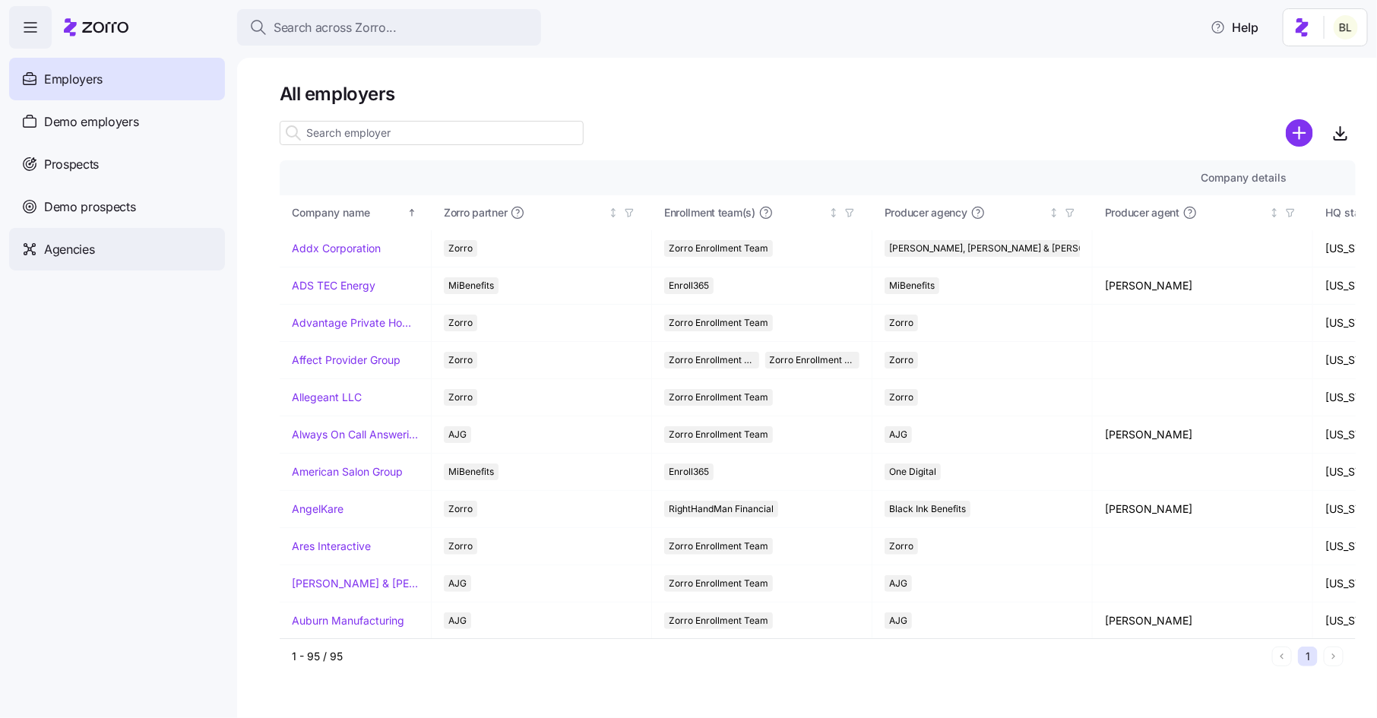
click at [71, 248] on span "Agencies" at bounding box center [69, 249] width 50 height 19
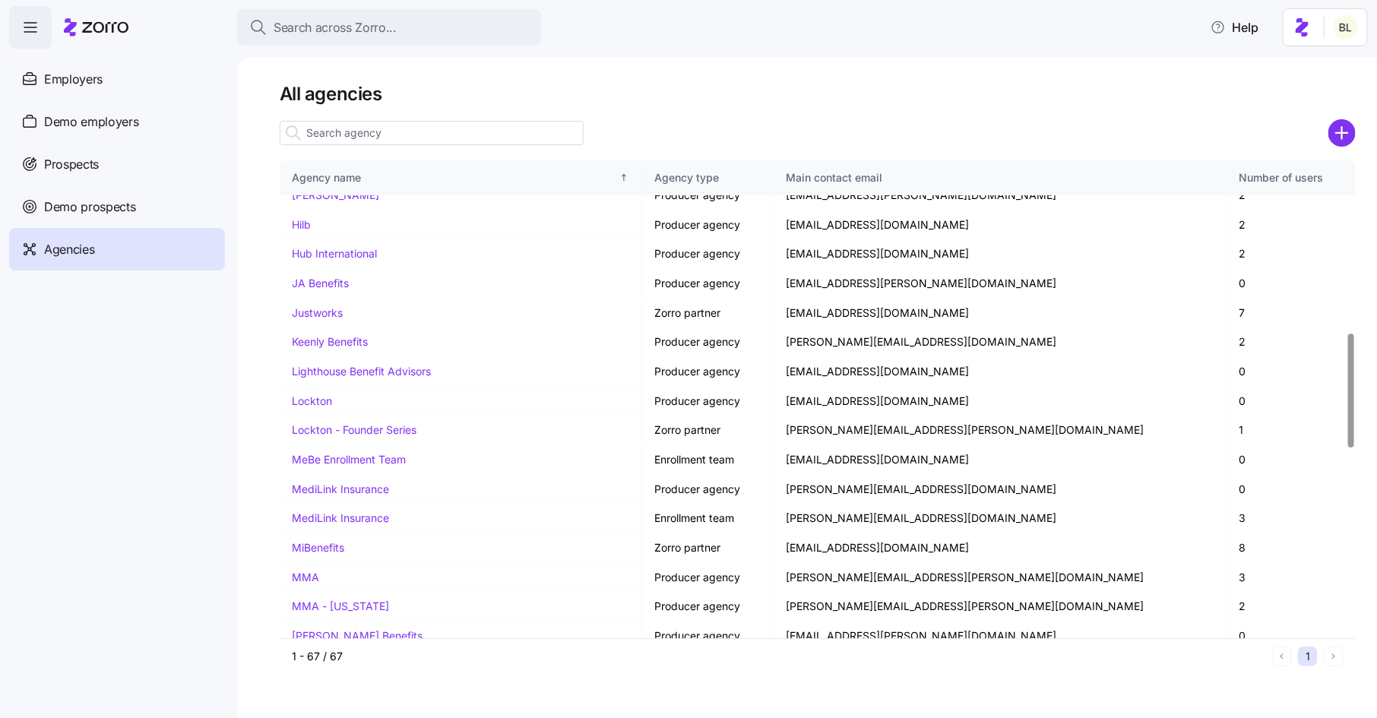
scroll to position [715, 0]
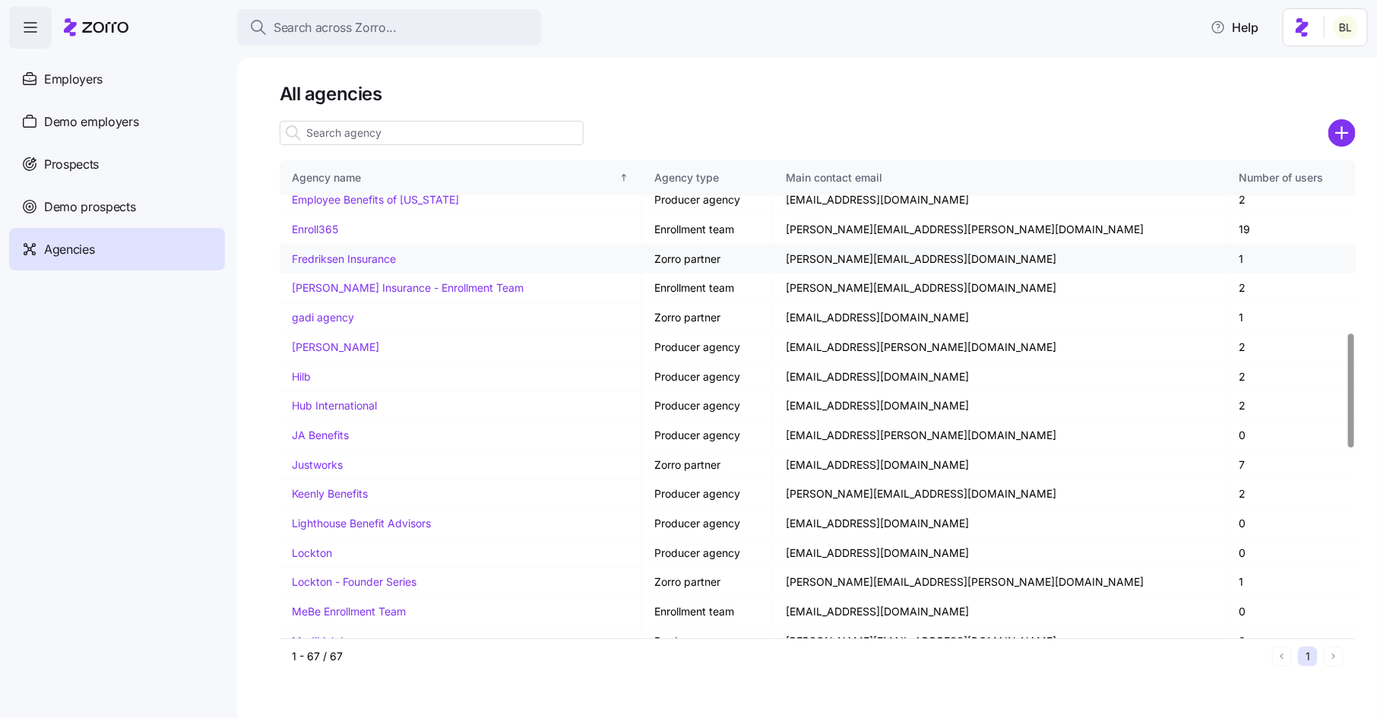
click at [360, 255] on link "Fredriksen Insurance" at bounding box center [344, 258] width 104 height 13
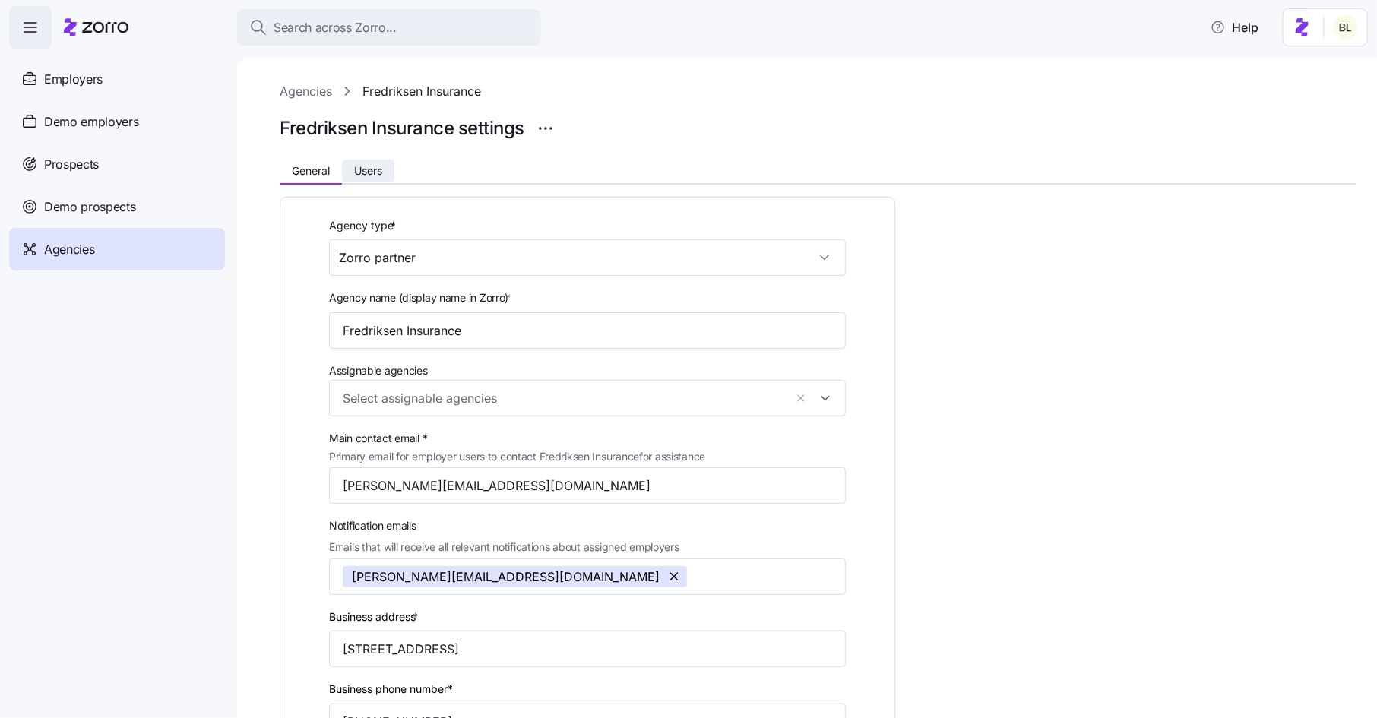
click at [378, 176] on span "Users" at bounding box center [368, 171] width 28 height 11
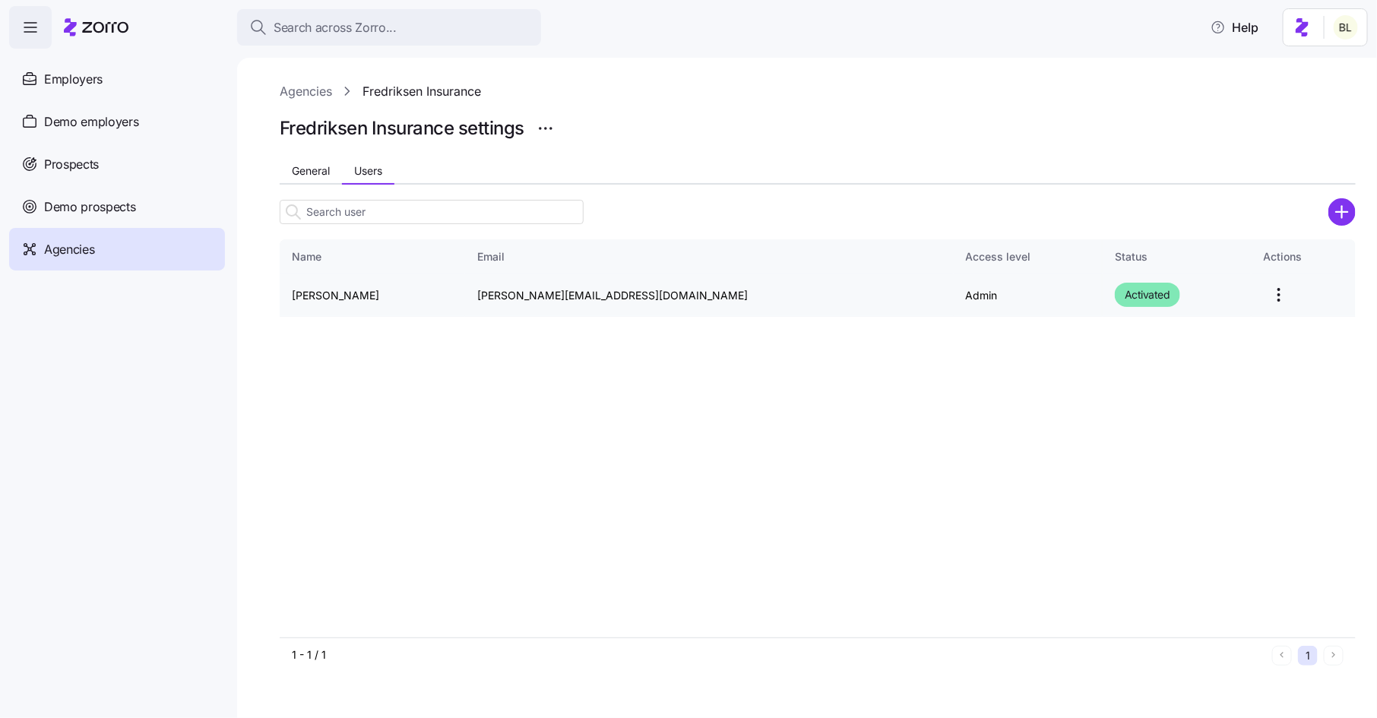
click at [1238, 292] on html "Search across Zorro... Help Employers Demo employers Prospects Demo prospects A…" at bounding box center [688, 354] width 1377 height 709
click at [1225, 328] on div "Edit" at bounding box center [1183, 332] width 140 height 24
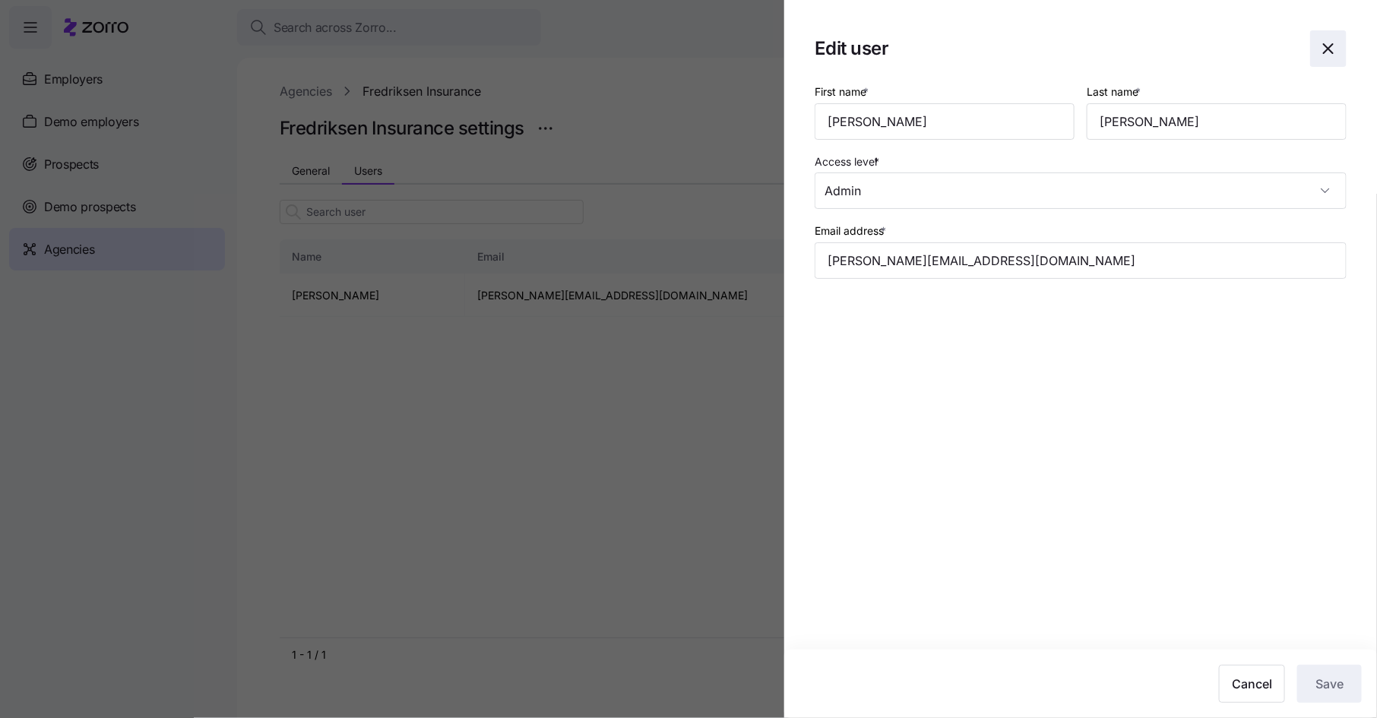
click at [1327, 53] on icon "button" at bounding box center [1328, 49] width 18 height 18
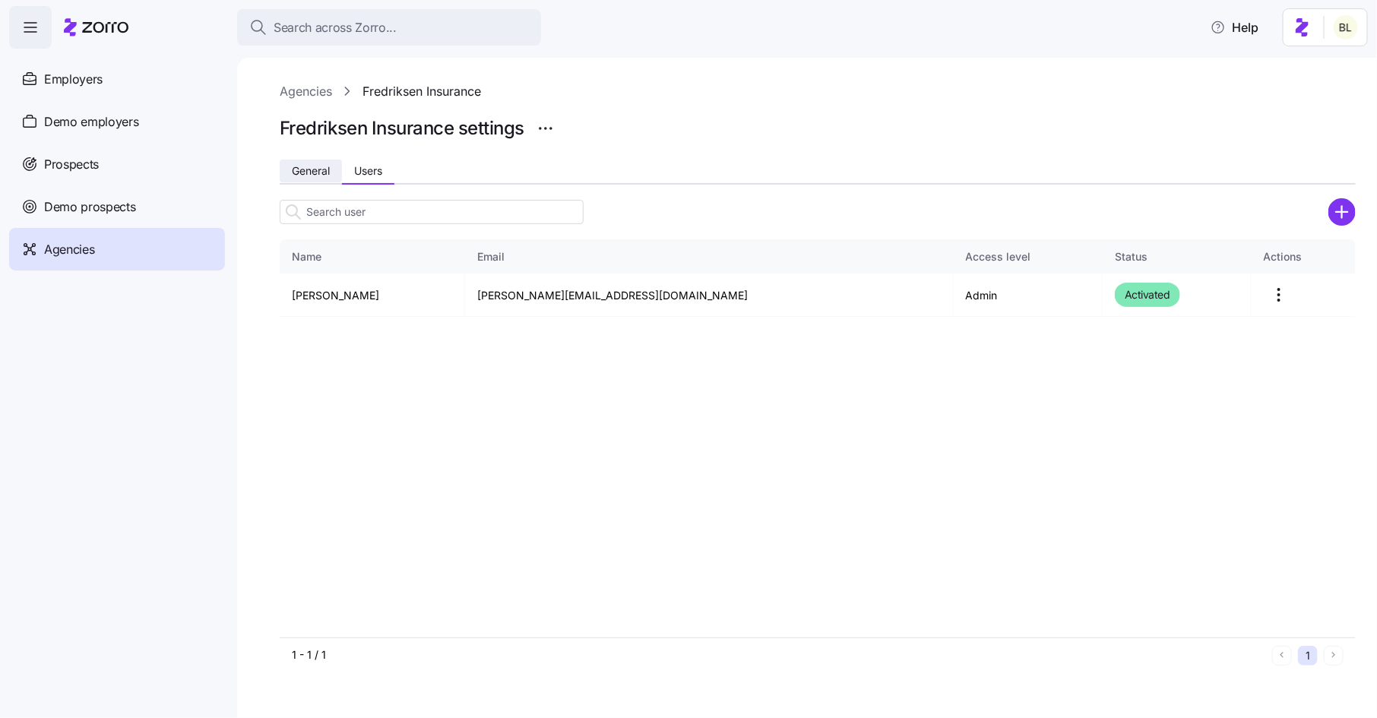
click at [305, 172] on span "General" at bounding box center [311, 171] width 38 height 11
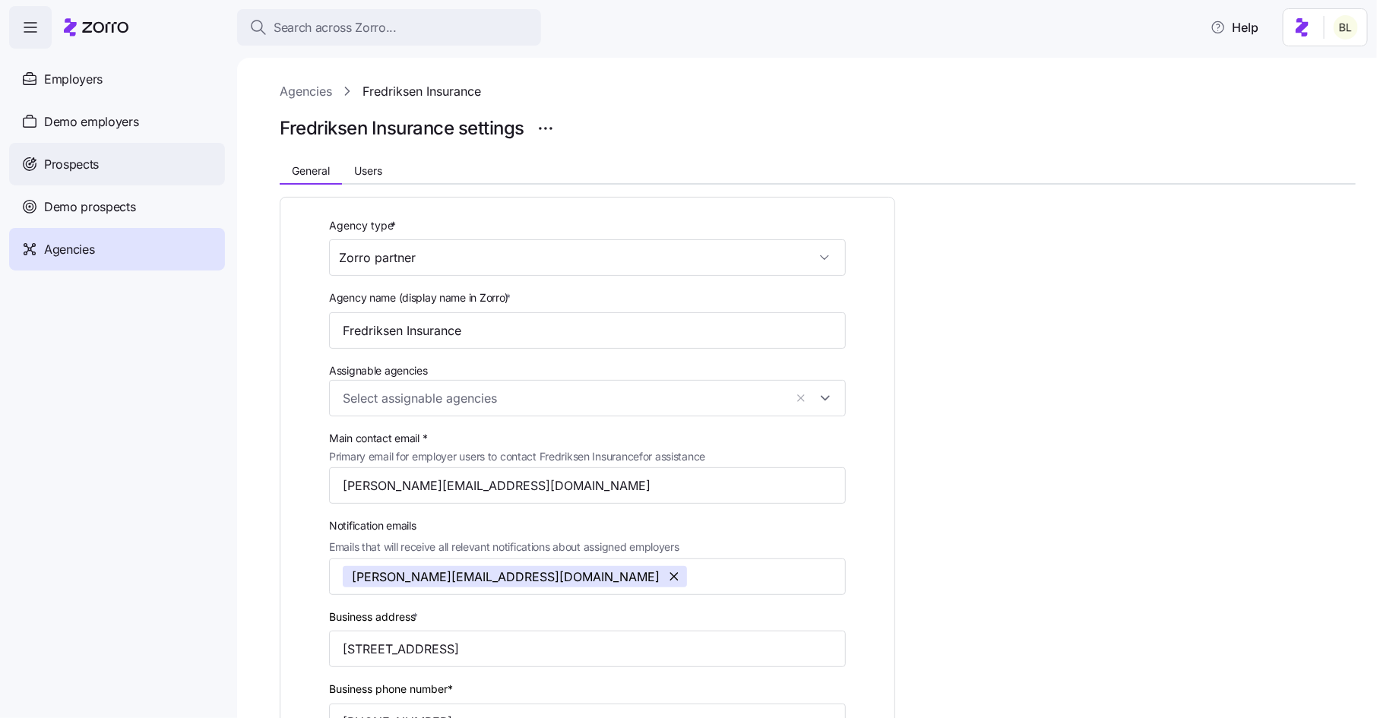
click at [112, 158] on div "Prospects" at bounding box center [117, 164] width 216 height 43
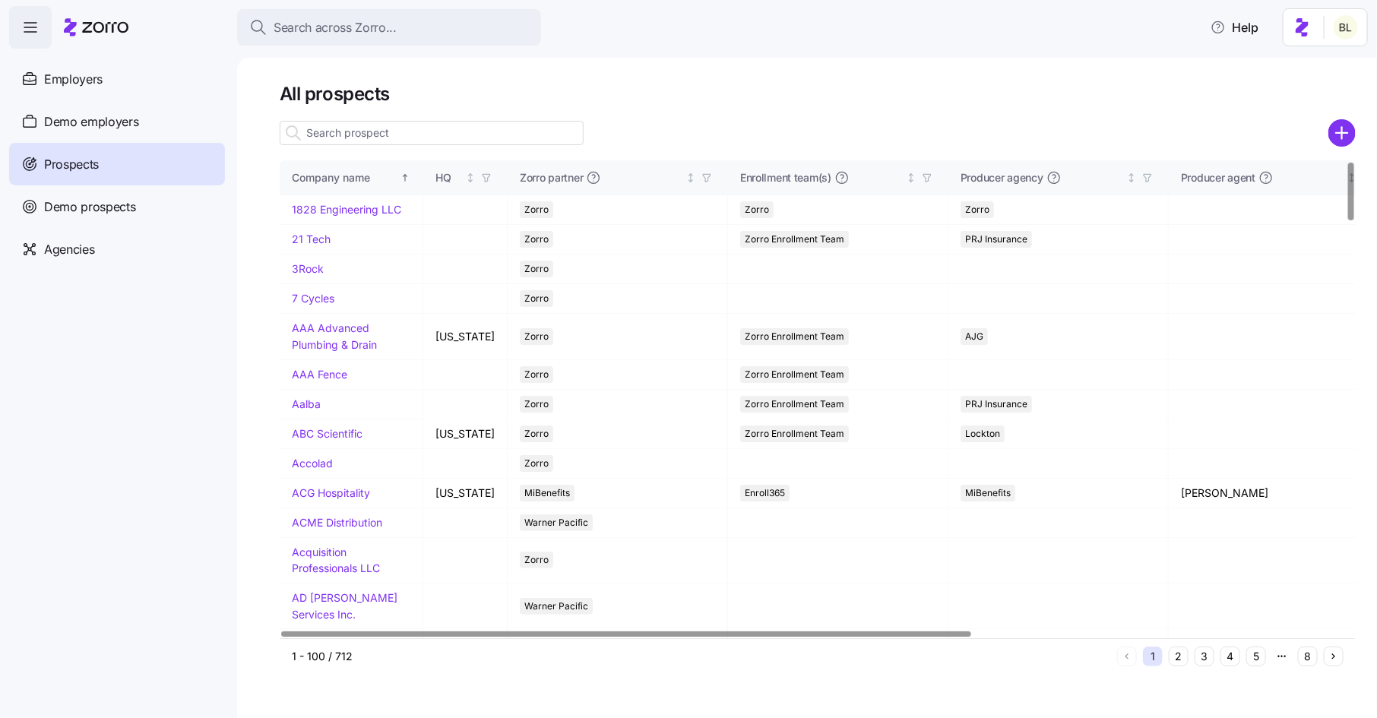
click at [400, 150] on div at bounding box center [818, 154] width 1076 height 12
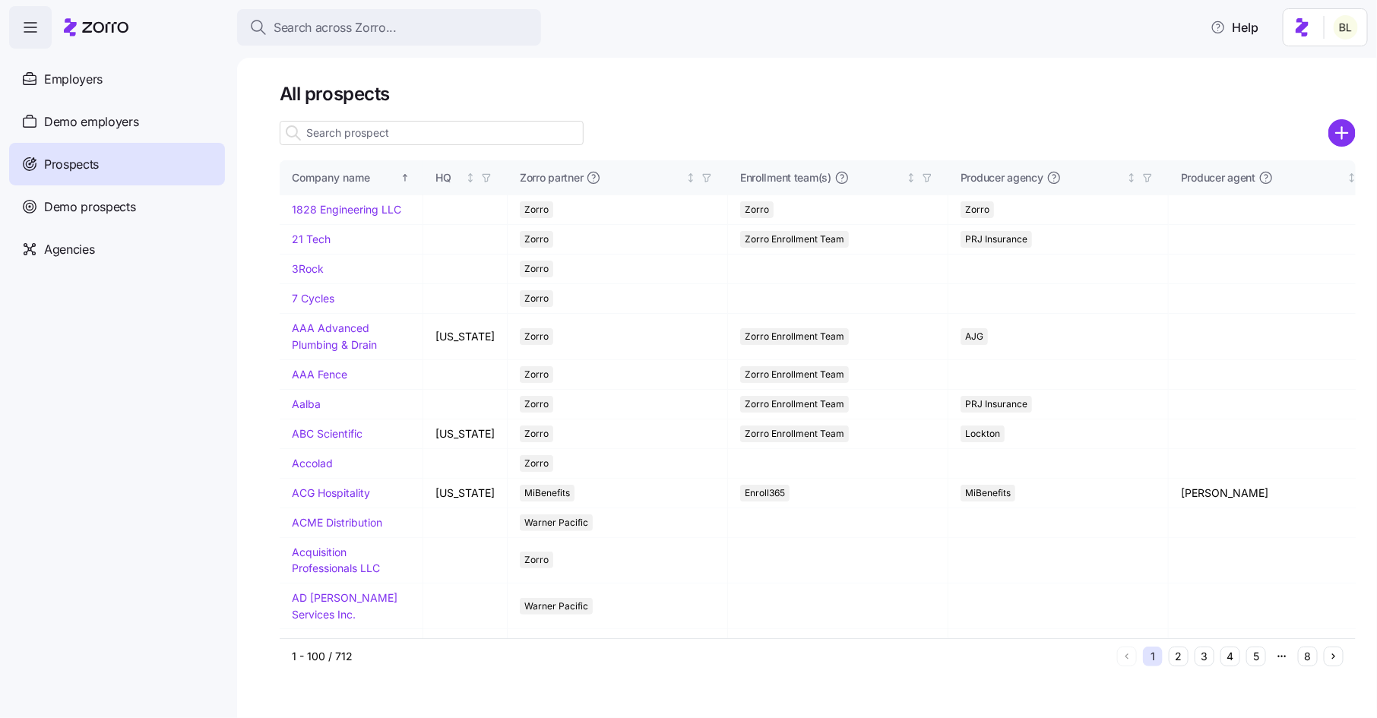
click at [402, 136] on input at bounding box center [432, 133] width 304 height 24
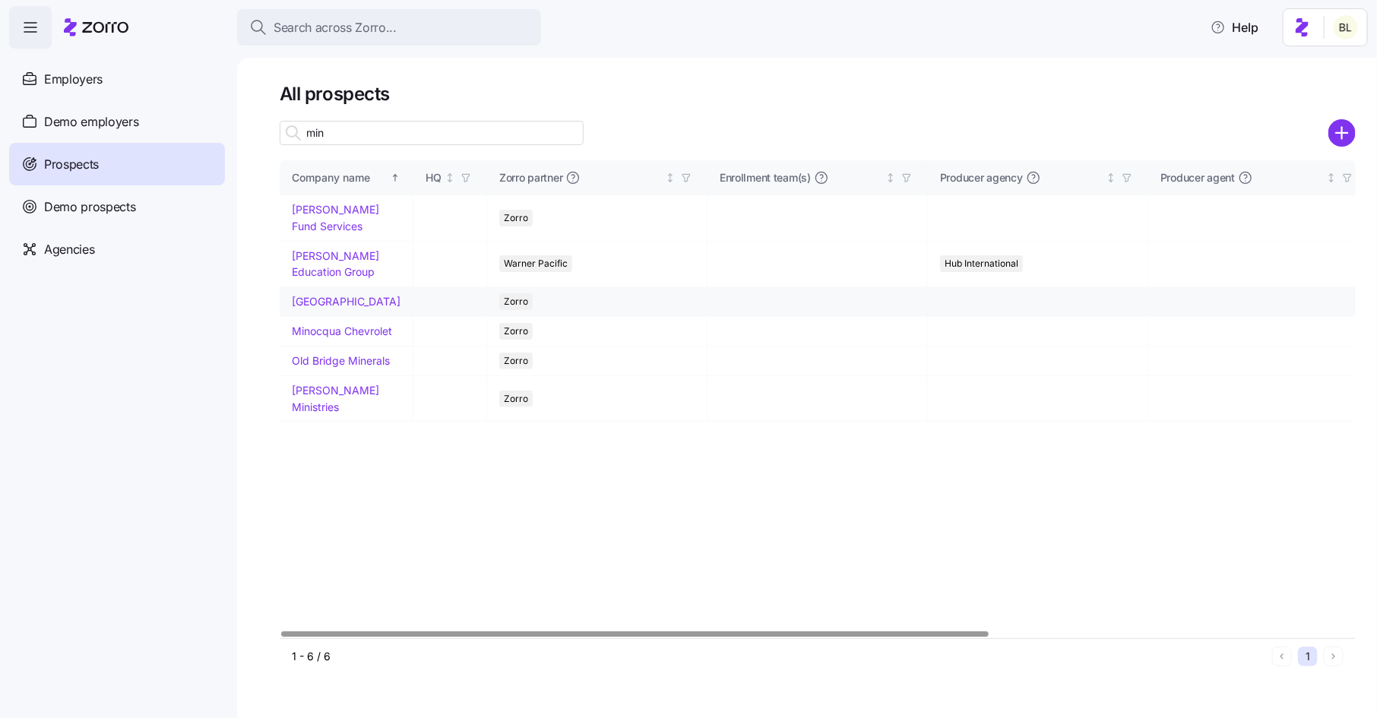
type input "min"
click at [322, 305] on link "Minidoka Memorial Hospital" at bounding box center [346, 301] width 109 height 13
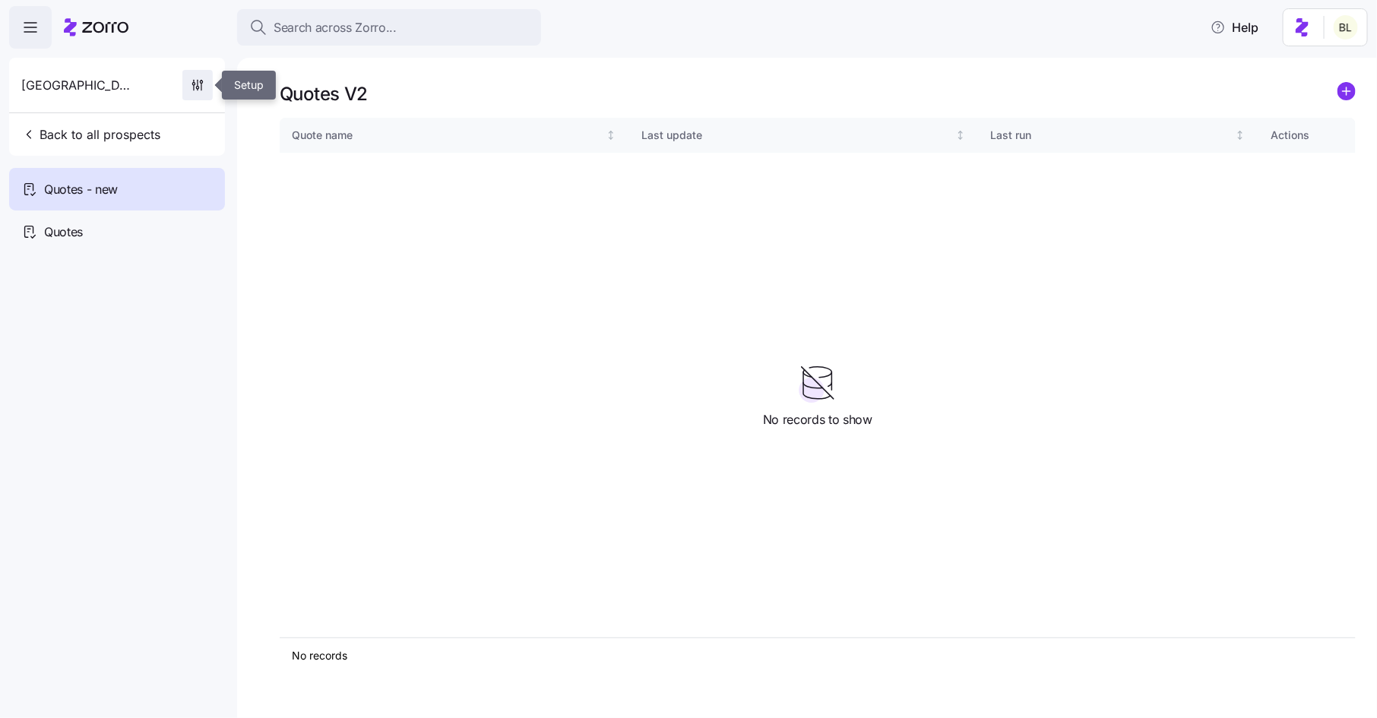
click at [205, 76] on span "button" at bounding box center [197, 85] width 29 height 29
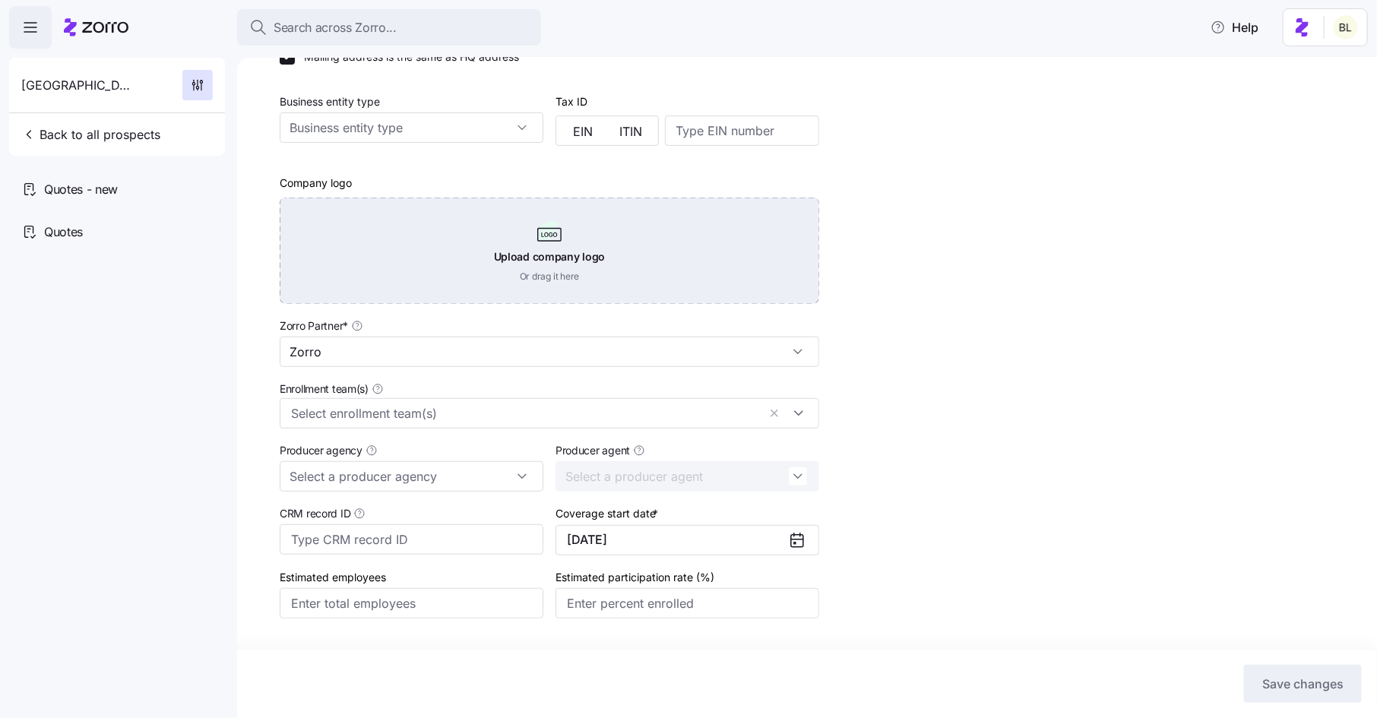
scroll to position [299, 0]
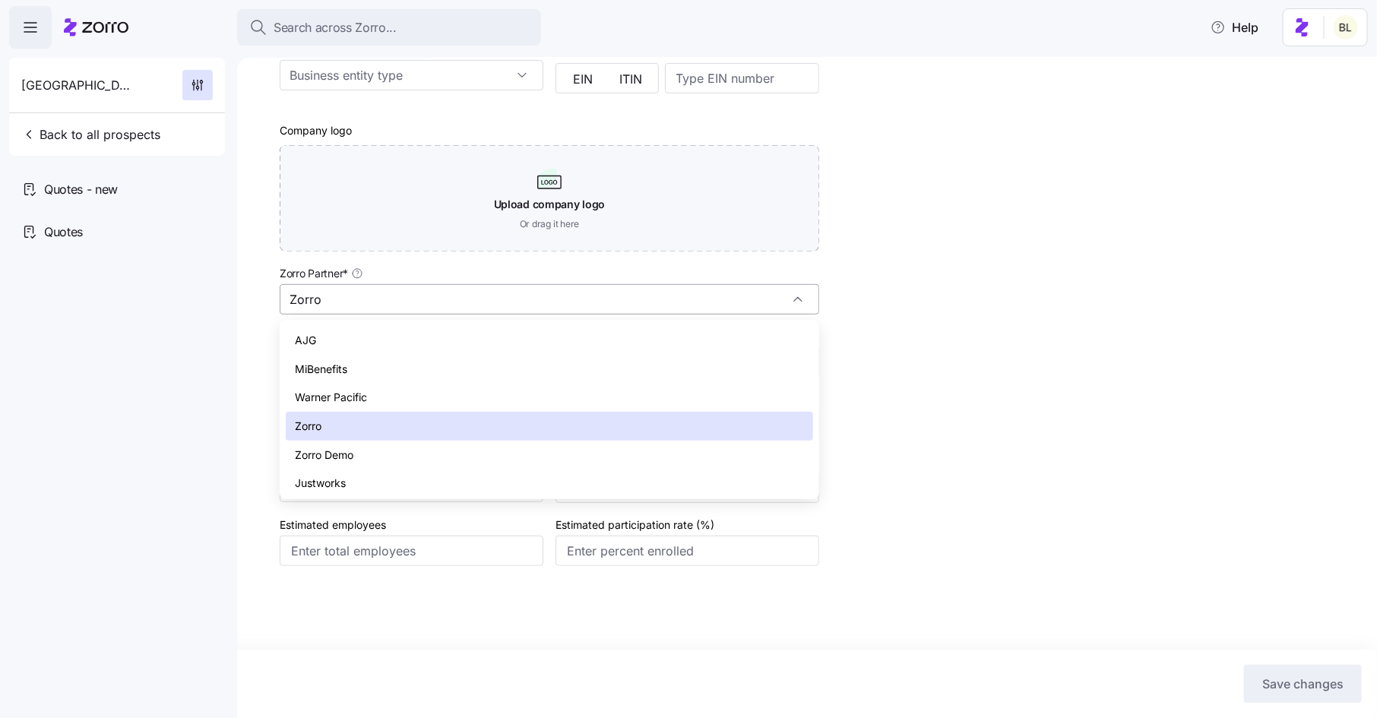
click at [412, 310] on input "Zorro" at bounding box center [549, 299] width 539 height 30
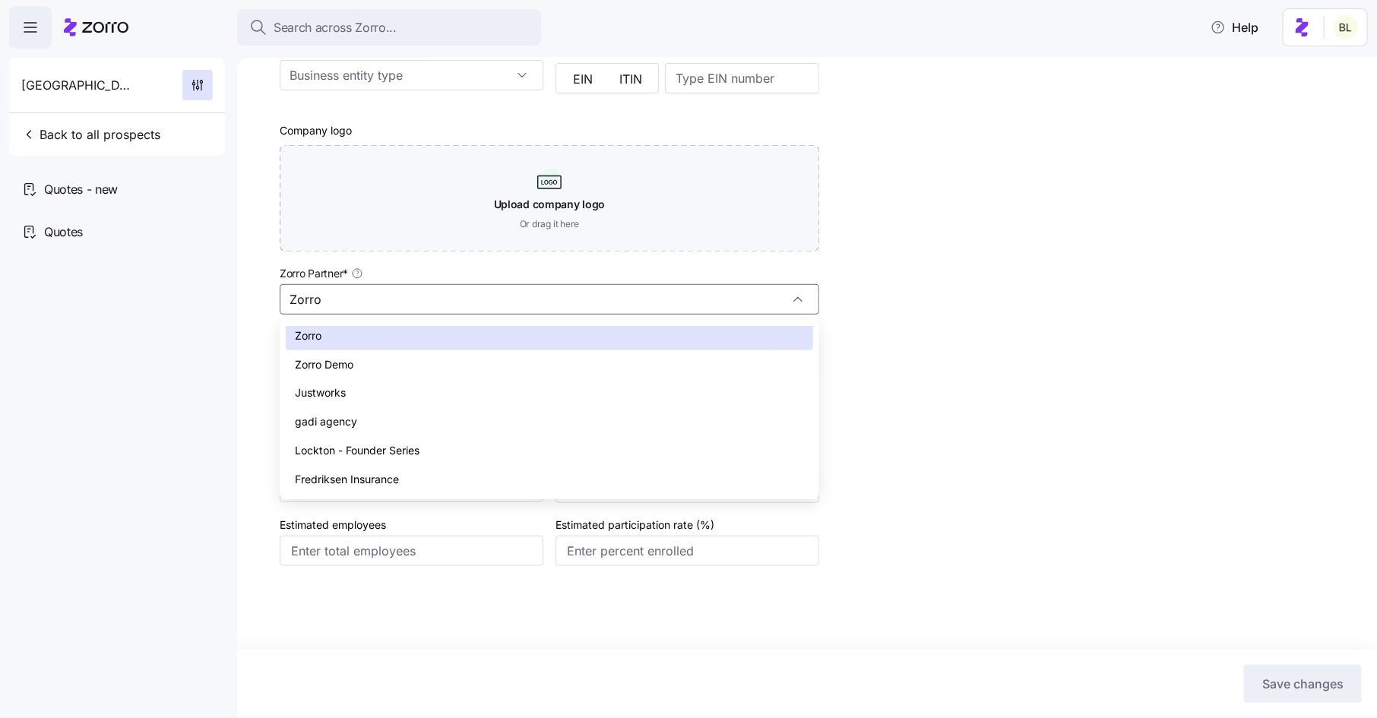
click at [382, 480] on span "Fredriksen Insurance" at bounding box center [347, 479] width 104 height 17
type input "Fredriksen Insurance"
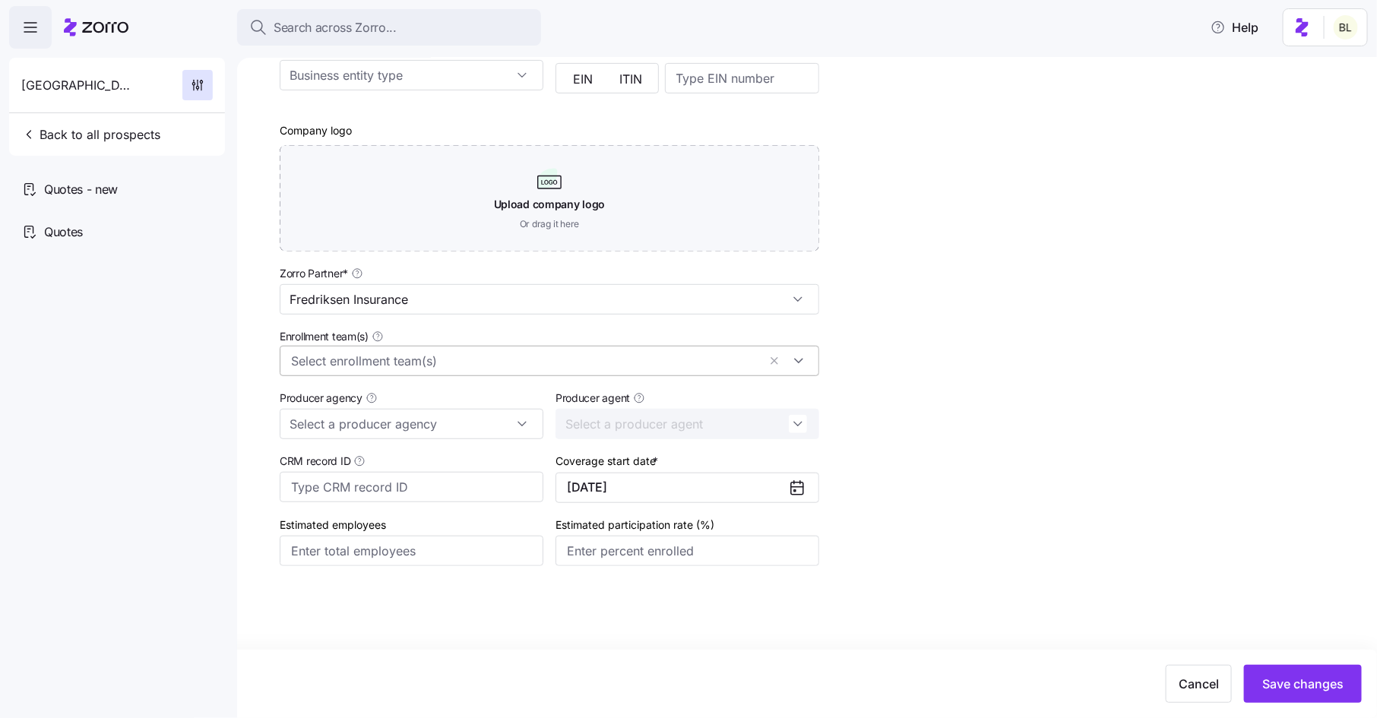
click at [526, 358] on input "Enrollment team(s)" at bounding box center [524, 361] width 467 height 20
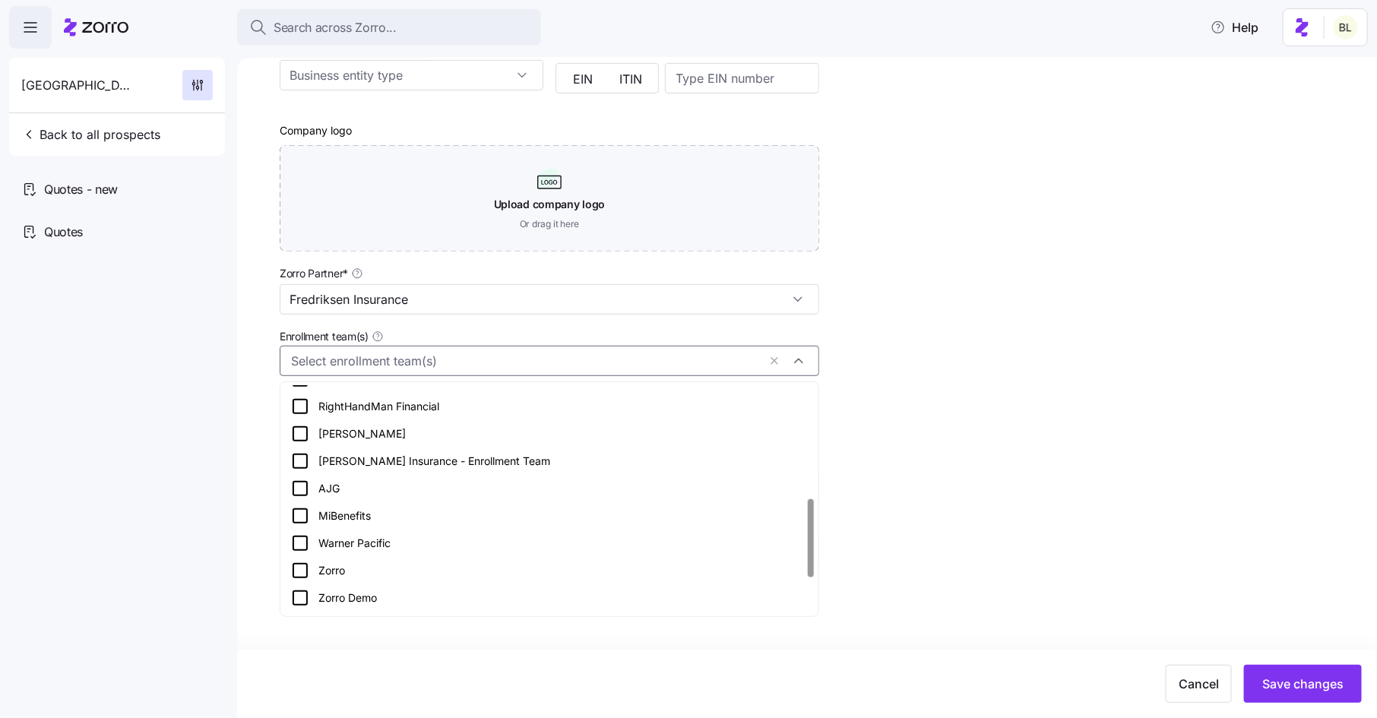
scroll to position [329, 0]
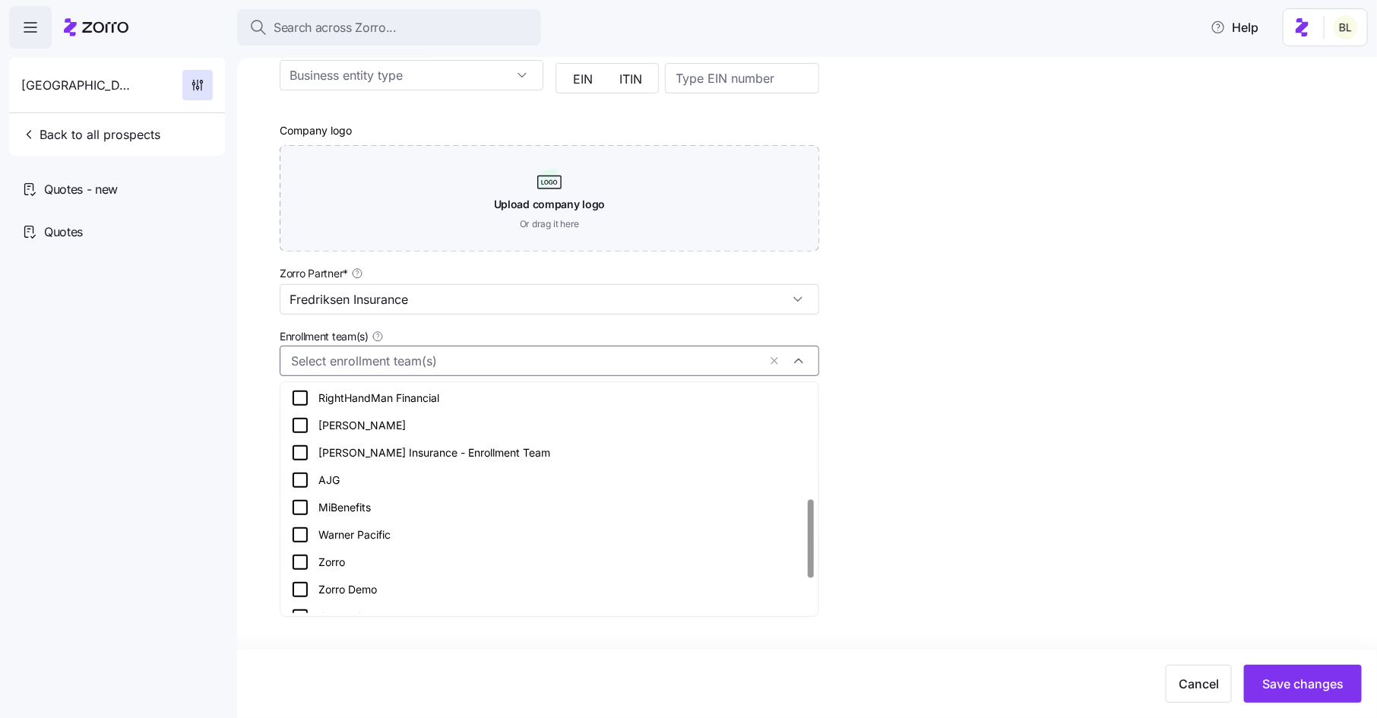
click at [296, 457] on icon at bounding box center [300, 453] width 18 height 18
click at [935, 375] on div "Setup Onboard as an employer Company name (DBA) * Minidoka Memorial Hospital Le…" at bounding box center [818, 212] width 1076 height 854
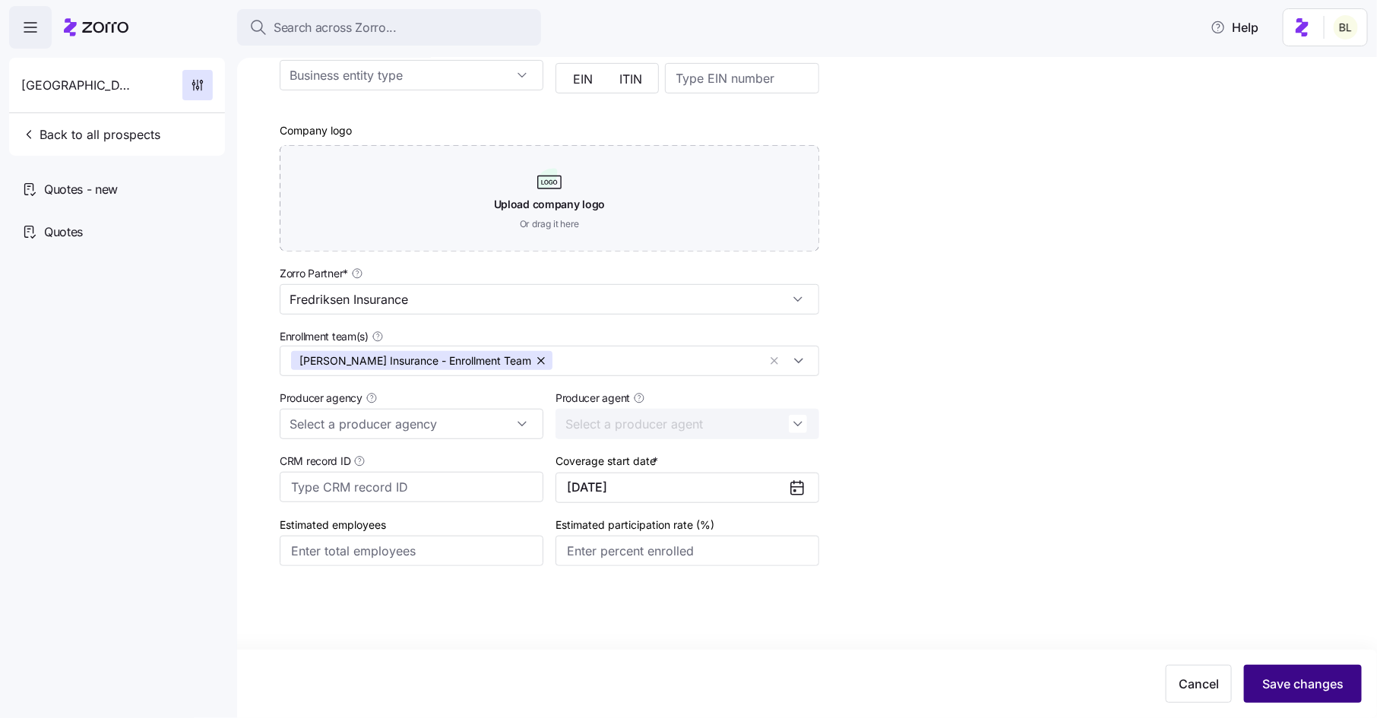
click at [1279, 676] on span "Save changes" at bounding box center [1302, 684] width 81 height 18
click at [110, 128] on span "Back to all prospects" at bounding box center [90, 134] width 139 height 18
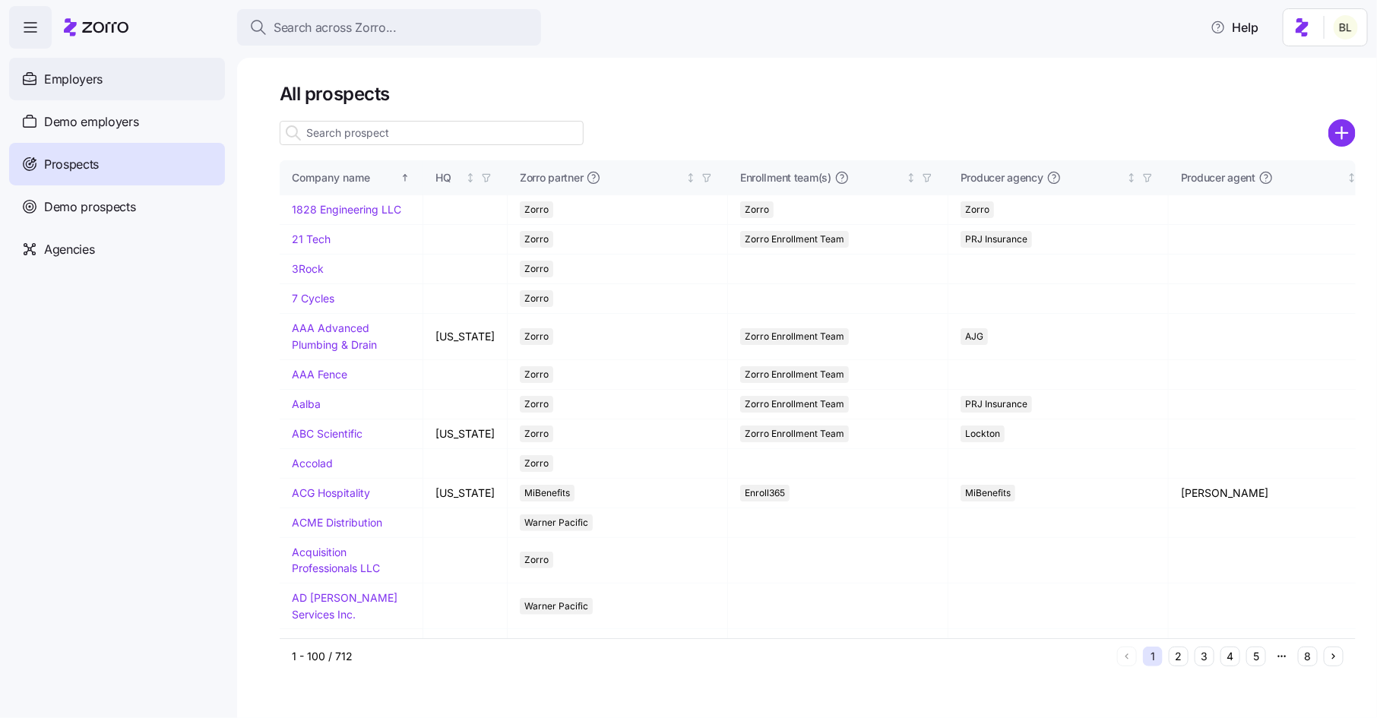
click at [105, 89] on div "Employers" at bounding box center [117, 79] width 216 height 43
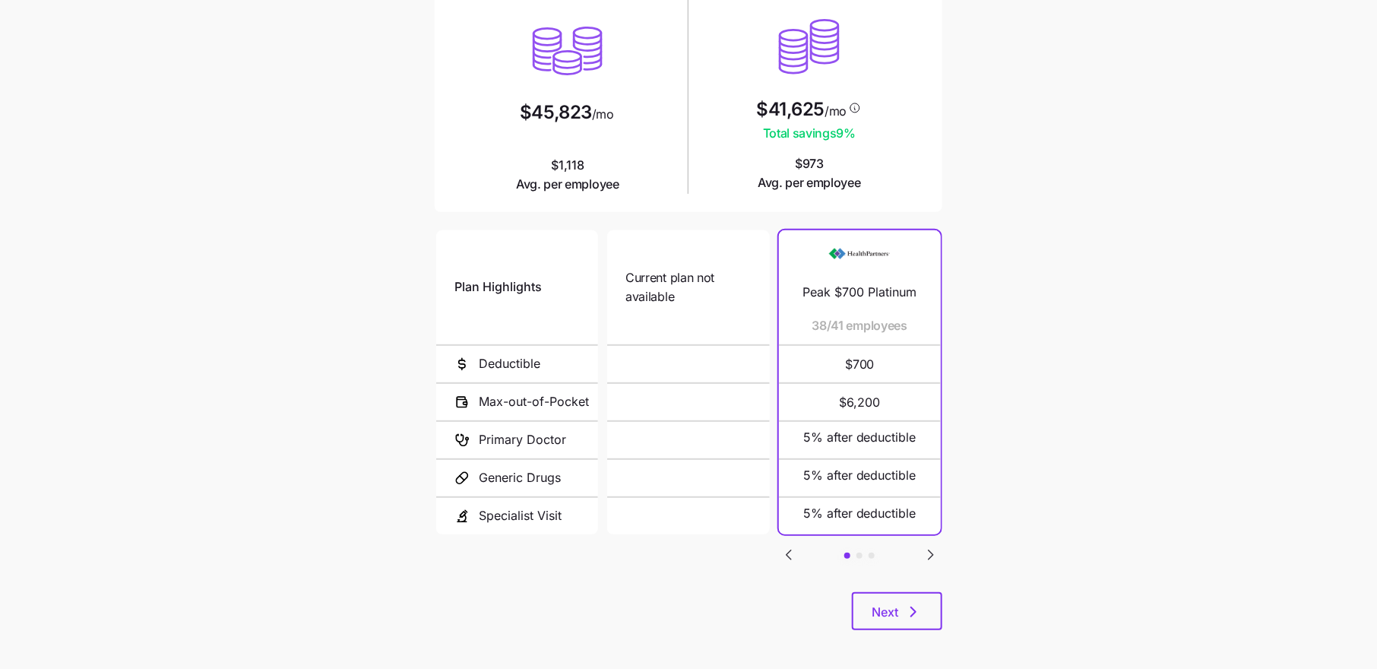
scroll to position [160, 0]
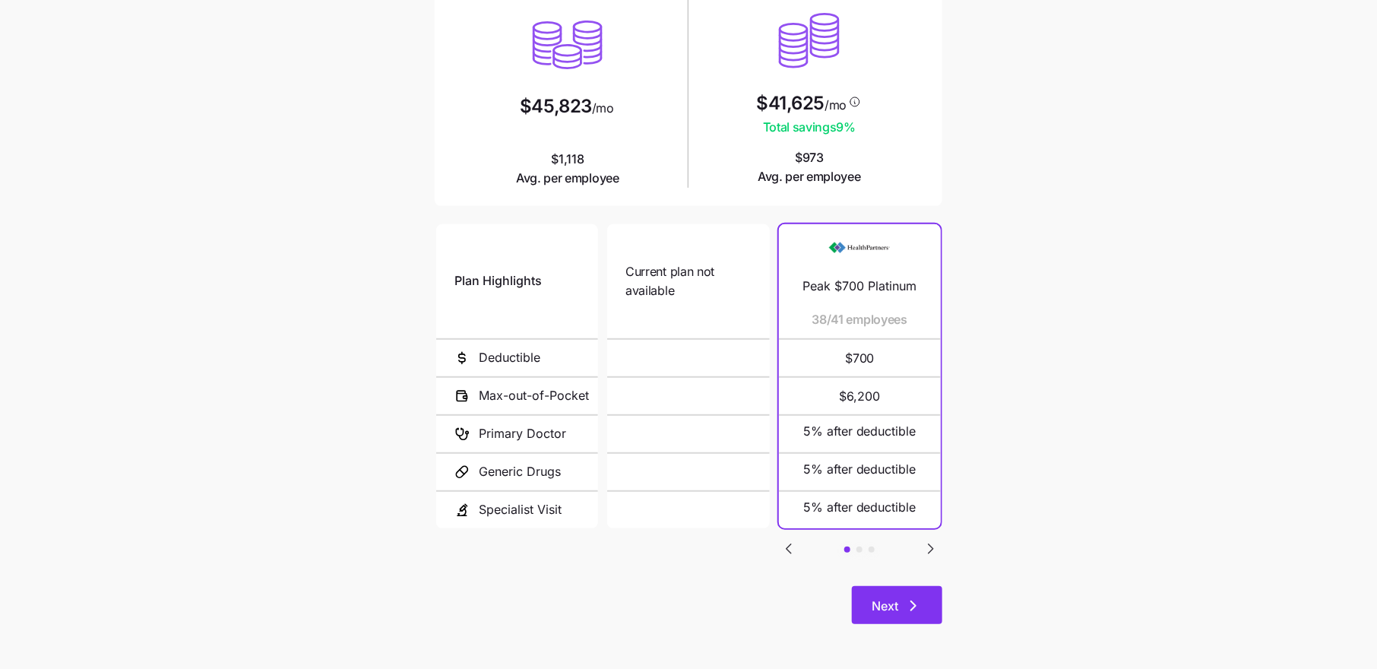
click at [901, 616] on button "Next" at bounding box center [897, 605] width 90 height 38
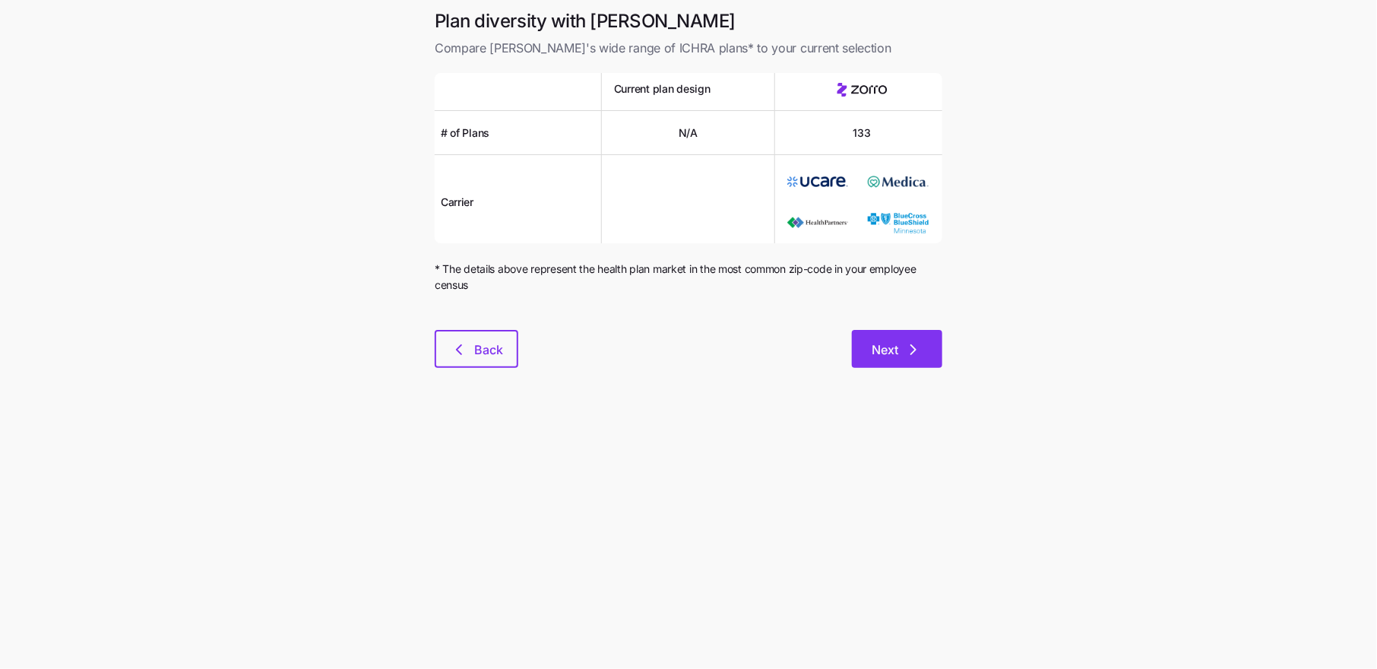
click at [899, 347] on span "Next" at bounding box center [896, 349] width 51 height 18
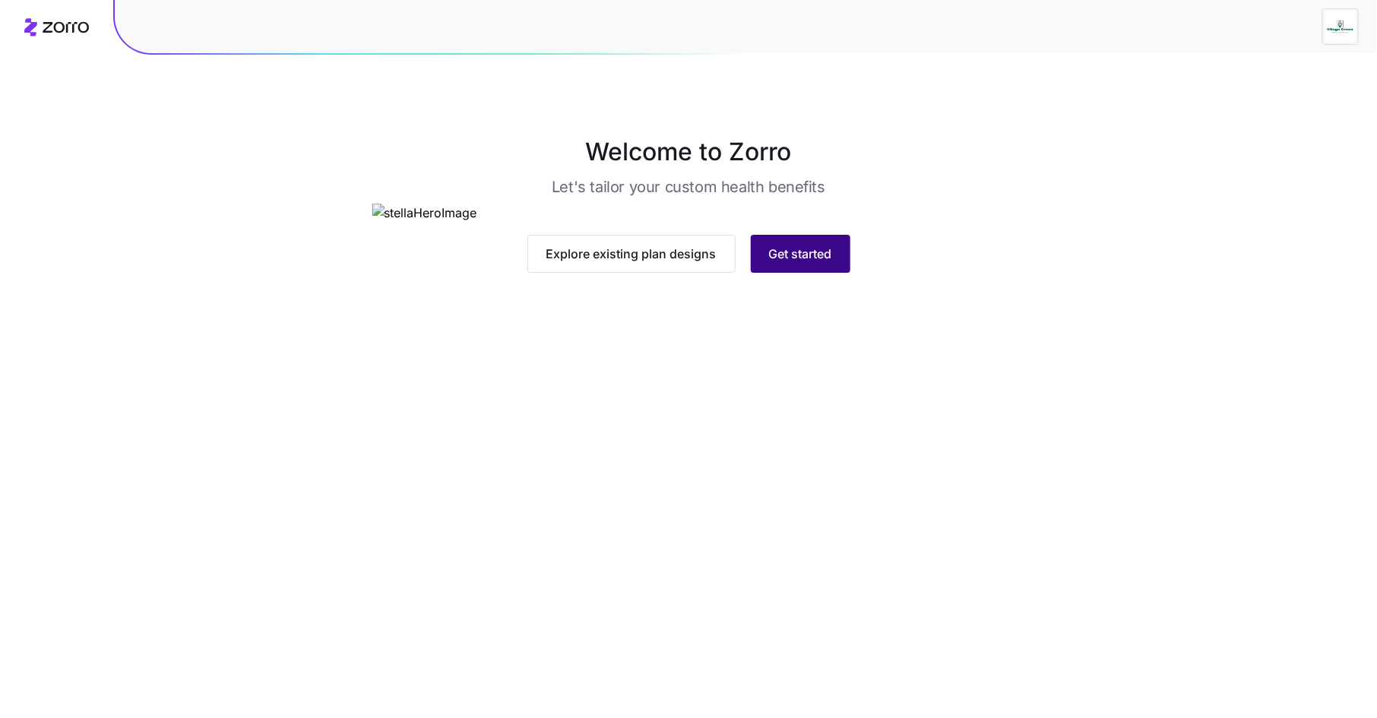
click at [796, 263] on span "Get started" at bounding box center [800, 254] width 63 height 18
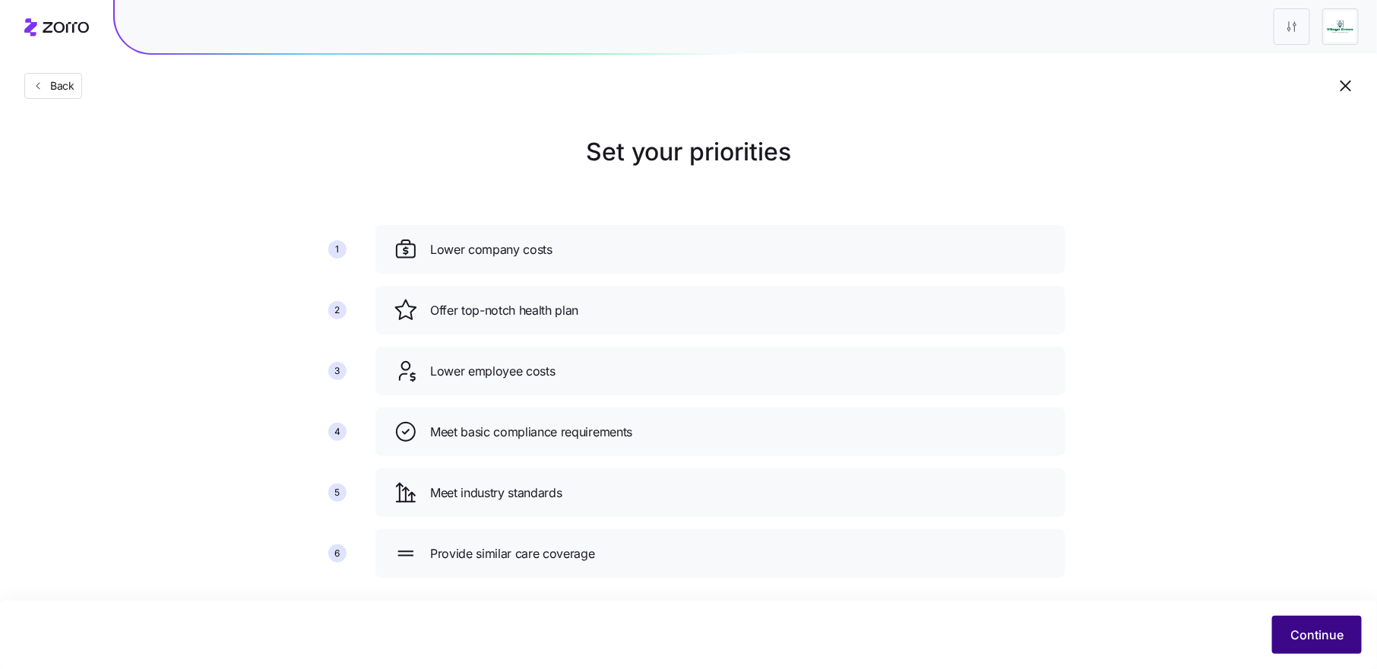
click at [1308, 635] on span "Continue" at bounding box center [1316, 634] width 53 height 18
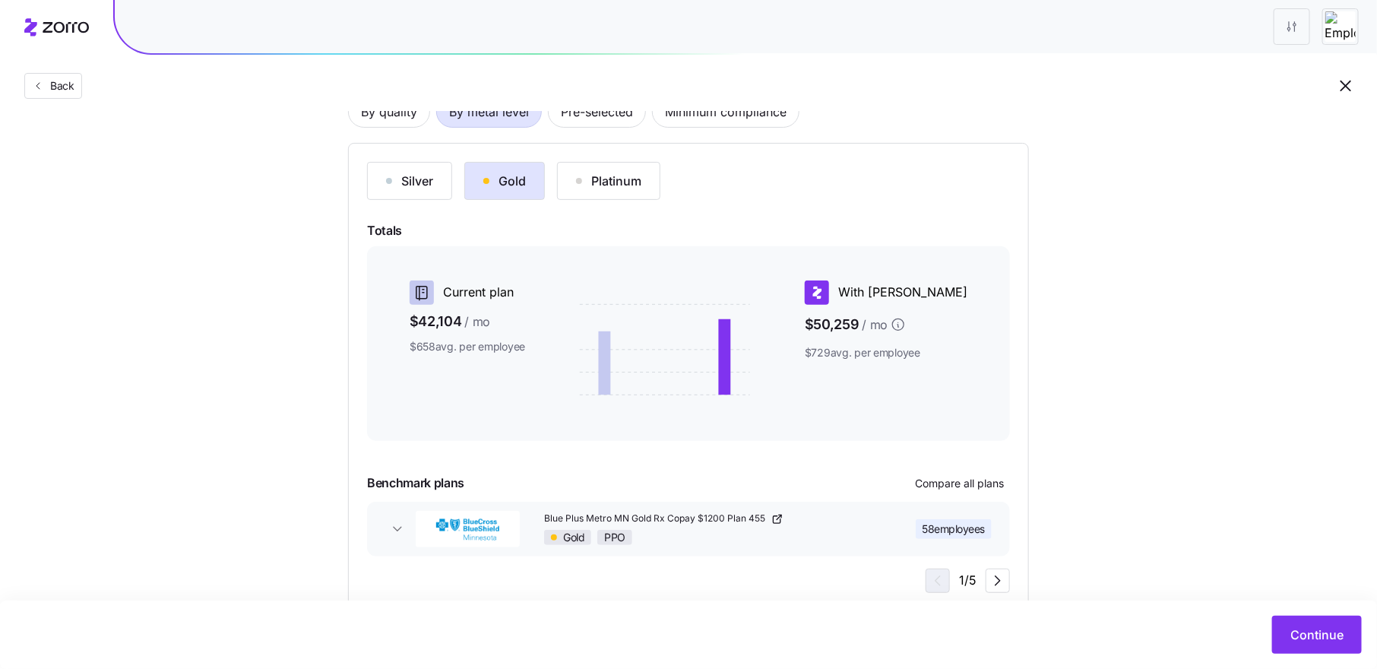
scroll to position [168, 0]
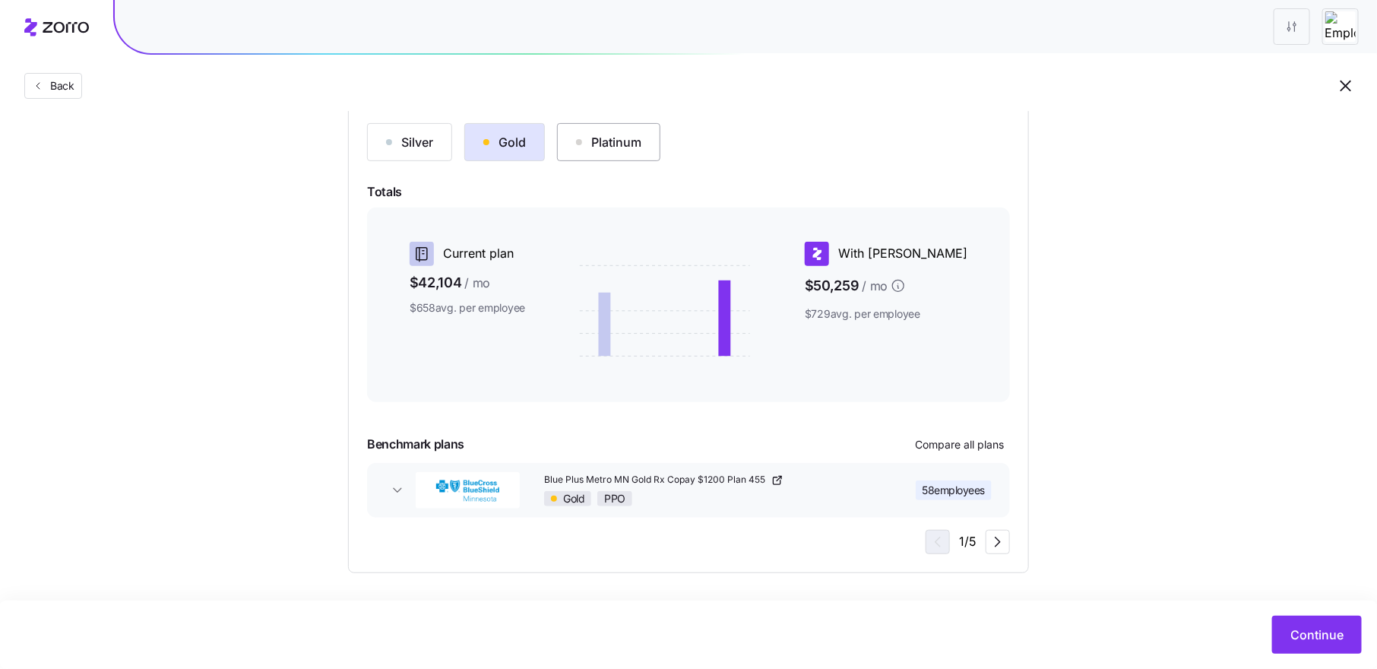
click at [619, 149] on div "Platinum" at bounding box center [608, 142] width 65 height 18
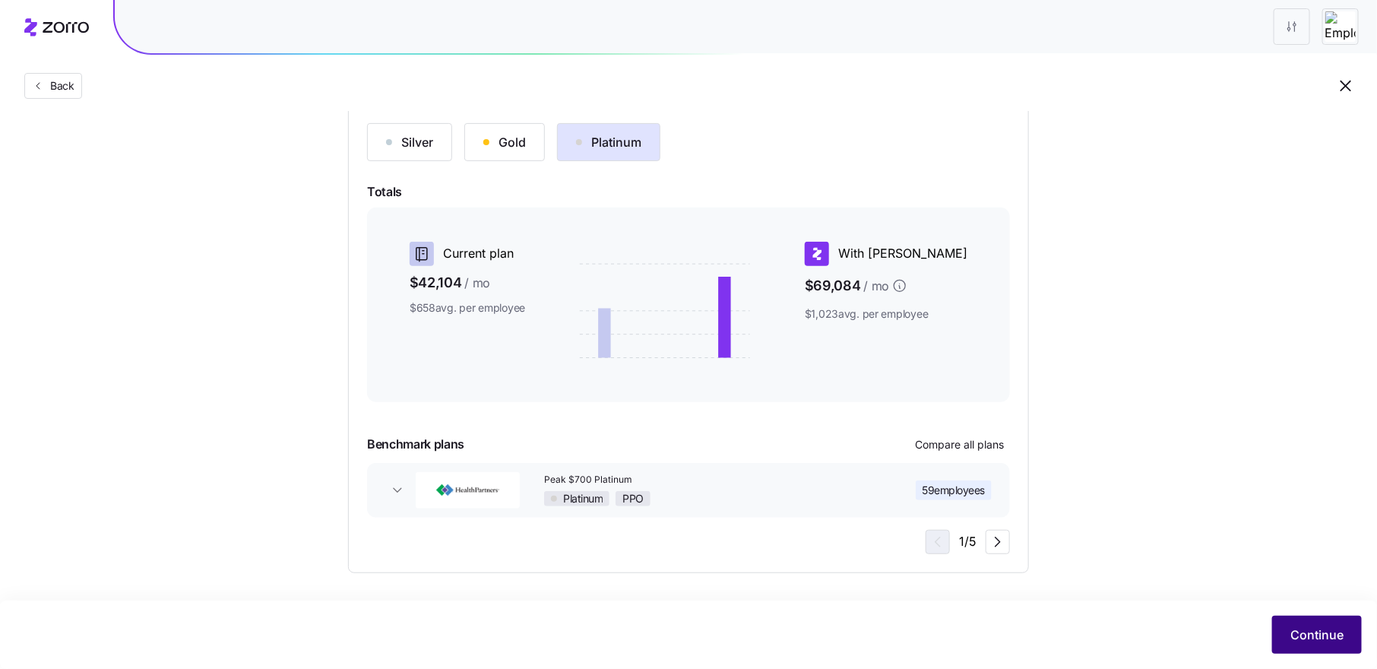
click at [1310, 628] on span "Continue" at bounding box center [1316, 634] width 53 height 18
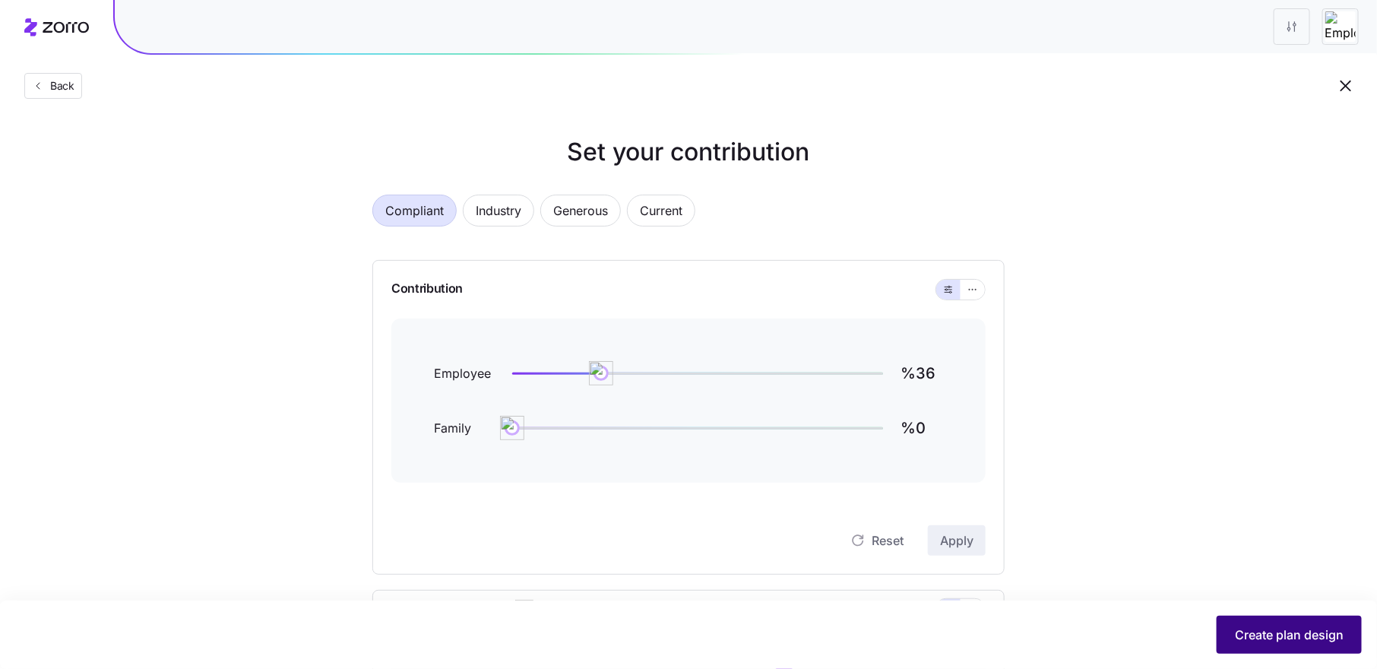
click at [1283, 631] on span "Create plan design" at bounding box center [1289, 634] width 109 height 18
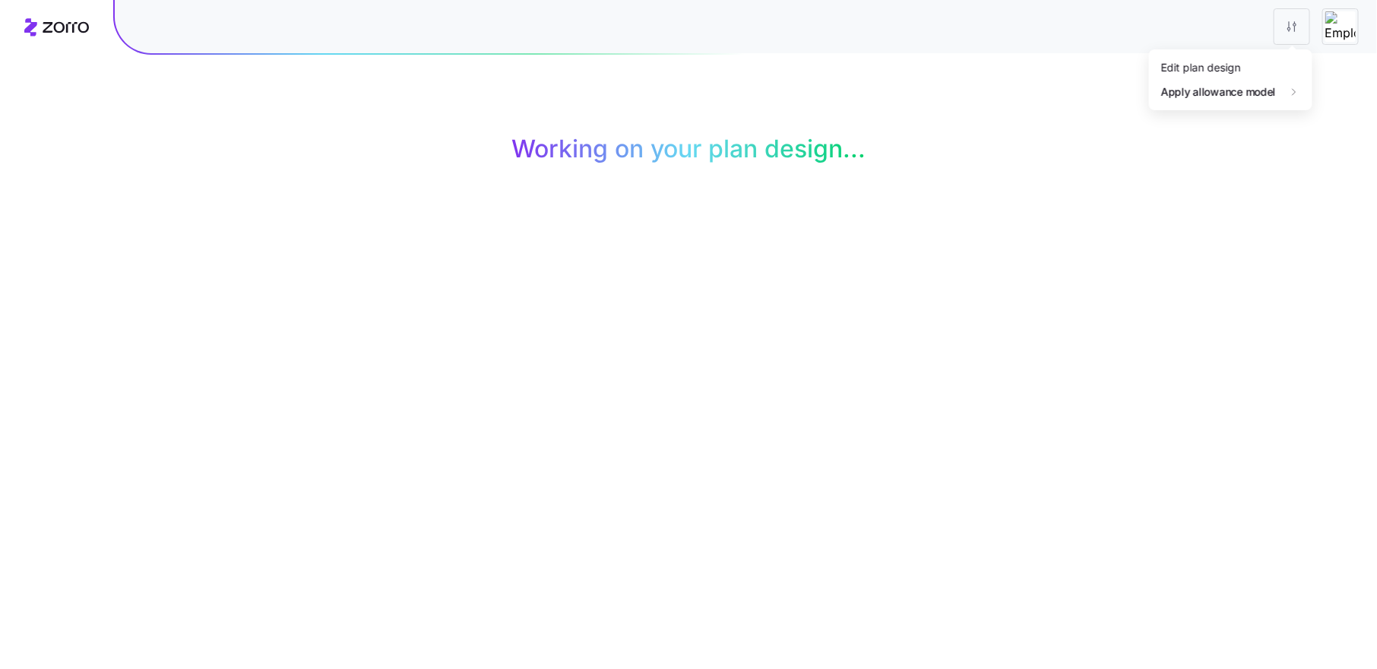
click at [1293, 29] on html "Working on your plan design... Your browser does not support the video tag. Zor…" at bounding box center [688, 334] width 1377 height 669
click at [1254, 70] on div "Edit plan design" at bounding box center [1230, 67] width 151 height 24
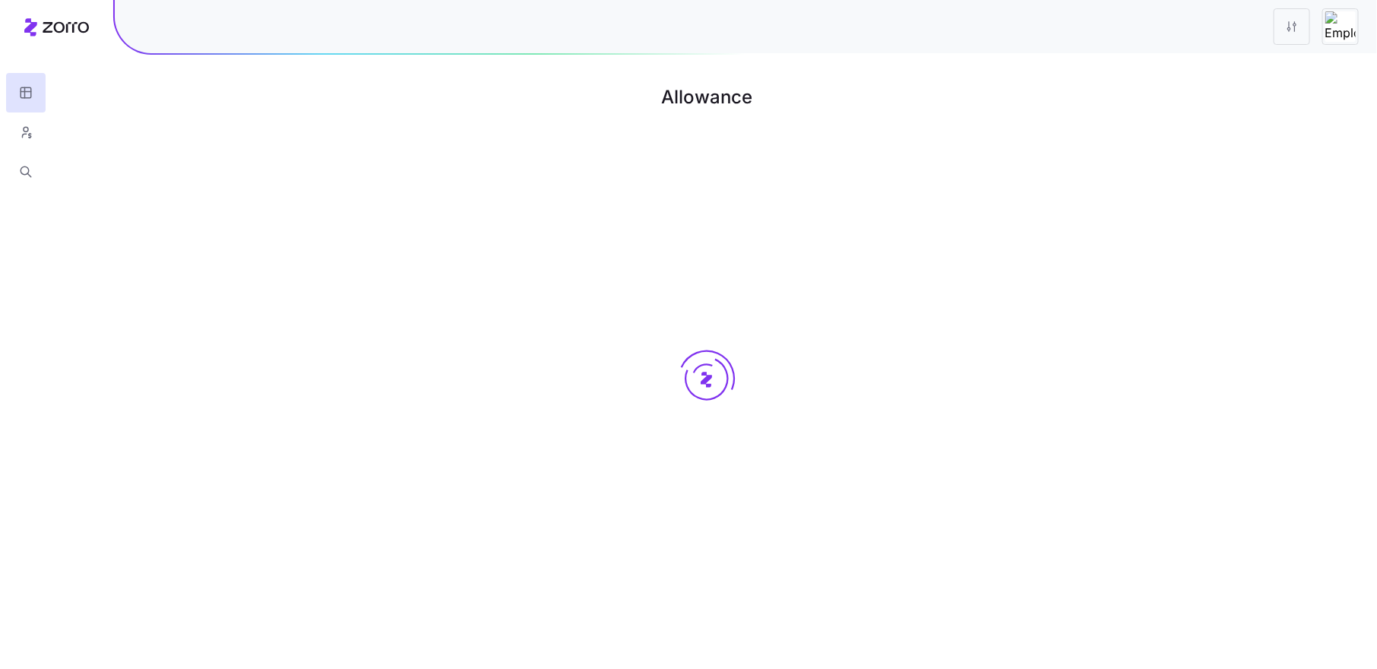
click at [1312, 631] on main "Allowance" at bounding box center [688, 334] width 1377 height 669
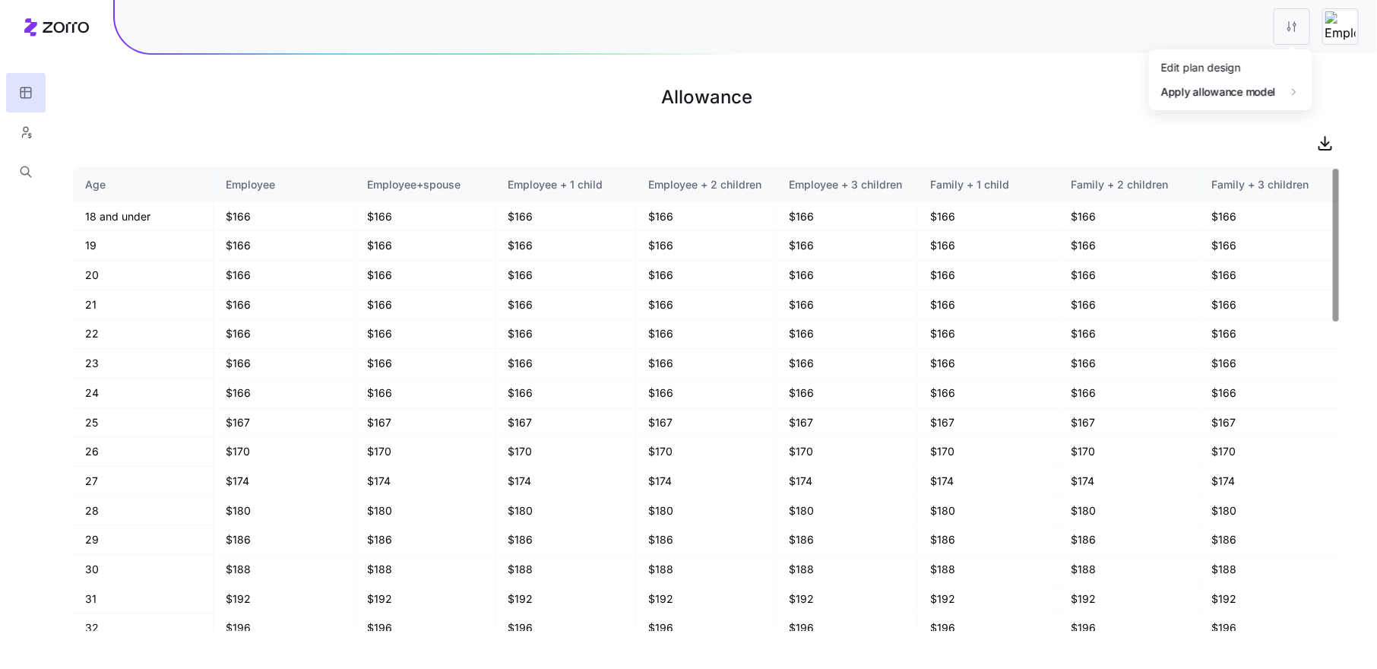
click at [1283, 30] on html "Allowance Age Employee Employee+spouse Employee + 1 child Employee + 2 children…" at bounding box center [688, 334] width 1377 height 669
click at [1260, 68] on div "Edit plan design" at bounding box center [1230, 67] width 151 height 24
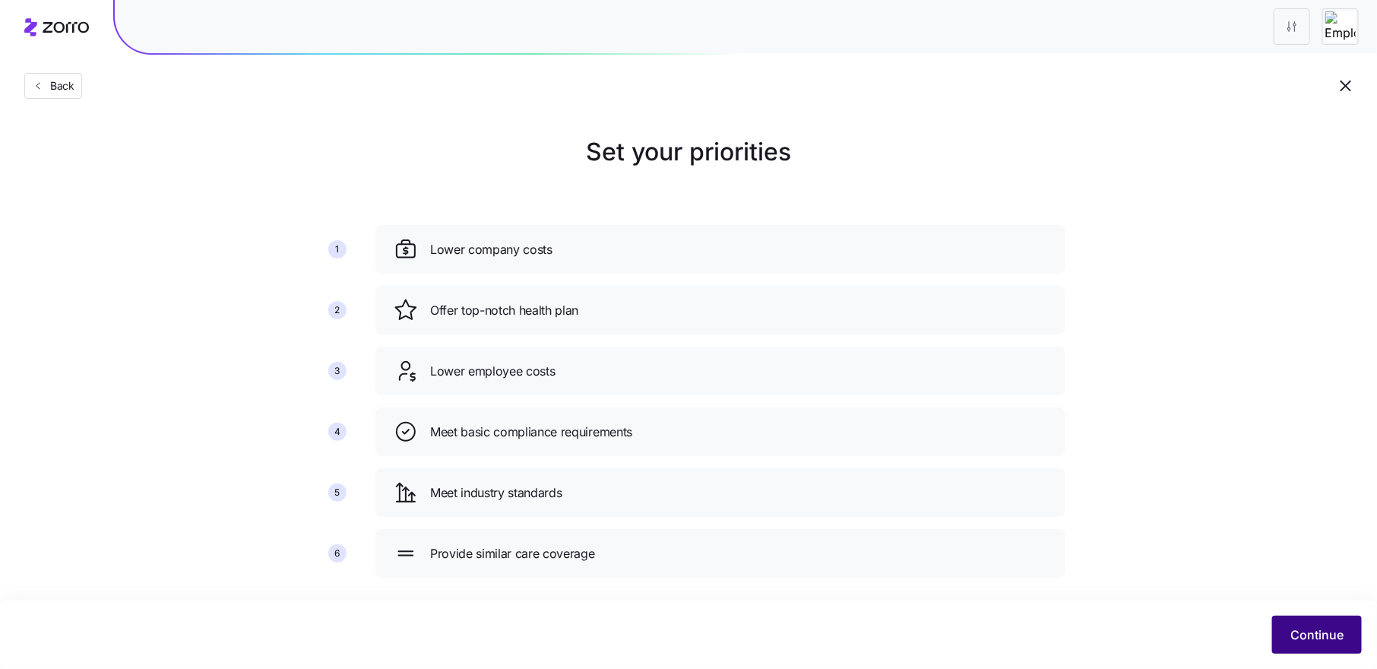
click at [1313, 637] on span "Continue" at bounding box center [1316, 634] width 53 height 18
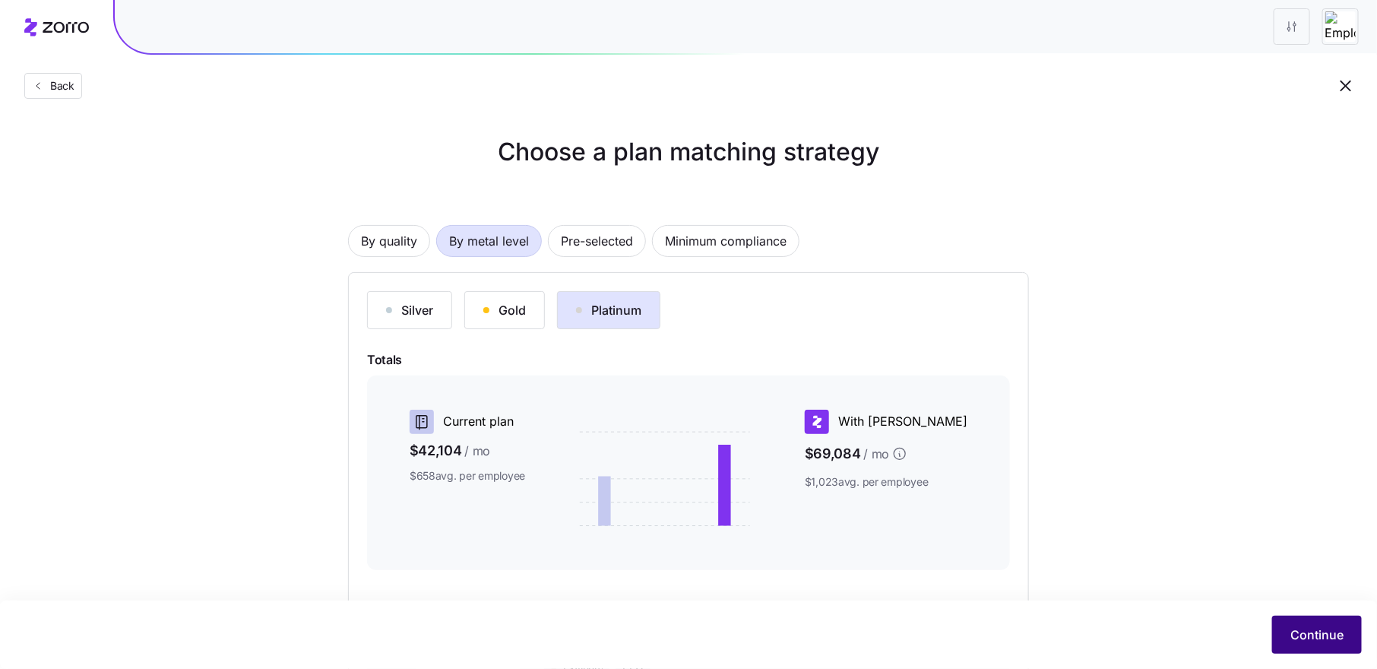
click at [1313, 628] on span "Continue" at bounding box center [1316, 634] width 53 height 18
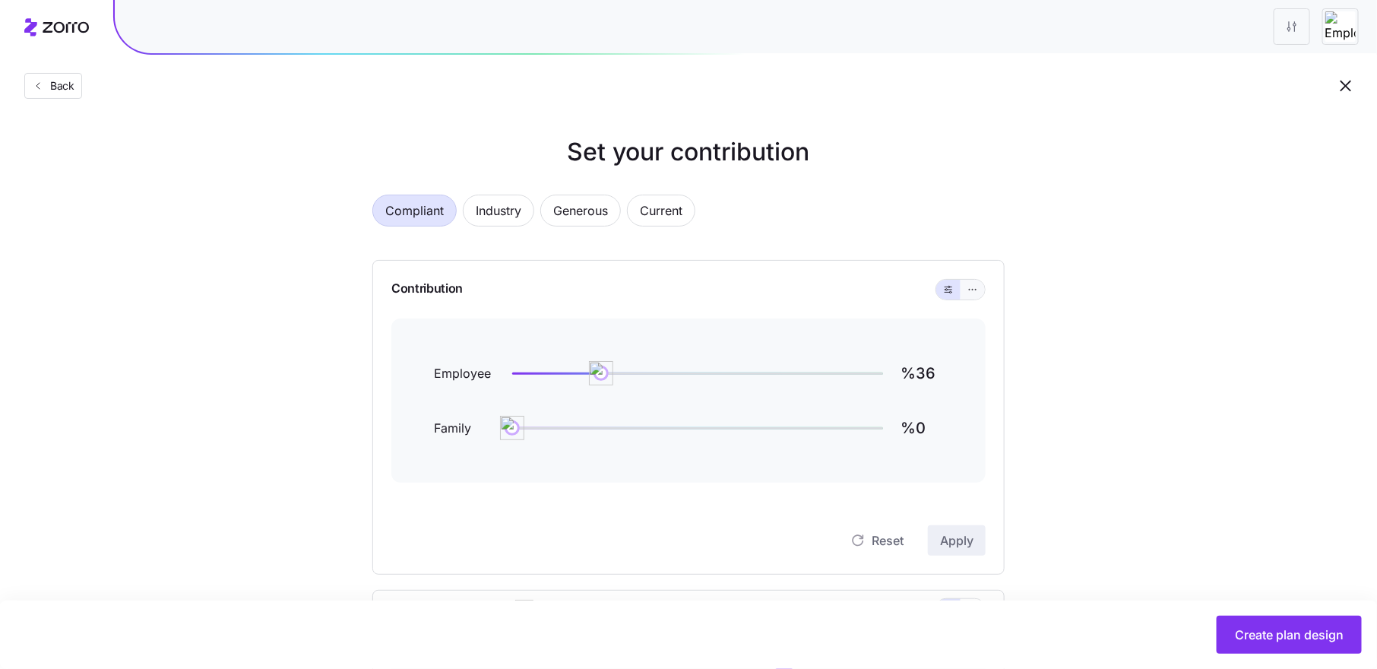
click at [976, 294] on icon "button" at bounding box center [972, 289] width 11 height 18
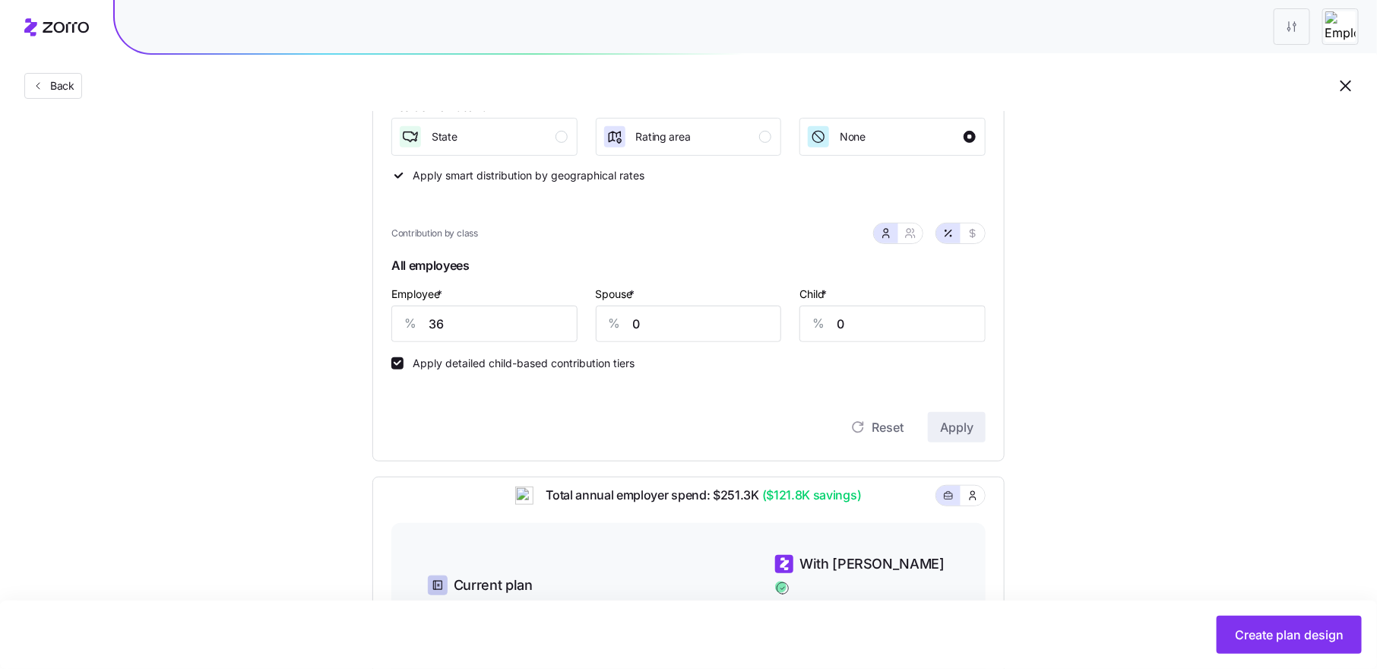
scroll to position [238, 0]
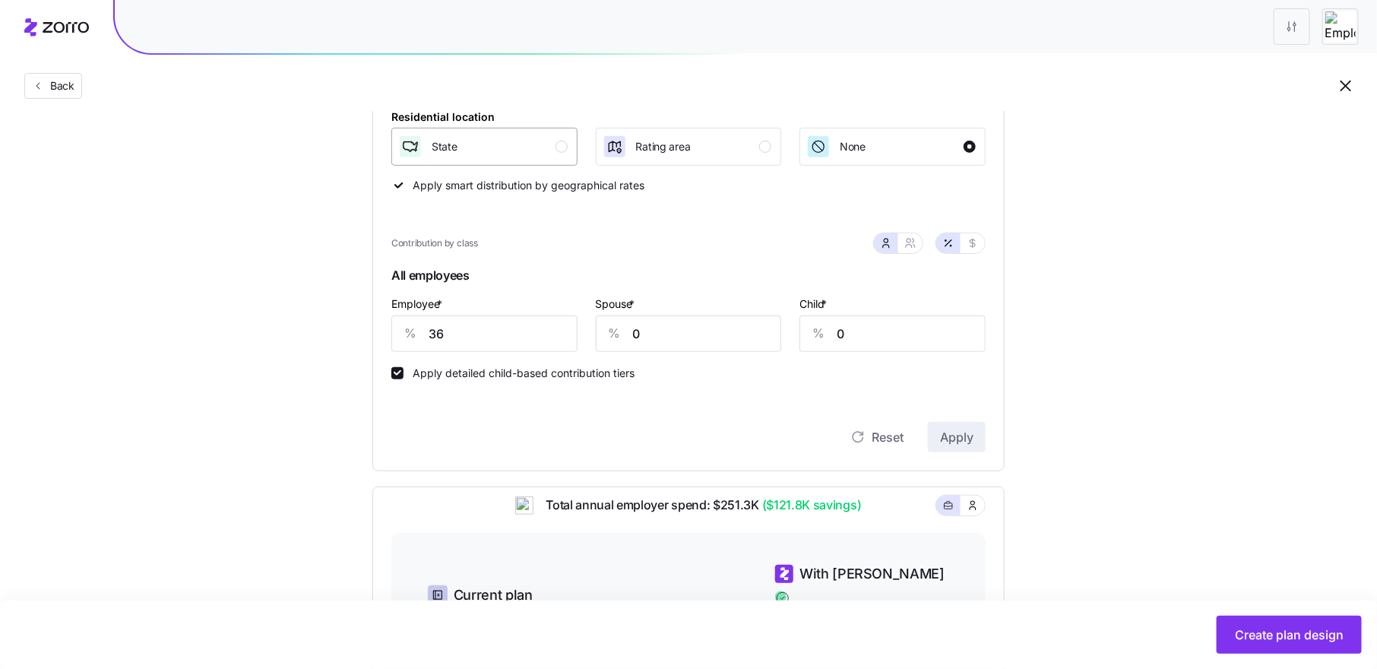
click at [559, 147] on div "button" at bounding box center [561, 147] width 12 height 12
drag, startPoint x: 438, startPoint y: 334, endPoint x: 409, endPoint y: 334, distance: 29.6
click at [409, 334] on div "% 36" at bounding box center [484, 333] width 186 height 36
type input "75"
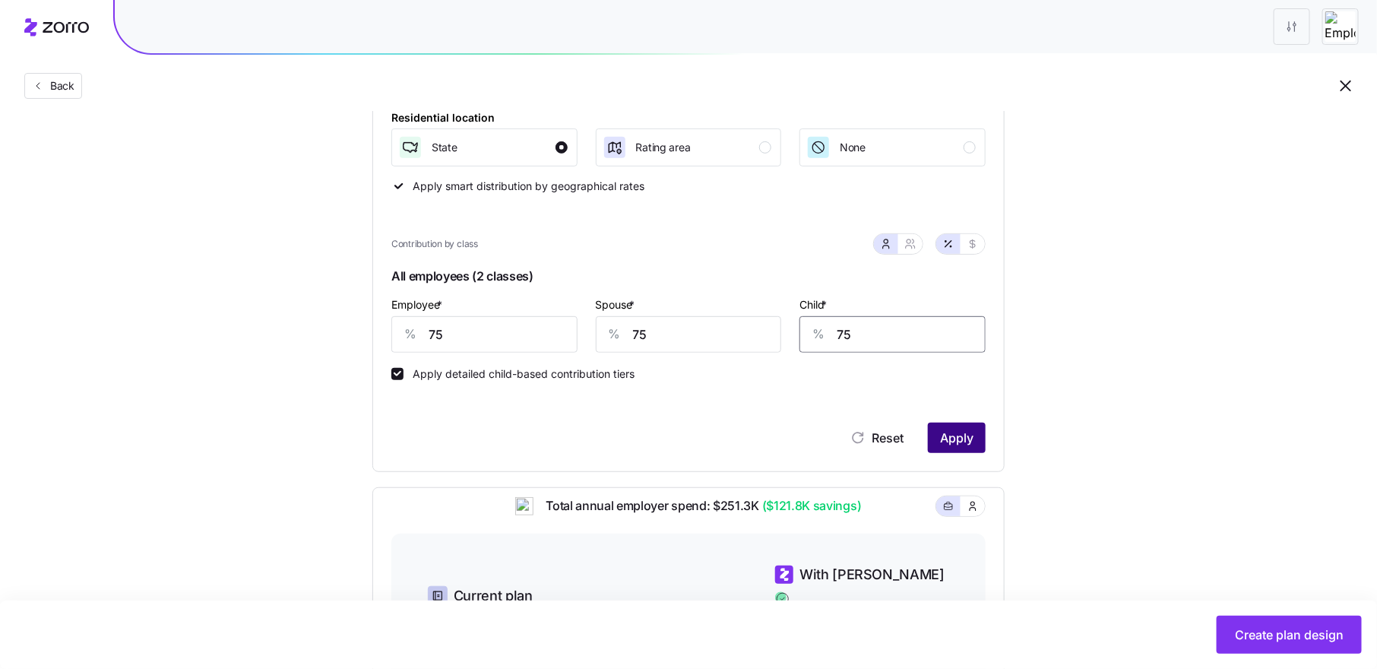
type input "75"
click at [950, 424] on button "Apply" at bounding box center [957, 437] width 58 height 30
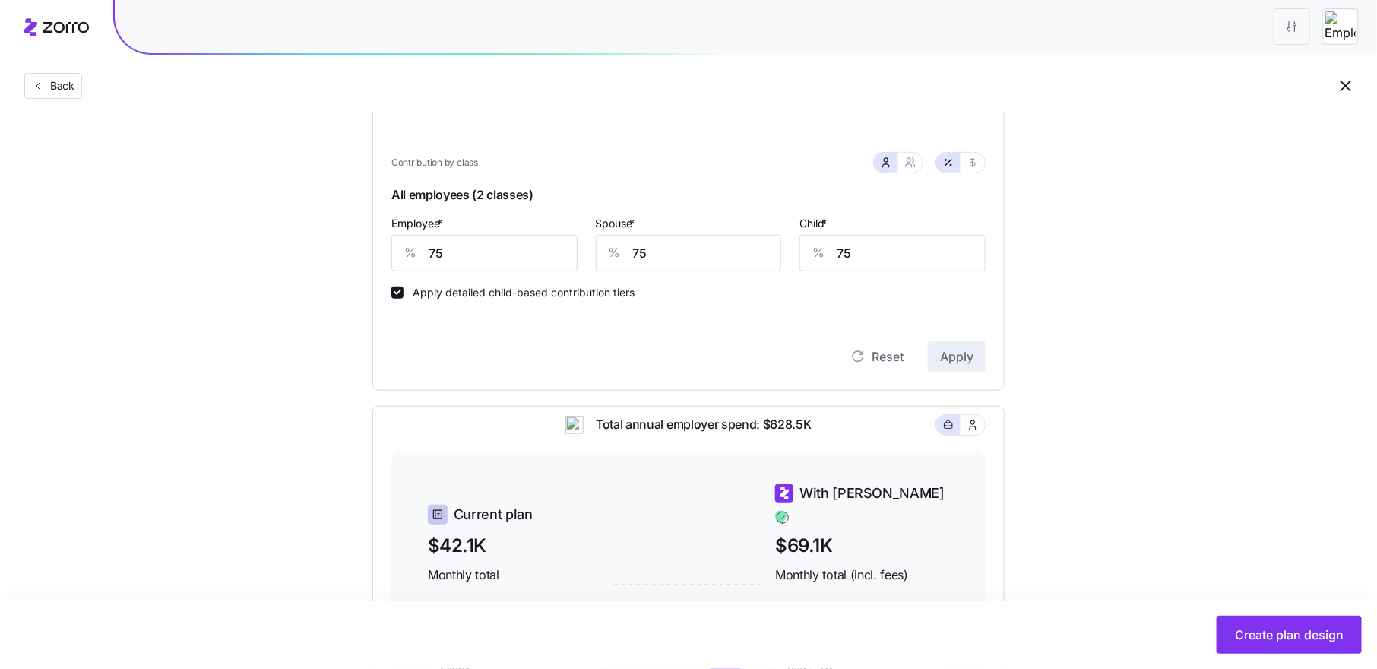
scroll to position [0, 0]
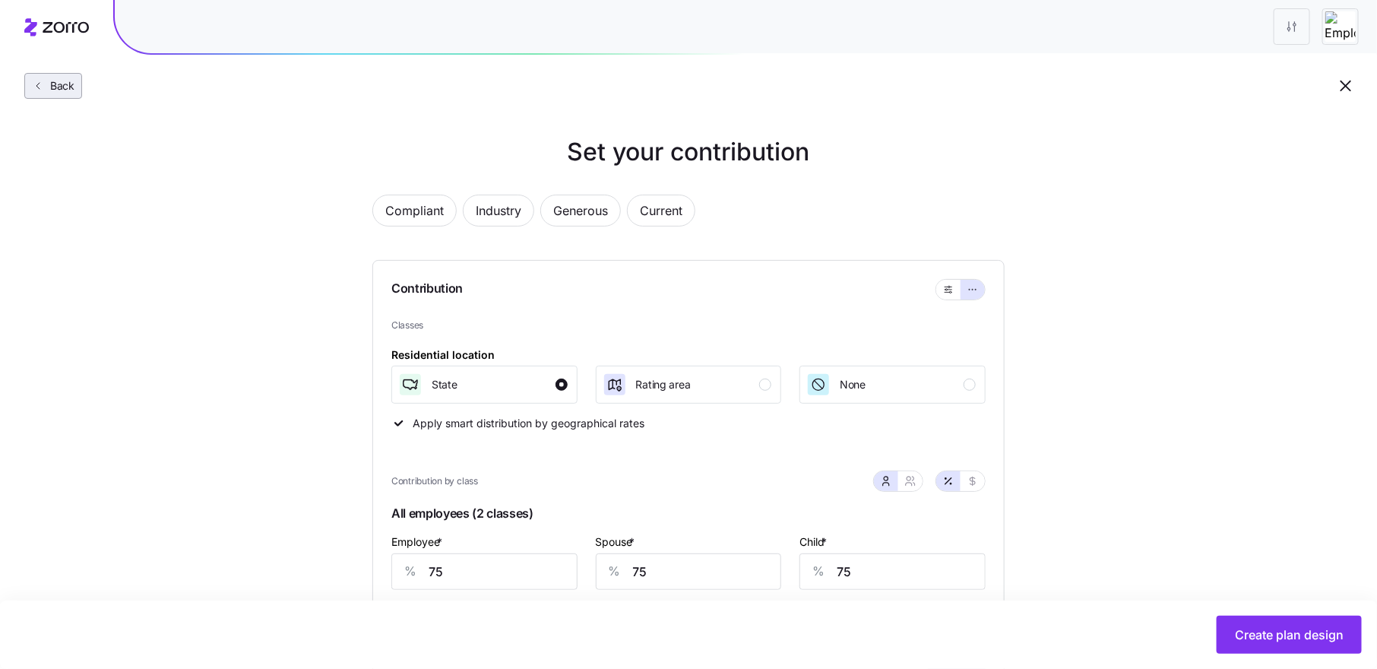
click at [55, 93] on button "Back" at bounding box center [53, 86] width 58 height 26
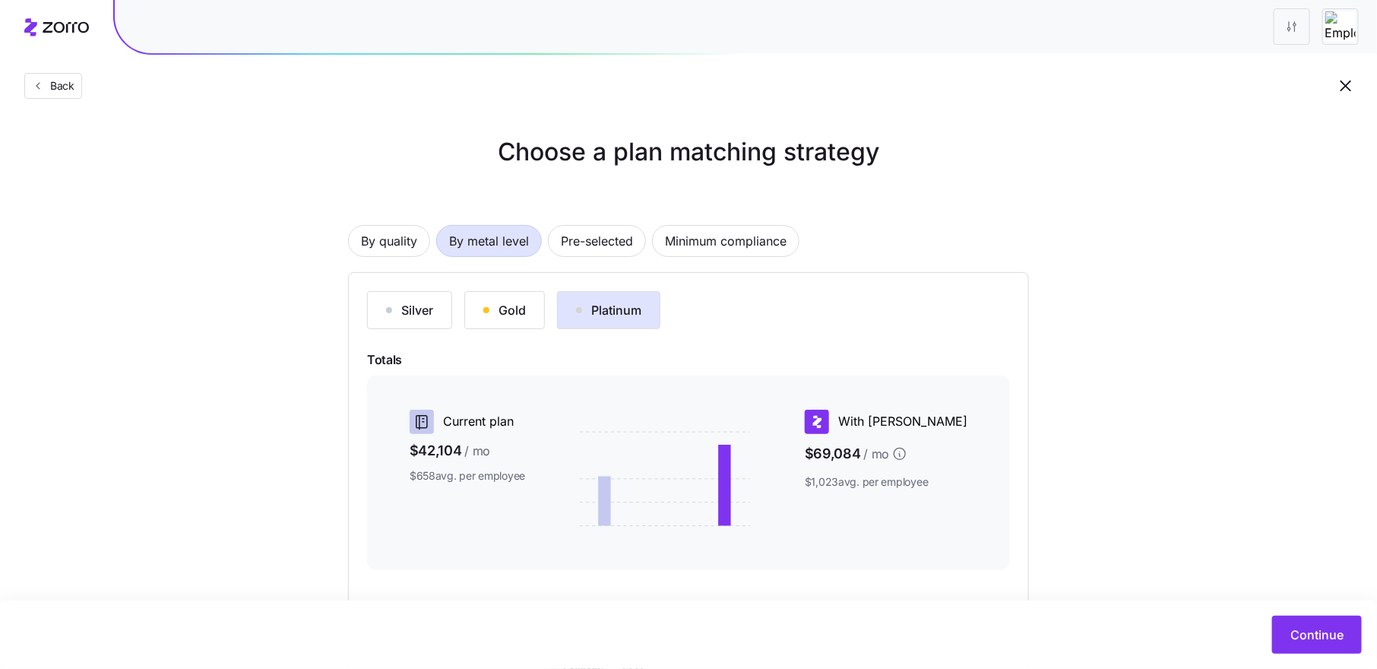
click at [494, 329] on div "Silver Gold Platinum Totals Current plan $42,104 / mo $658 avg. per employee Wi…" at bounding box center [688, 506] width 643 height 431
click at [505, 318] on div "Gold" at bounding box center [504, 310] width 43 height 18
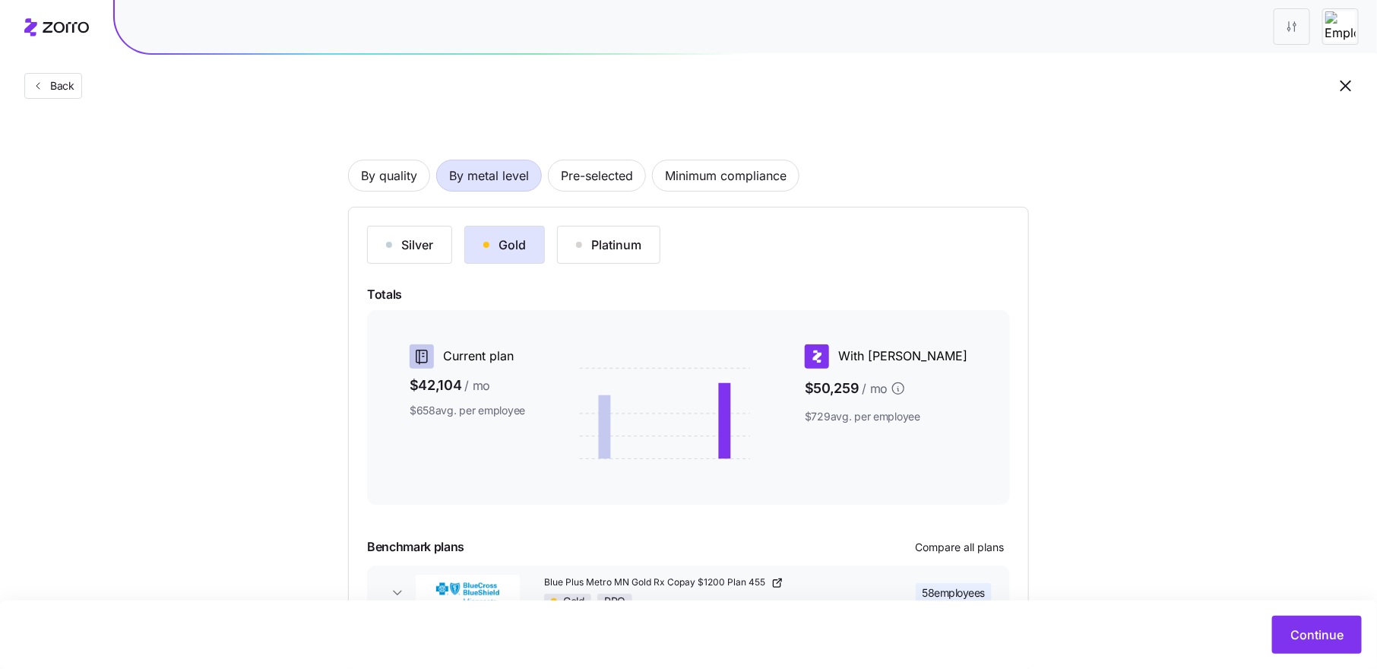
scroll to position [168, 0]
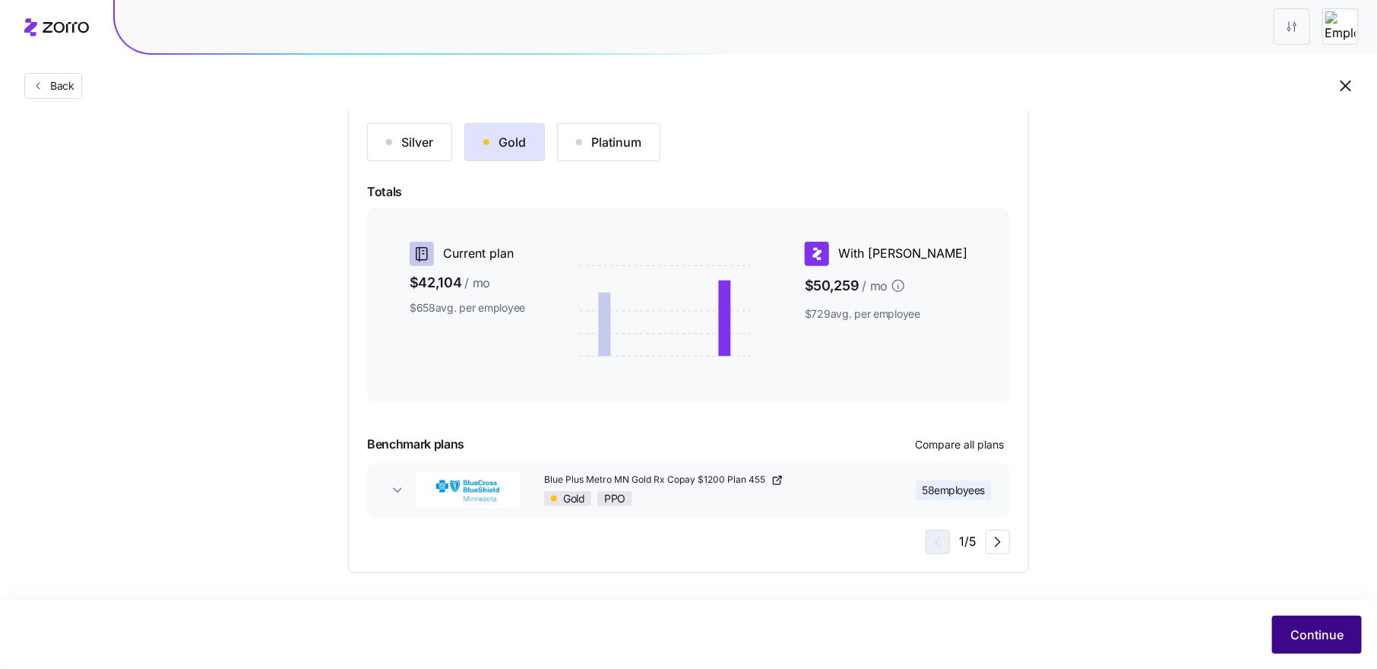
click at [1309, 625] on button "Continue" at bounding box center [1317, 634] width 90 height 38
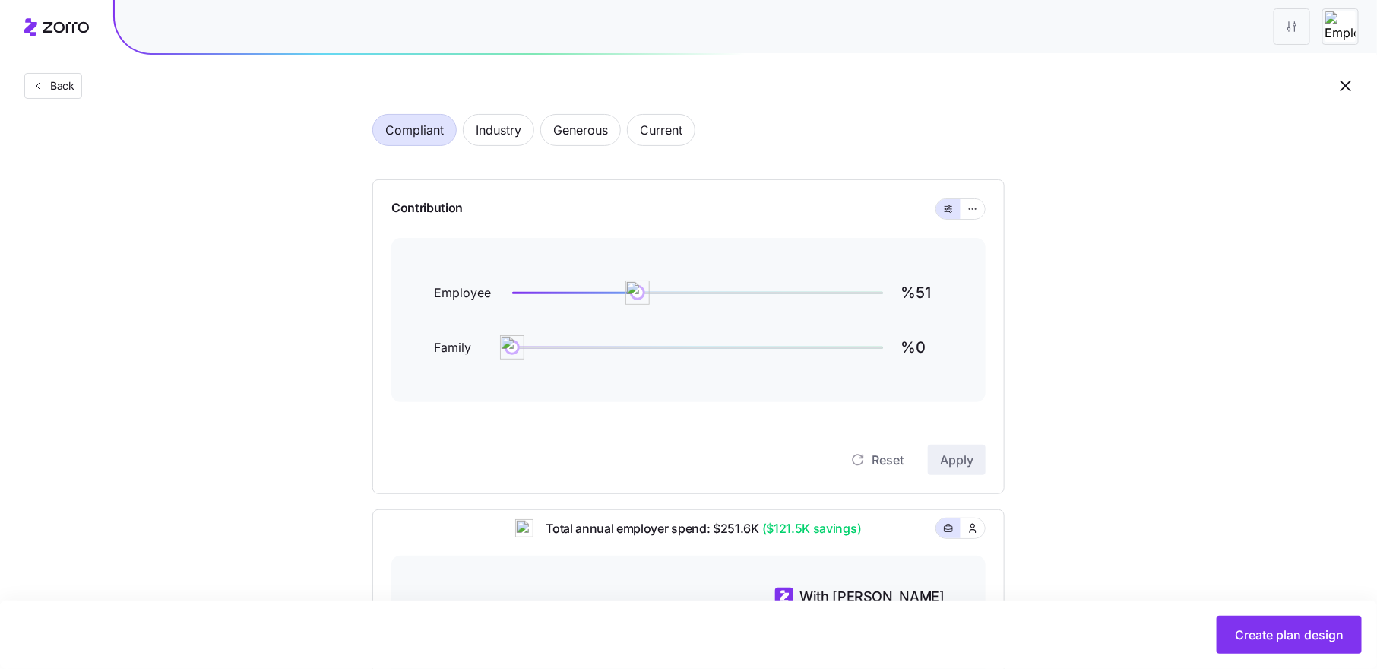
scroll to position [31, 0]
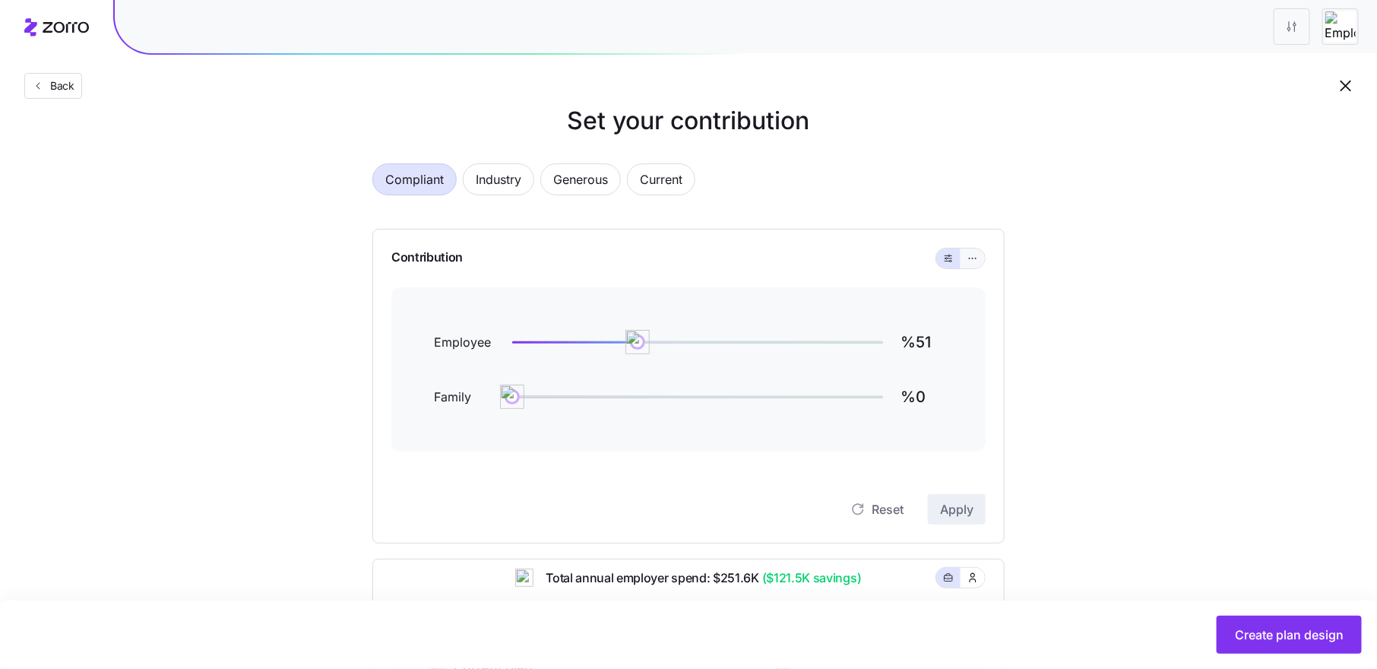
click at [970, 255] on icon "button" at bounding box center [972, 258] width 11 height 18
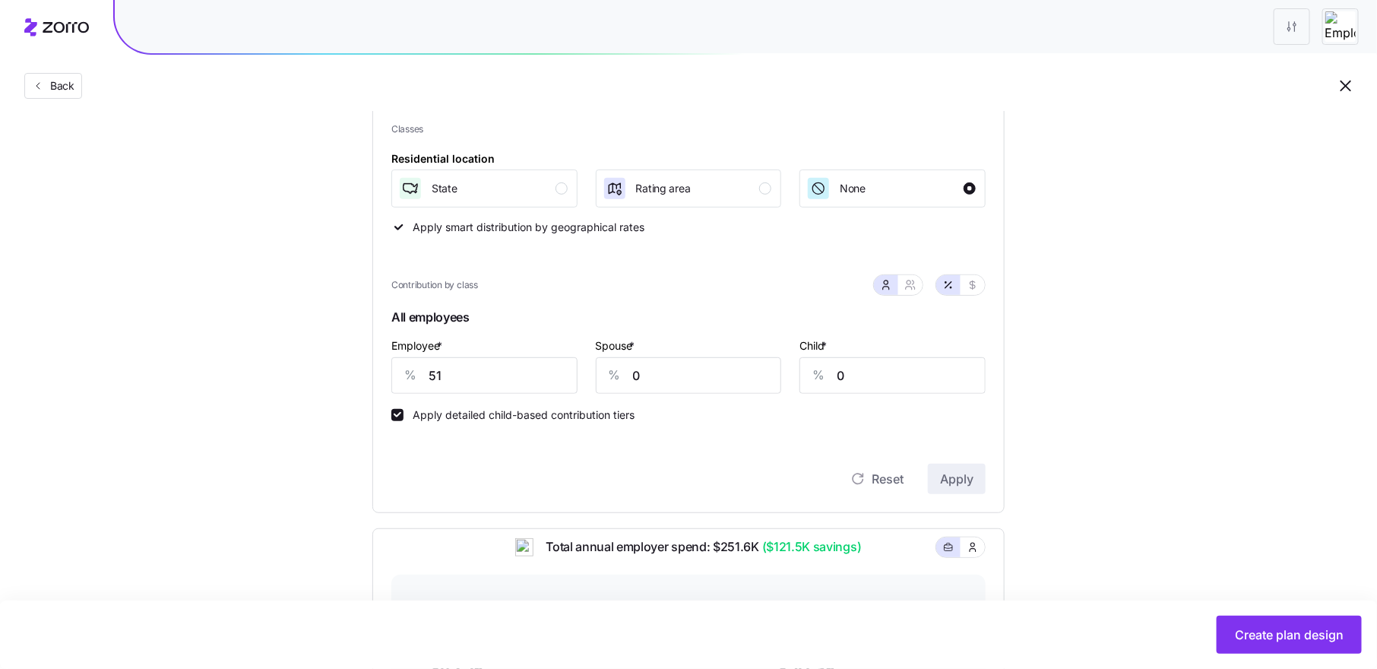
scroll to position [222, 0]
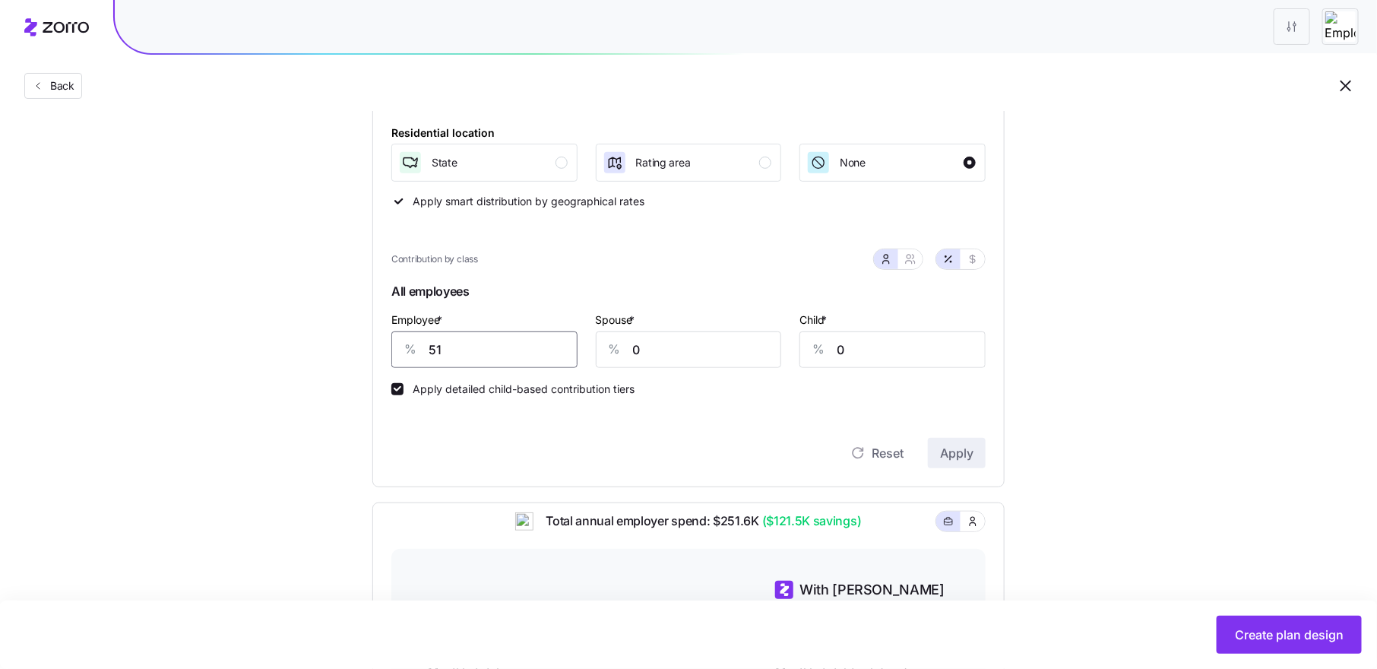
drag, startPoint x: 464, startPoint y: 346, endPoint x: 365, endPoint y: 337, distance: 99.3
click at [365, 337] on div "Compliant Industry Generous Current Contribution Classes Residential location S…" at bounding box center [688, 451] width 681 height 995
type input "75"
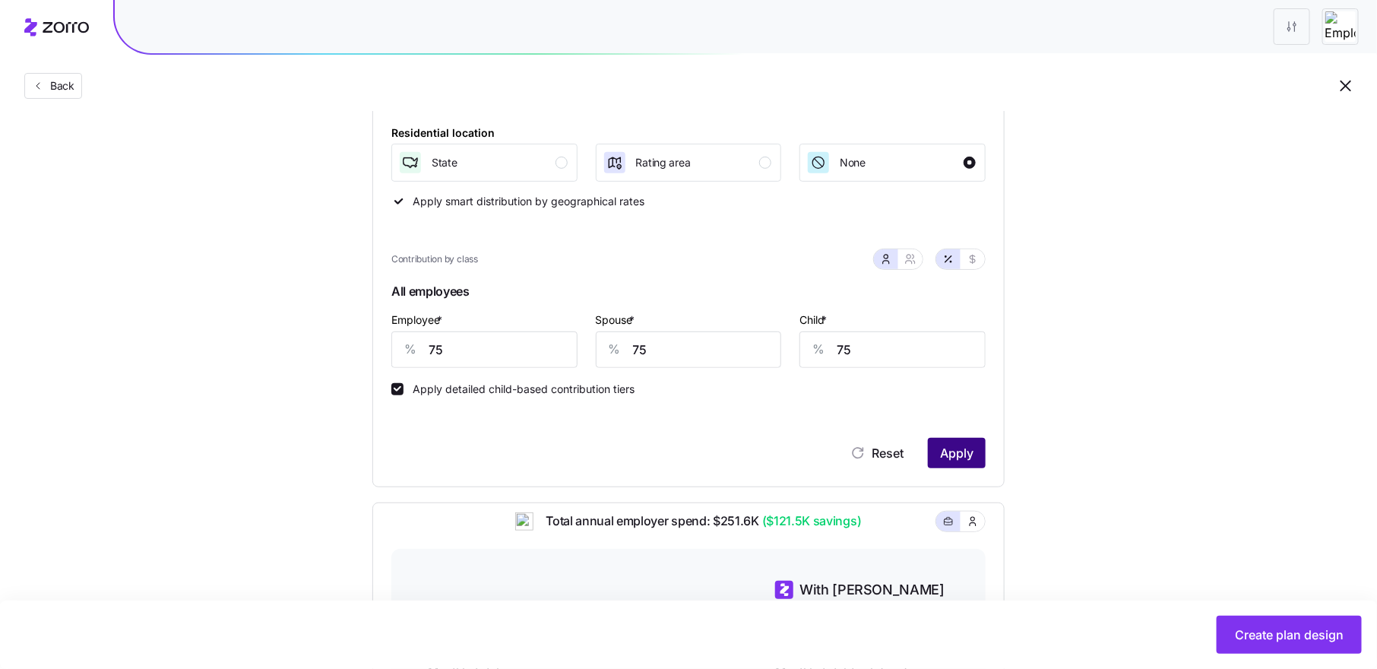
click at [954, 442] on button "Apply" at bounding box center [957, 453] width 58 height 30
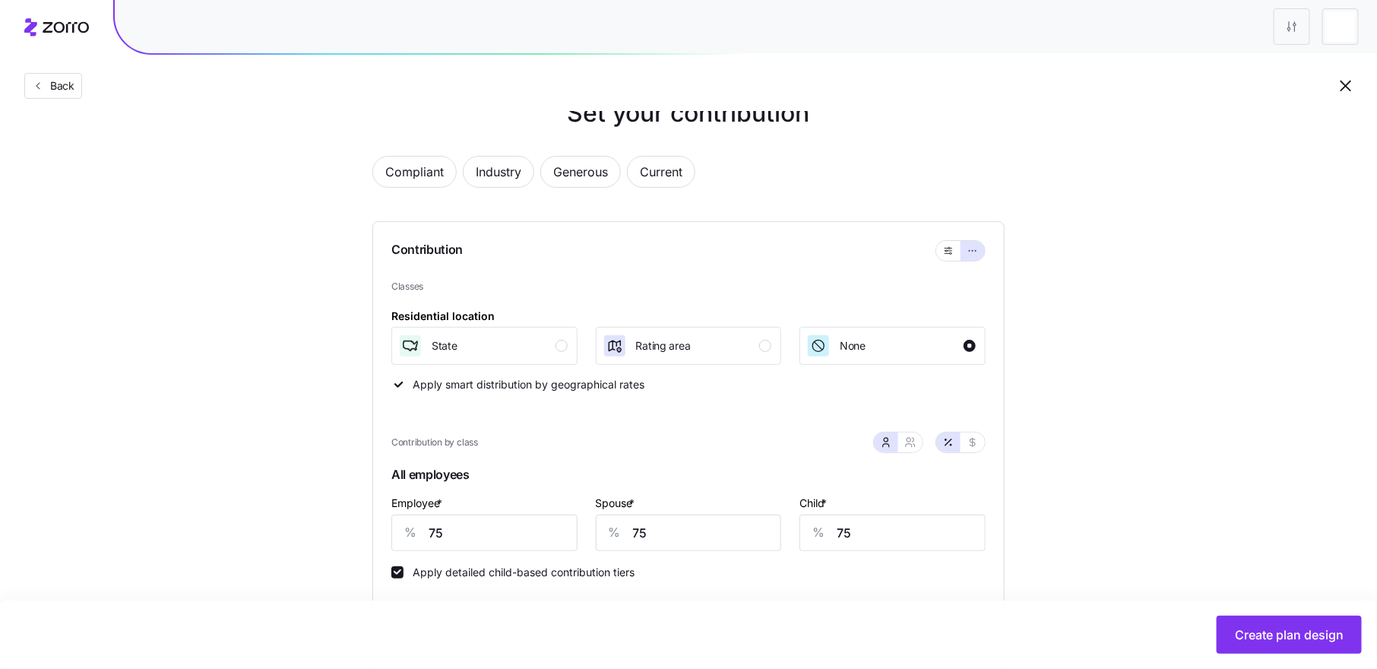
scroll to position [0, 0]
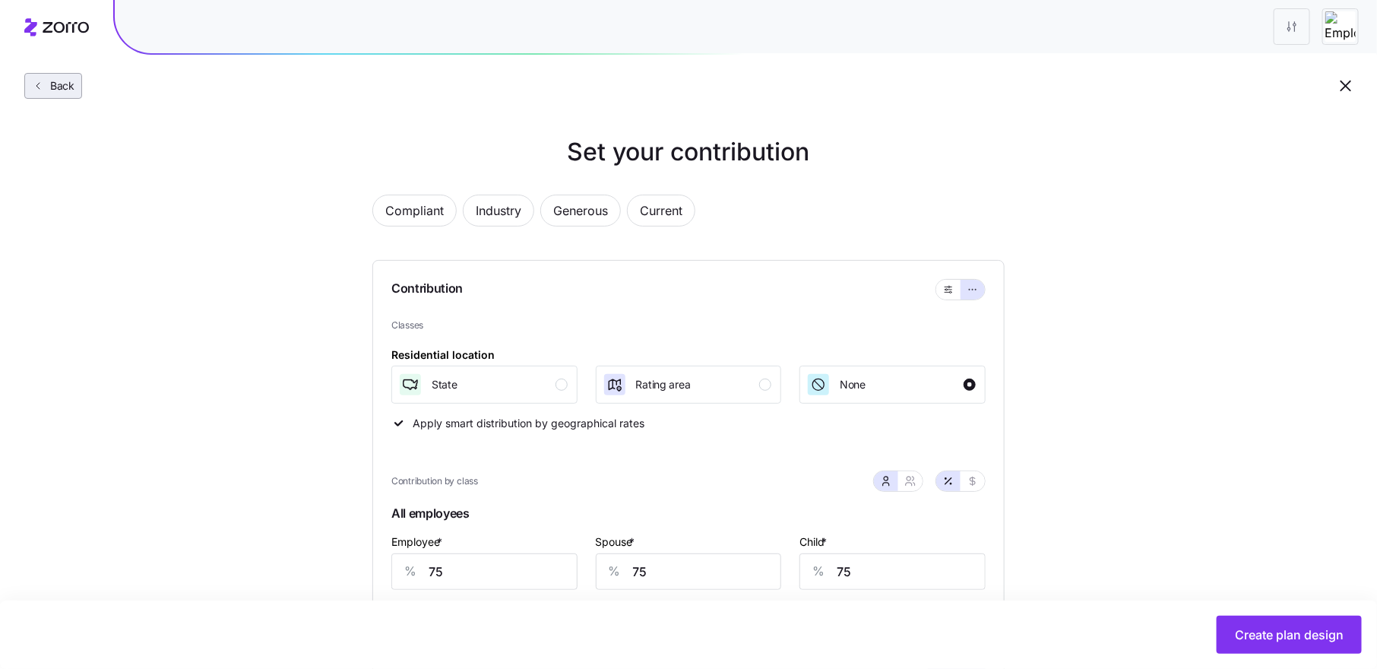
click at [49, 81] on span "Back" at bounding box center [59, 85] width 30 height 15
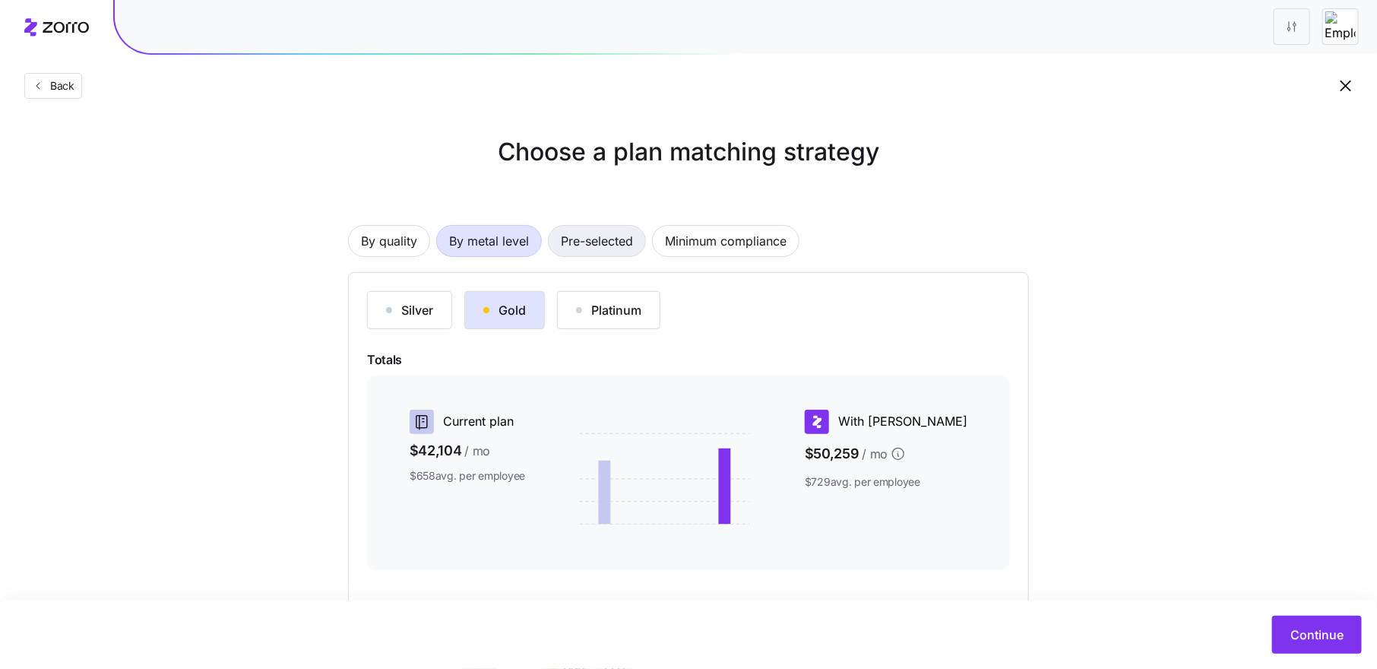
click at [606, 238] on span "Pre-selected" at bounding box center [597, 241] width 72 height 30
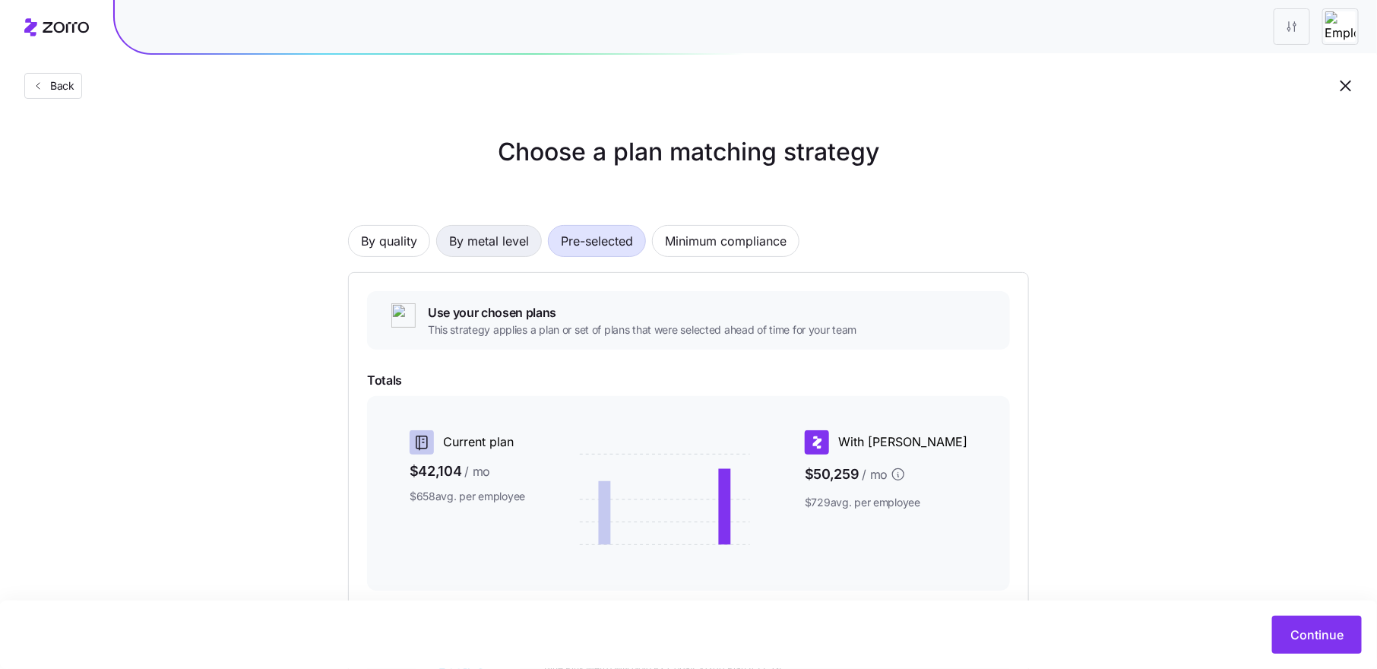
click at [489, 248] on span "By metal level" at bounding box center [489, 241] width 80 height 30
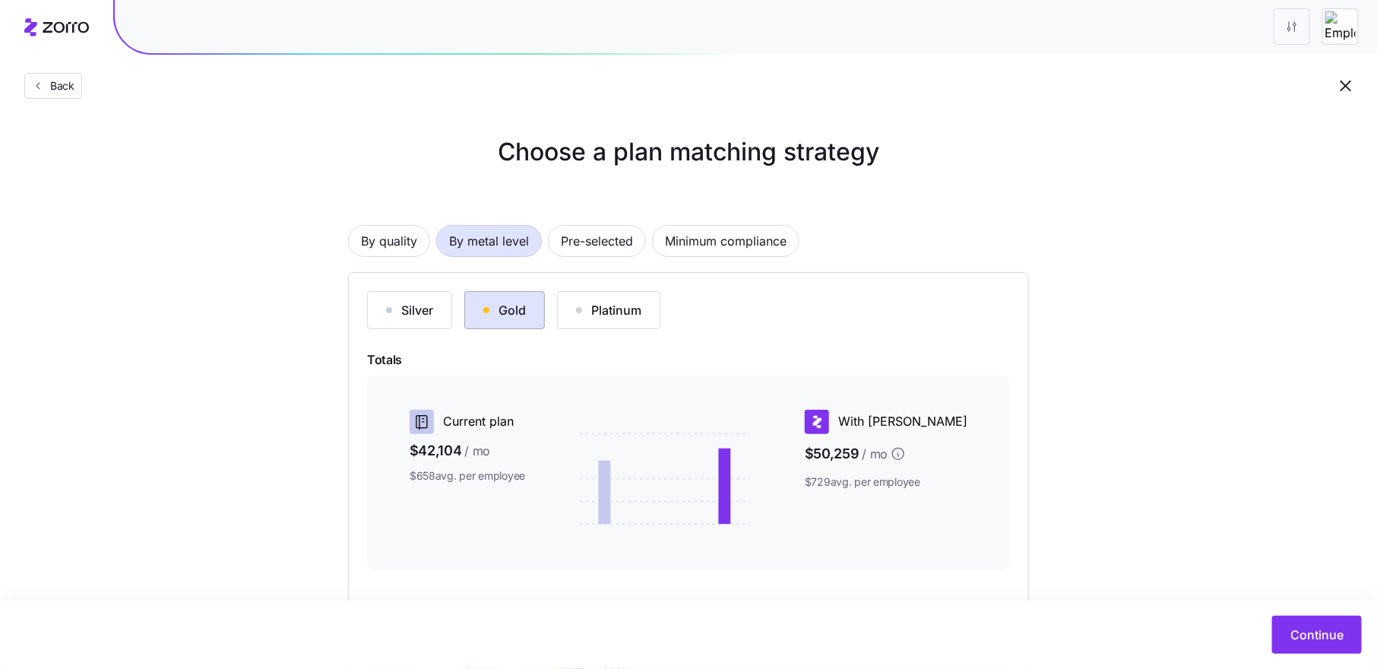
click at [495, 308] on div "Gold" at bounding box center [504, 310] width 43 height 18
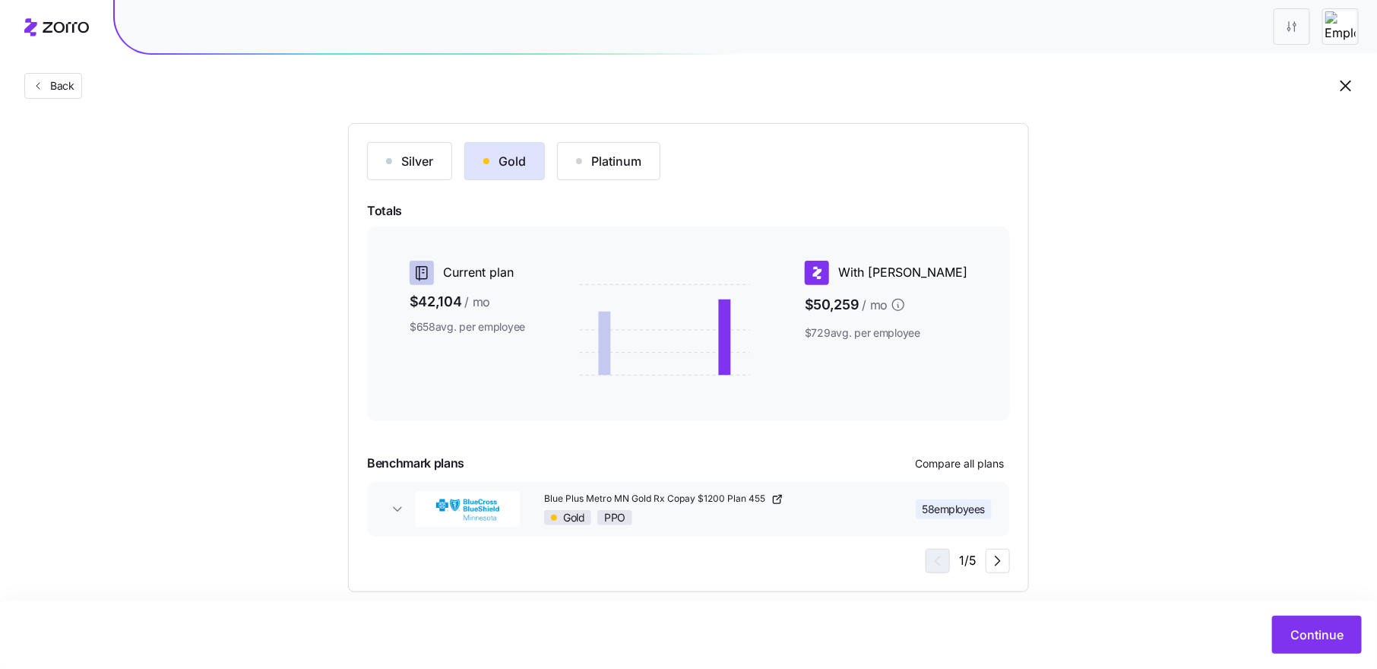
scroll to position [168, 0]
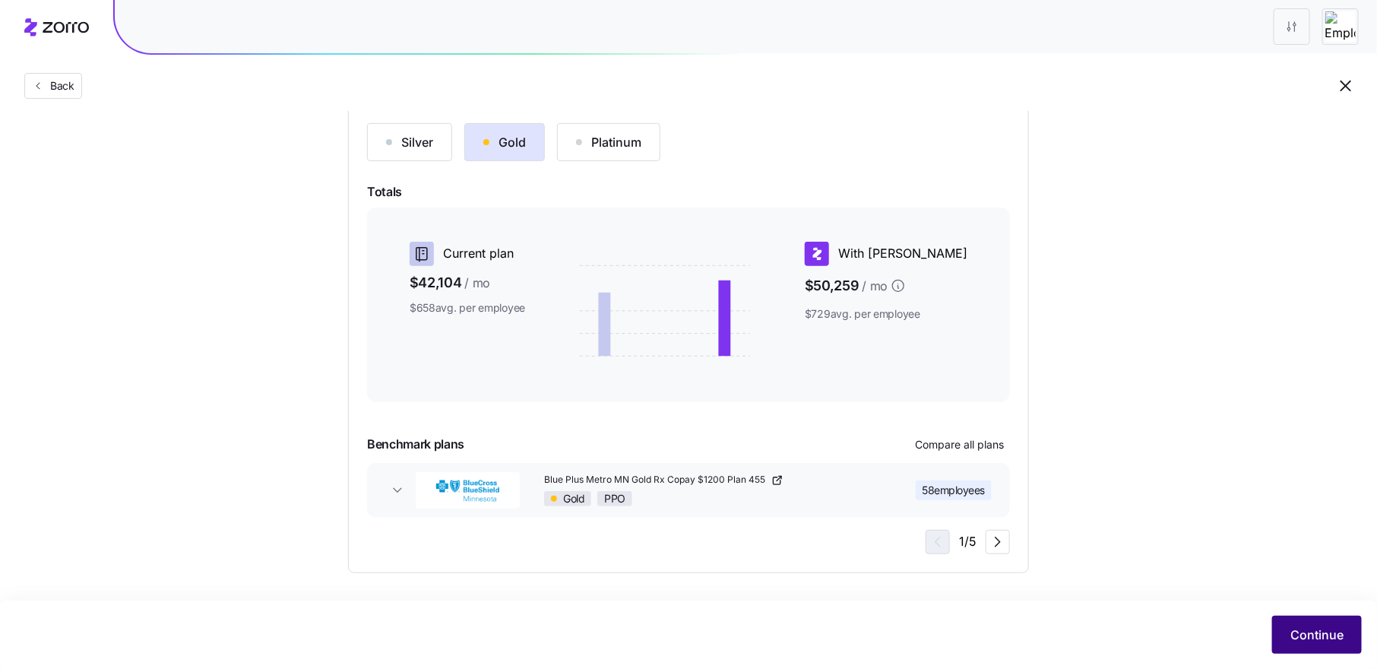
click at [1324, 624] on button "Continue" at bounding box center [1317, 634] width 90 height 38
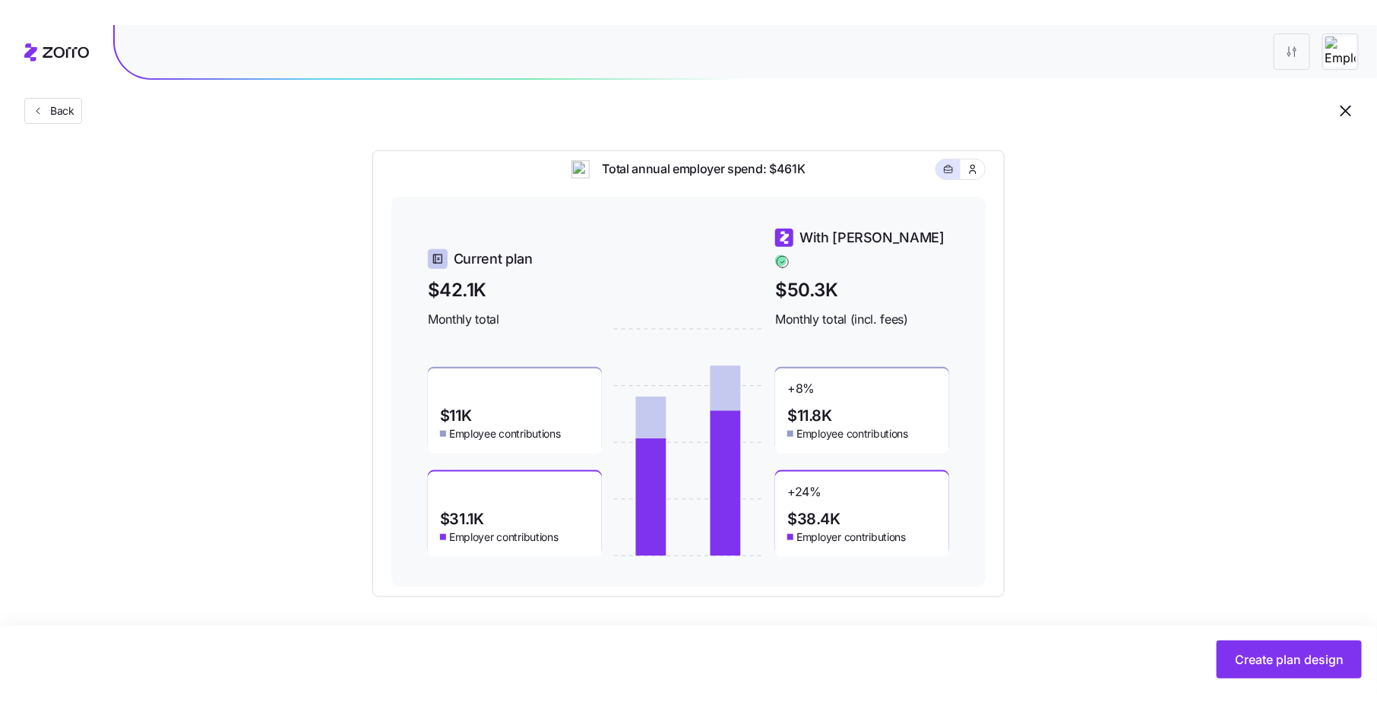
scroll to position [549, 0]
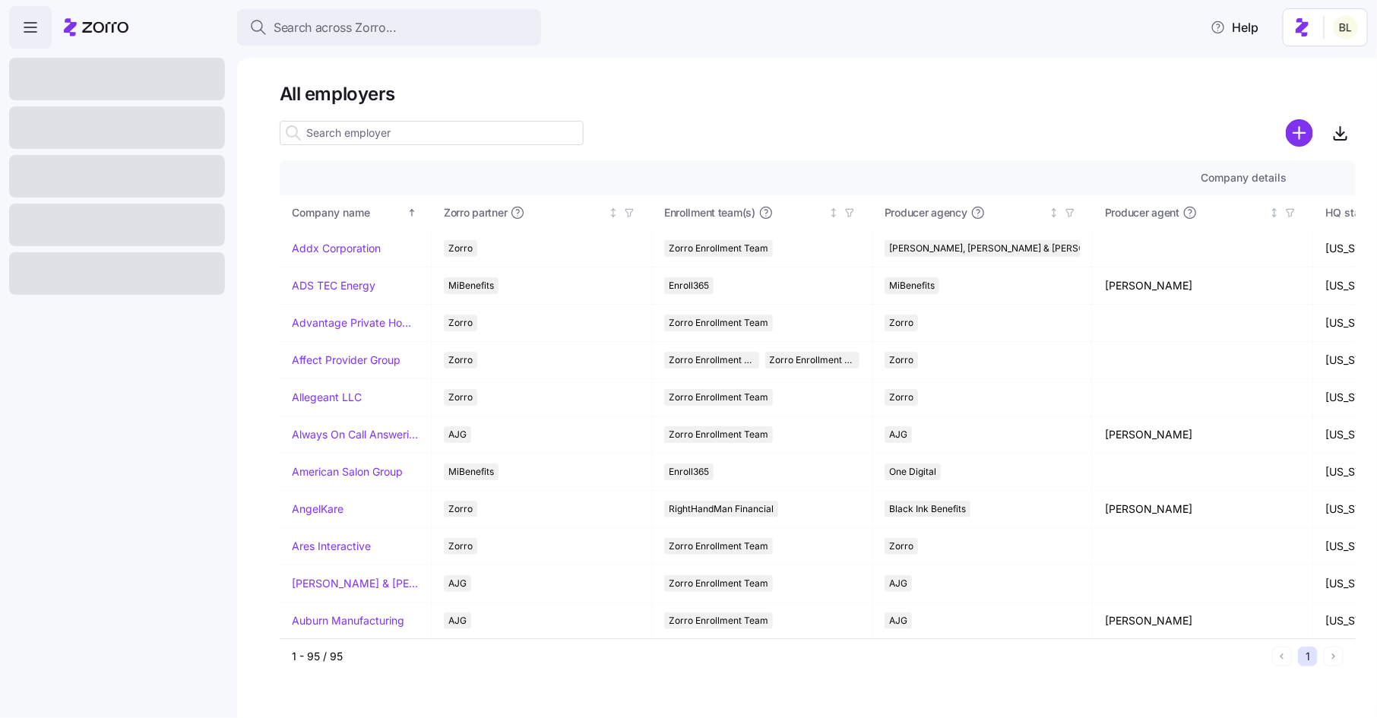
click at [381, 128] on input at bounding box center [432, 133] width 304 height 24
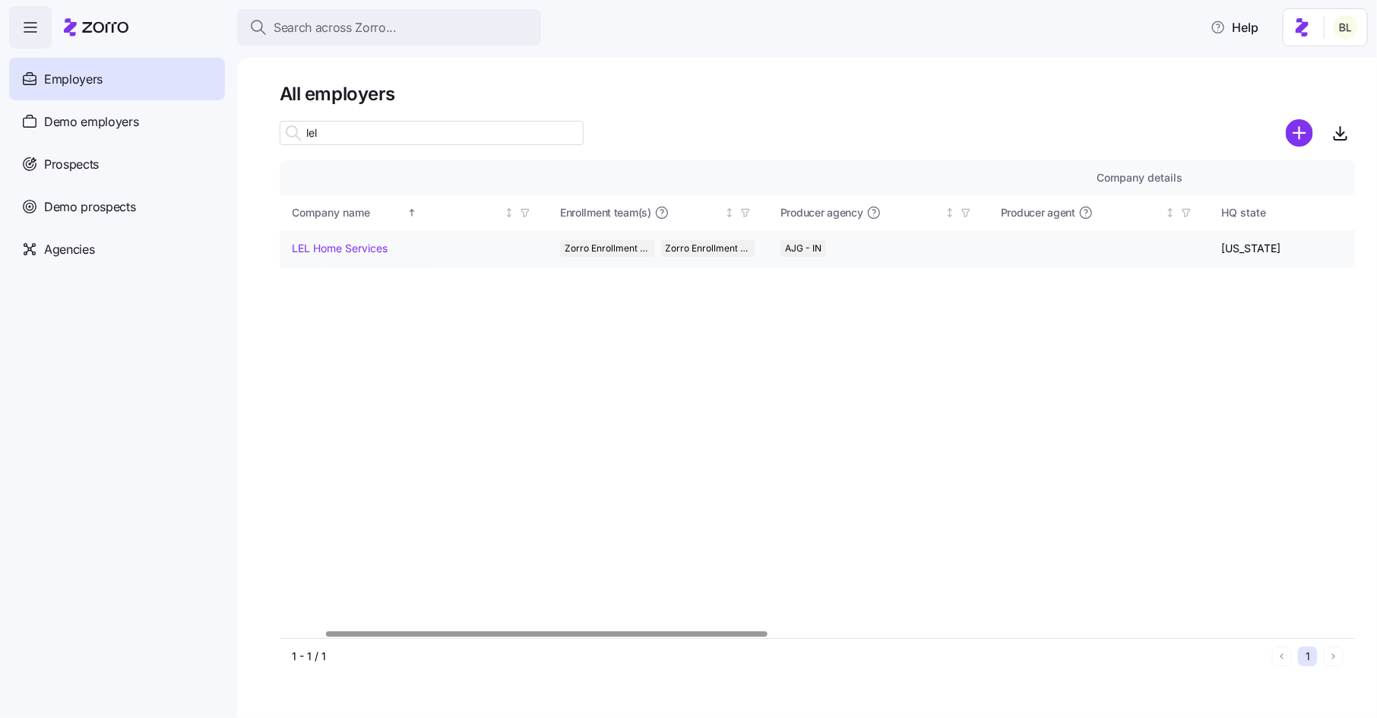
scroll to position [0, 65]
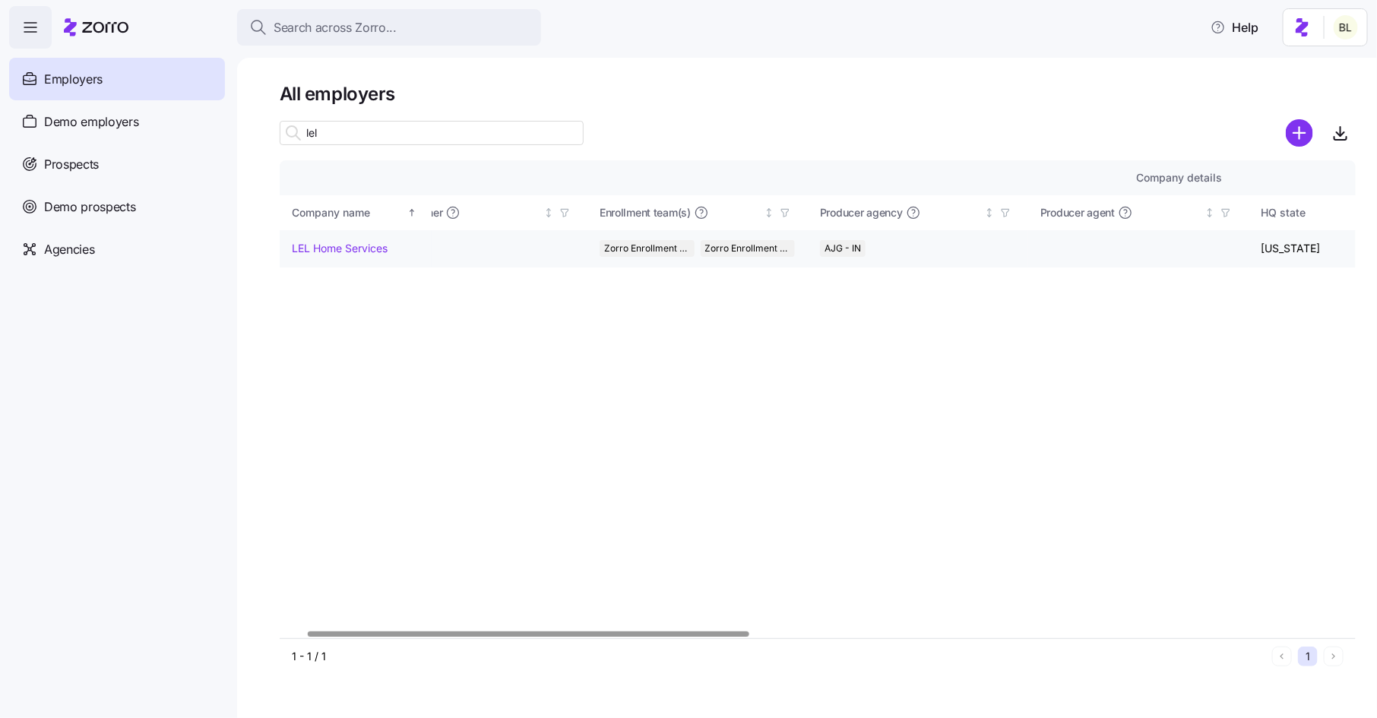
type input "lel"
click at [356, 249] on link "LEL Home Services" at bounding box center [340, 248] width 96 height 15
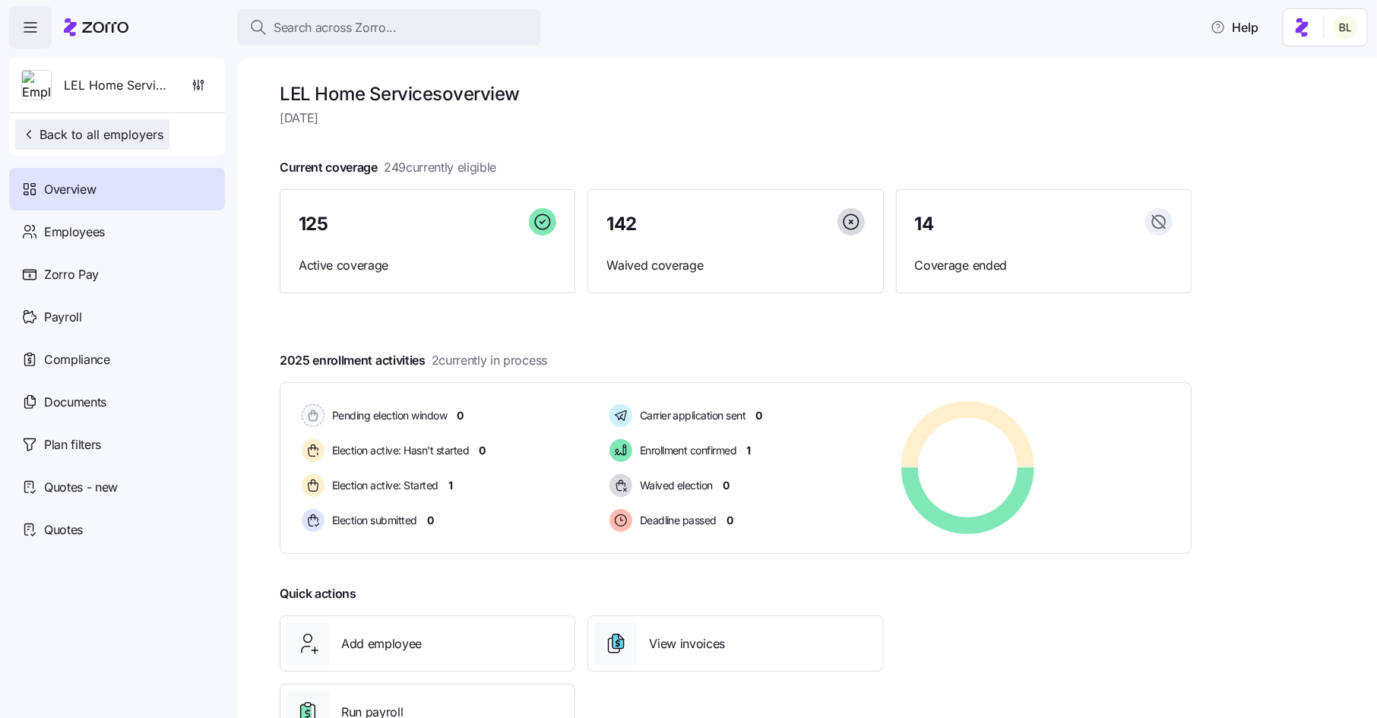
click at [102, 130] on span "Back to all employers" at bounding box center [92, 134] width 142 height 18
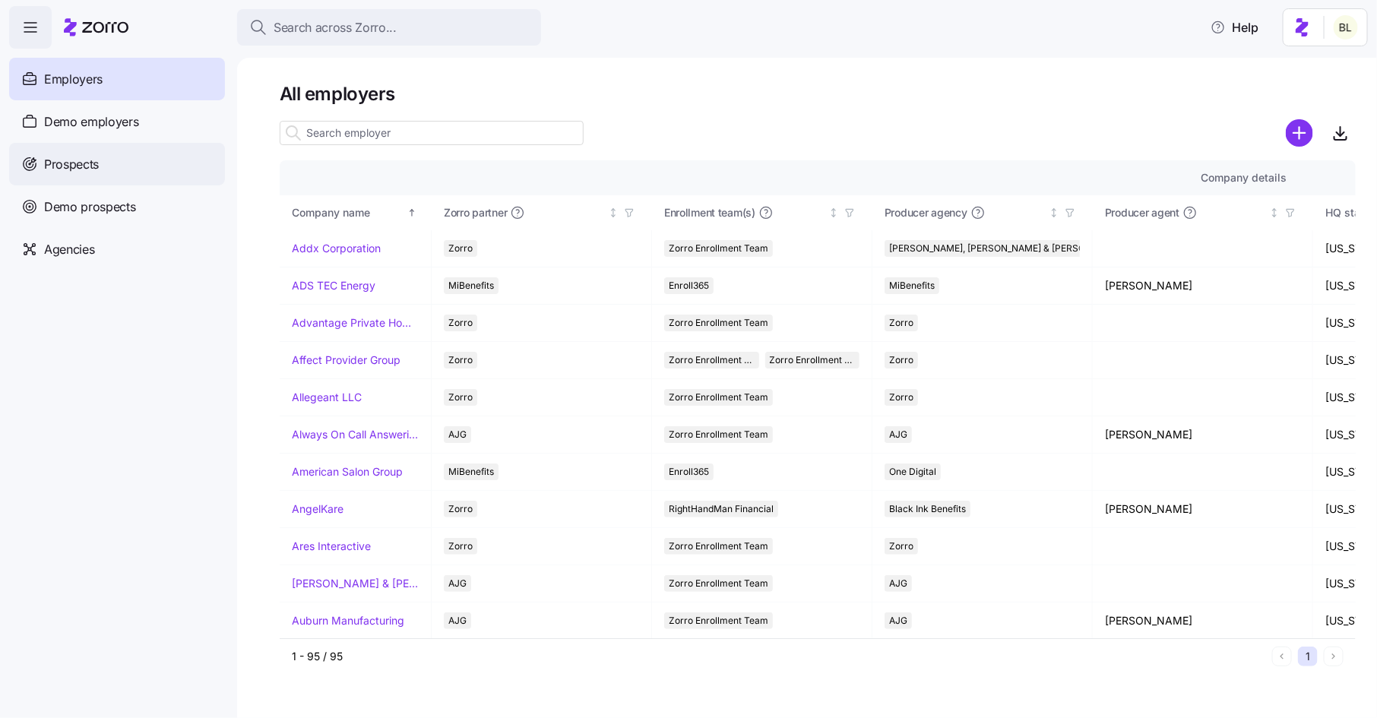
click at [100, 169] on div "Prospects" at bounding box center [117, 164] width 216 height 43
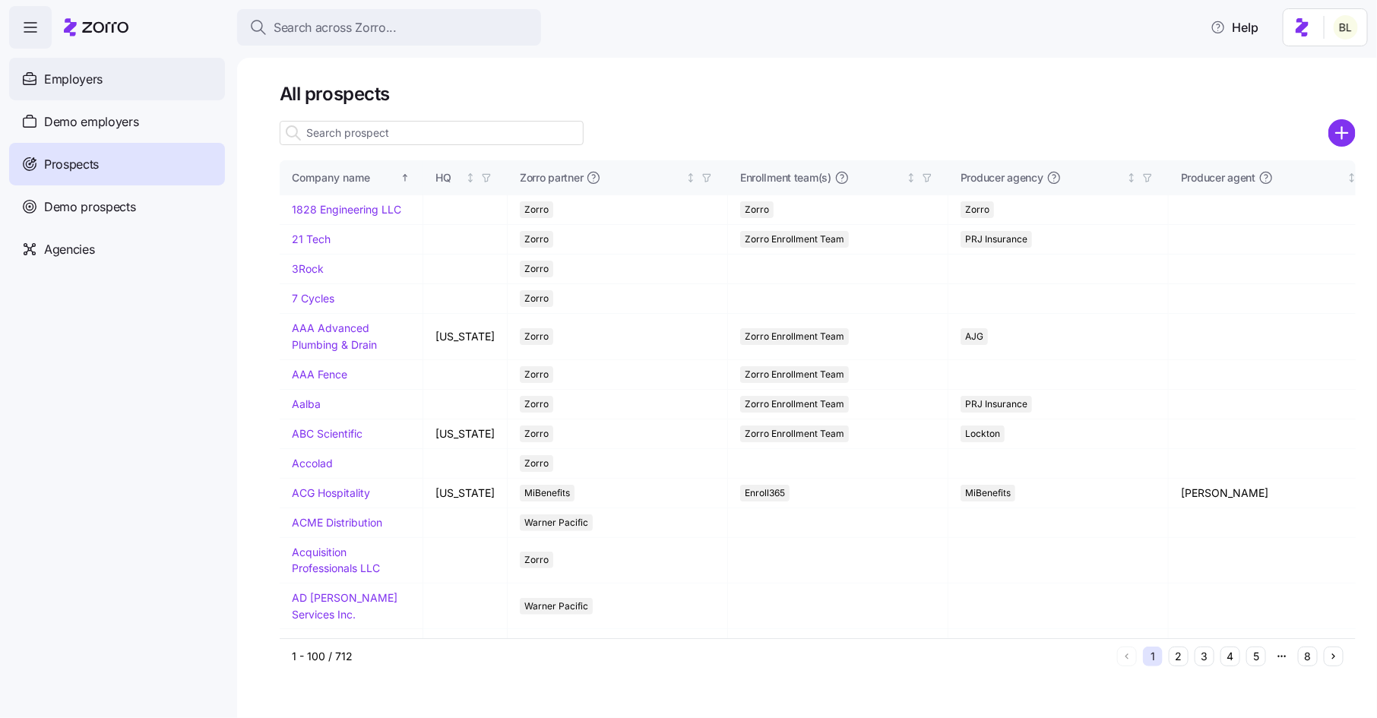
click at [115, 80] on div "Employers" at bounding box center [117, 79] width 216 height 43
click at [440, 138] on input at bounding box center [432, 133] width 304 height 24
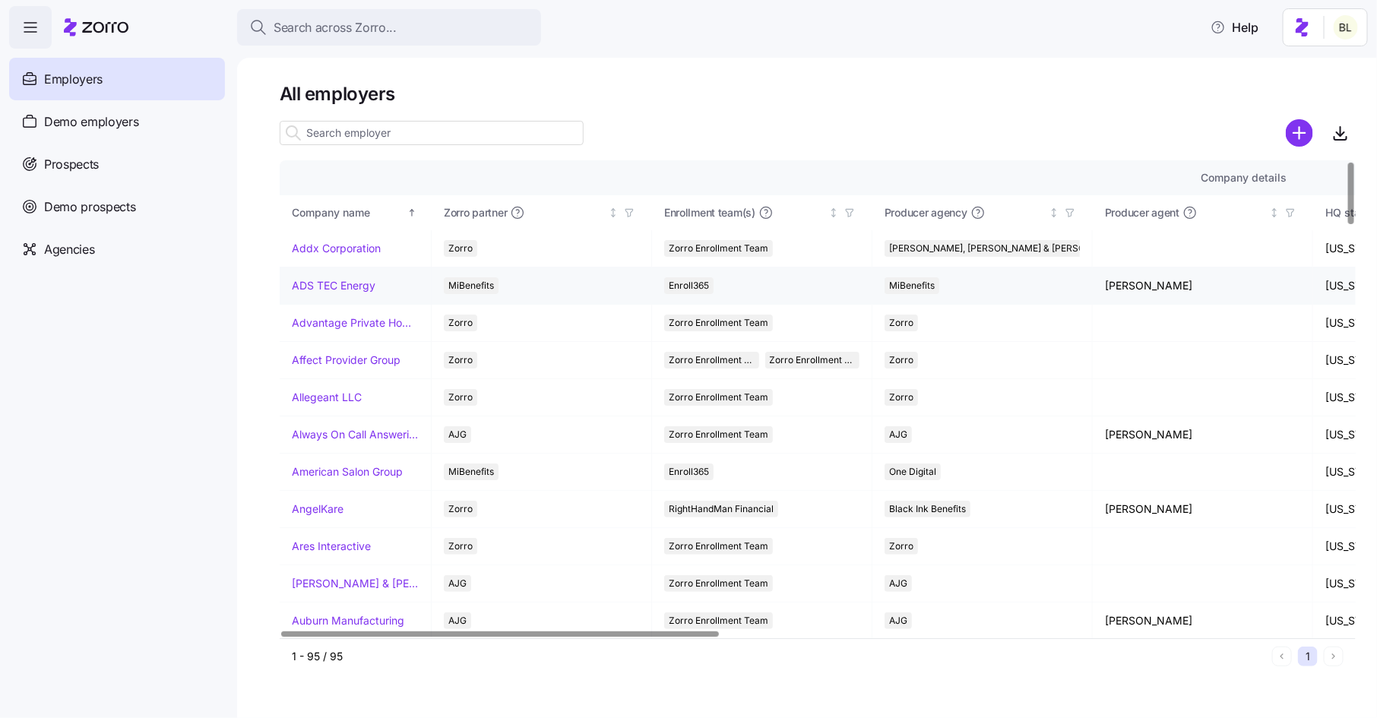
click at [338, 284] on link "ADS TEC Energy" at bounding box center [334, 285] width 84 height 15
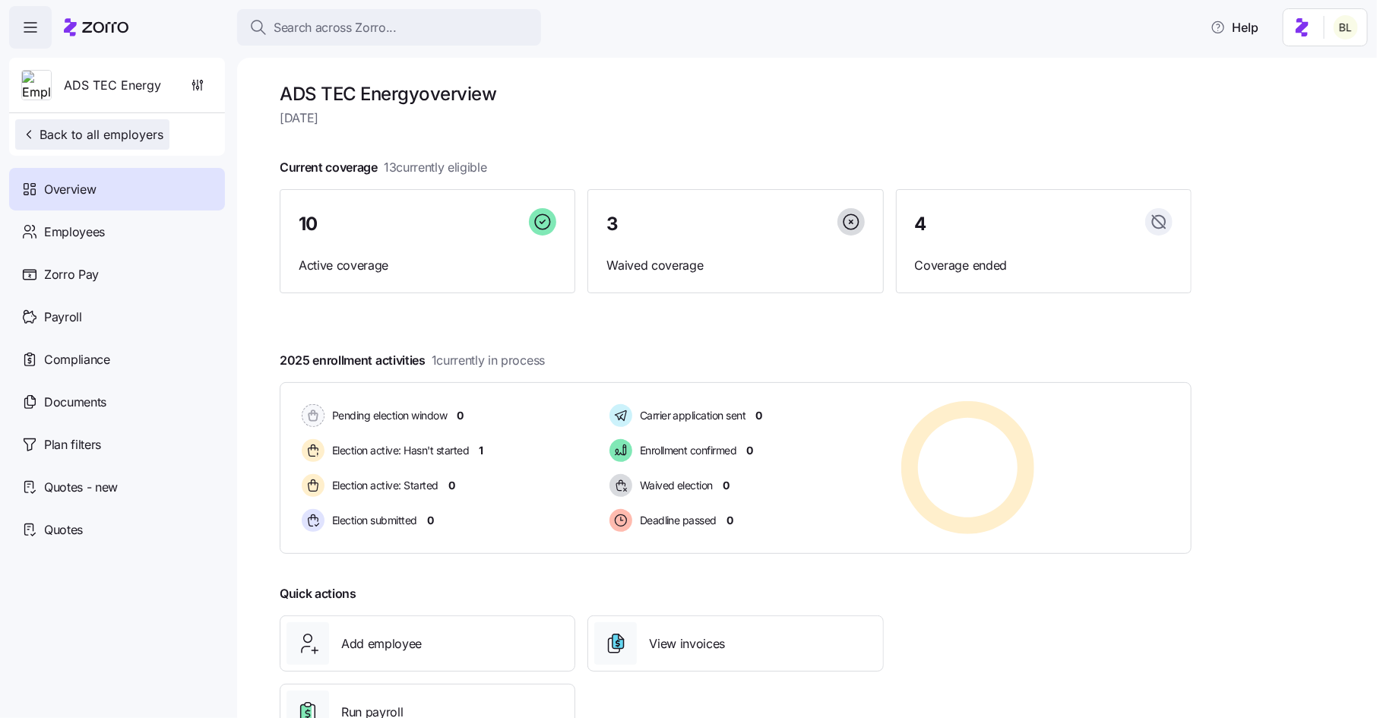
click at [144, 127] on span "Back to all employers" at bounding box center [92, 134] width 142 height 18
